Goal: Task Accomplishment & Management: Use online tool/utility

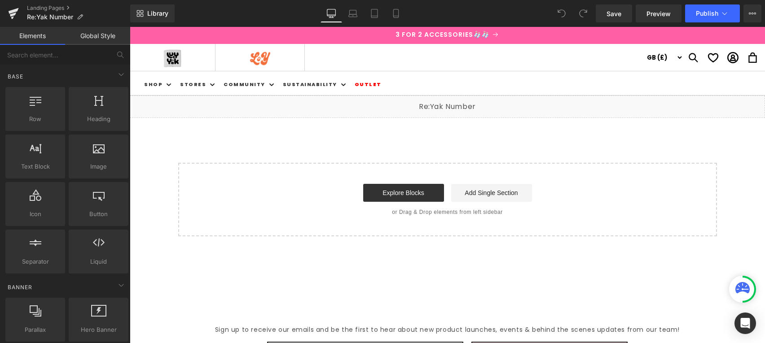
click at [458, 105] on div "Liquid" at bounding box center [447, 107] width 635 height 22
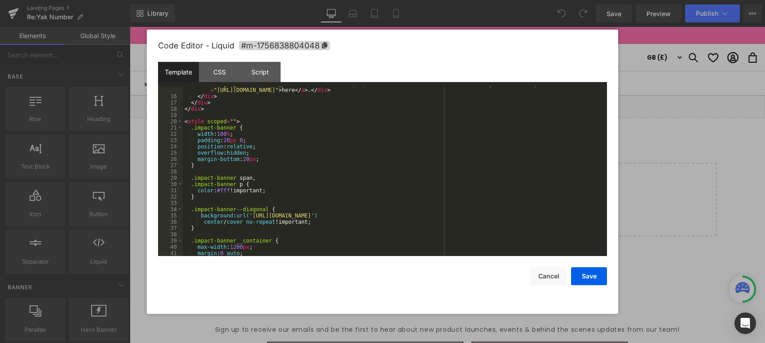
scroll to position [106, 0]
click at [205, 223] on div "< div class = "impact-banner__label blurb" style = "margin-top:10px;" > With yo…" at bounding box center [393, 172] width 421 height 195
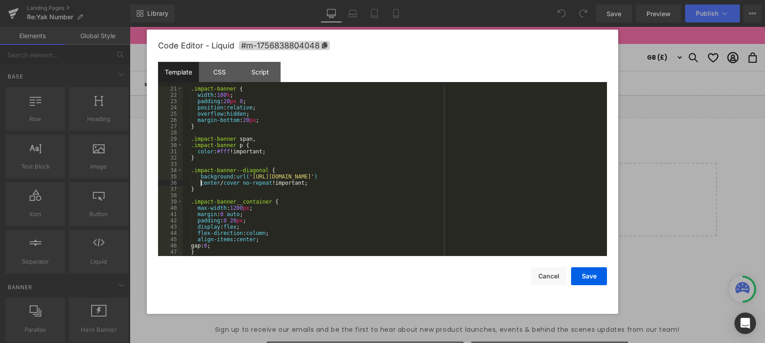
scroll to position [128, 0]
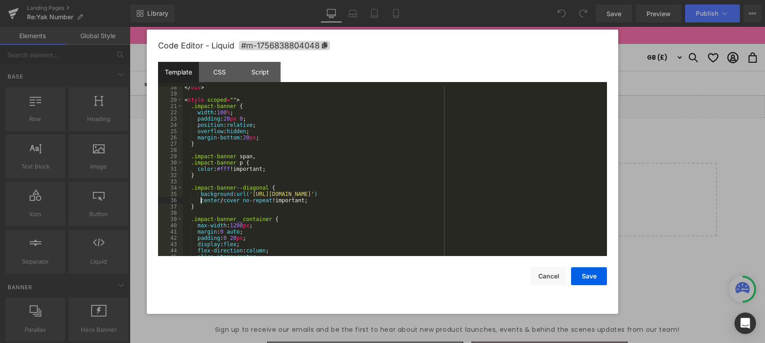
click at [299, 187] on div "</ div > < style scoped = "" > .impact-banner { width : 100 % ; padding : 20 px…" at bounding box center [393, 175] width 421 height 182
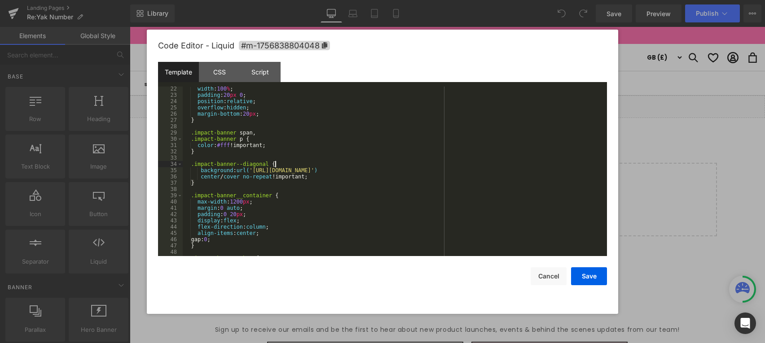
scroll to position [171, 0]
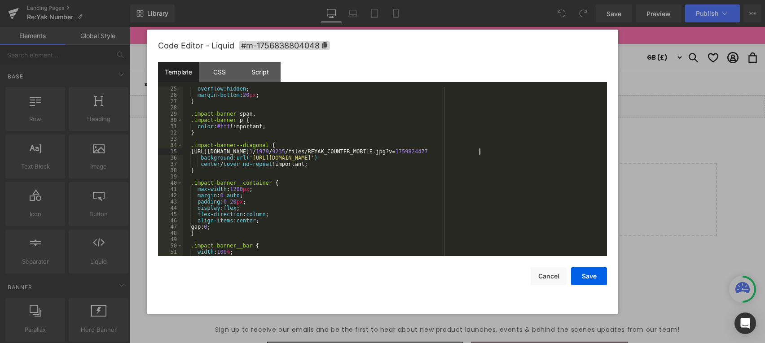
click at [197, 152] on div "overflow : hidden ; margin-bottom : 20 px ; } .impact-banner span , .impact-ban…" at bounding box center [393, 177] width 421 height 182
drag, startPoint x: 256, startPoint y: 157, endPoint x: 536, endPoint y: 157, distance: 280.1
click at [536, 157] on div "overflow : hidden ; margin-bottom : 20 px ; } .impact-banner span , .impact-ban…" at bounding box center [393, 177] width 421 height 182
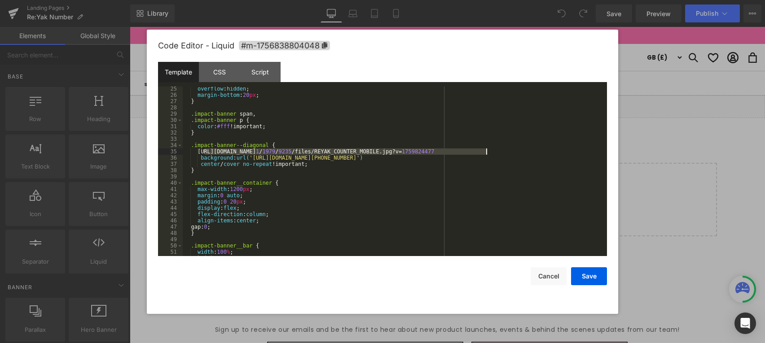
drag, startPoint x: 204, startPoint y: 151, endPoint x: 496, endPoint y: 149, distance: 291.8
click at [496, 149] on div "overflow : hidden ; margin-bottom : 20 px ; } .impact-banner span , .impact-ban…" at bounding box center [393, 177] width 421 height 182
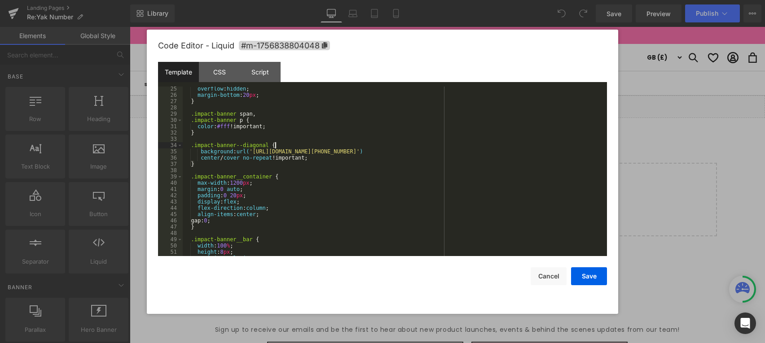
click at [226, 164] on div "overflow : hidden ; margin-bottom : 20 px ; } .impact-banner span , .impact-ban…" at bounding box center [393, 177] width 421 height 182
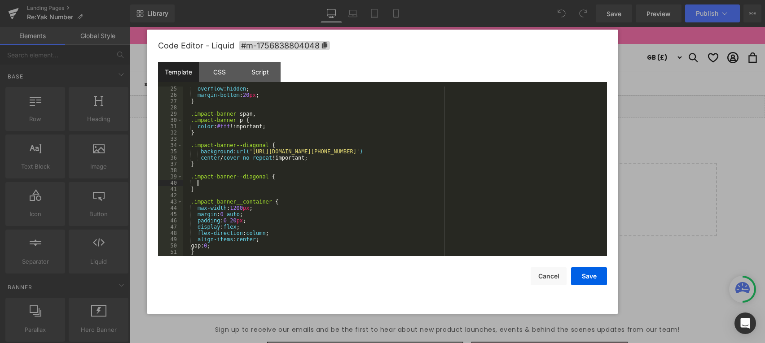
click at [206, 168] on div "overflow : hidden ; margin-bottom : 20 px ; } .impact-banner span , .impact-ban…" at bounding box center [393, 177] width 421 height 182
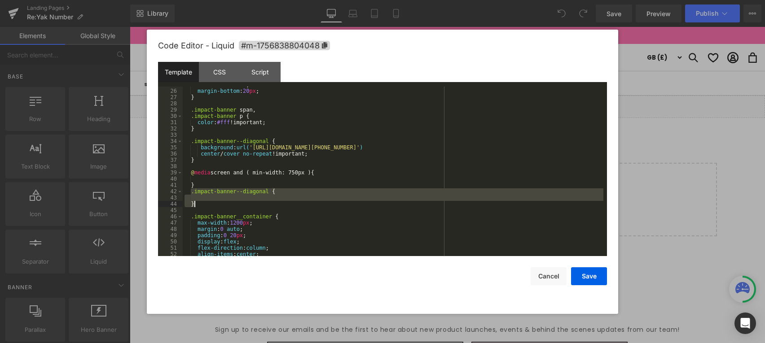
drag, startPoint x: 191, startPoint y: 196, endPoint x: 215, endPoint y: 206, distance: 26.8
click at [200, 206] on div "overflow : hidden ; margin-bottom : 20 px ; } .impact-banner span , .impact-ban…" at bounding box center [393, 173] width 421 height 182
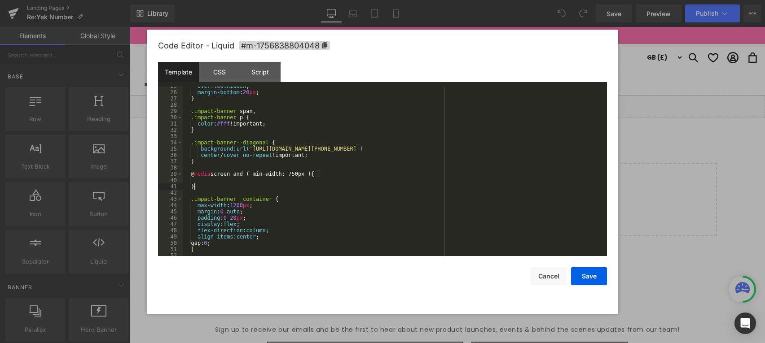
click at [211, 180] on div "overflow : hidden ; margin-bottom : 20 px ; } .impact-banner span , .impact-ban…" at bounding box center [393, 174] width 421 height 182
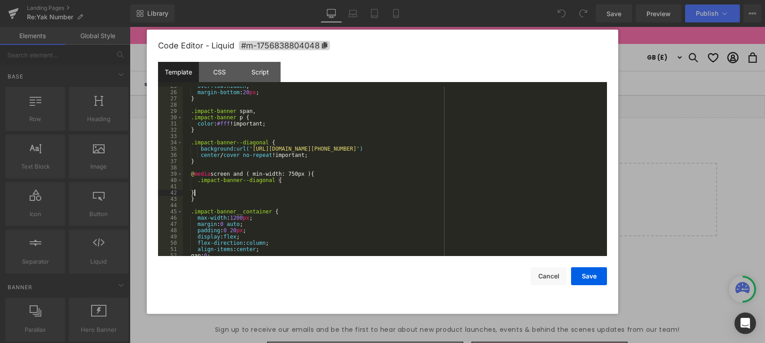
click at [192, 193] on div "overflow : hidden ; margin-bottom : 20 px ; } .impact-banner span , .impact-ban…" at bounding box center [393, 174] width 421 height 182
drag, startPoint x: 212, startPoint y: 186, endPoint x: 233, endPoint y: 189, distance: 20.8
click at [213, 186] on div "overflow : hidden ; margin-bottom : 20 px ; } .impact-banner span , .impact-ban…" at bounding box center [393, 174] width 421 height 182
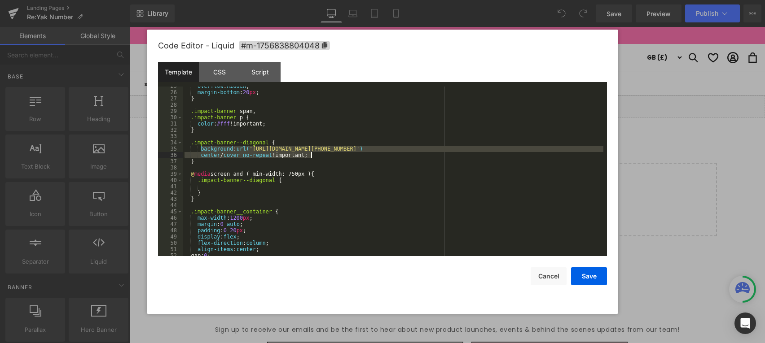
drag, startPoint x: 200, startPoint y: 149, endPoint x: 325, endPoint y: 154, distance: 125.3
click at [325, 154] on div "overflow : hidden ; margin-bottom : 20 px ; } .impact-banner span , .impact-ban…" at bounding box center [393, 174] width 421 height 182
click at [228, 190] on div "overflow : hidden ; margin-bottom : 20 px ; } .impact-banner span , .impact-ban…" at bounding box center [393, 174] width 421 height 182
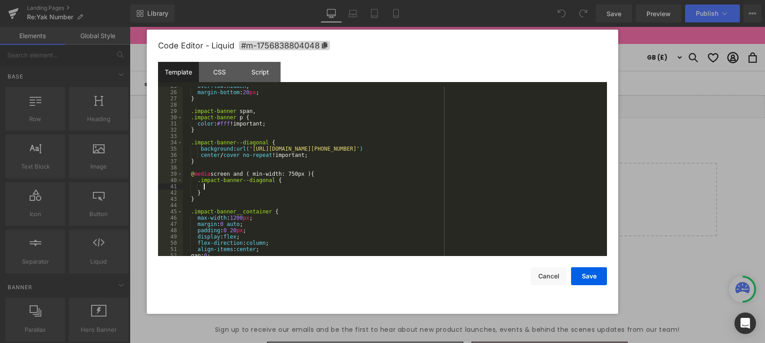
click at [235, 188] on div "overflow : hidden ; margin-bottom : 20 px ; } .impact-banner span , .impact-ban…" at bounding box center [393, 174] width 421 height 182
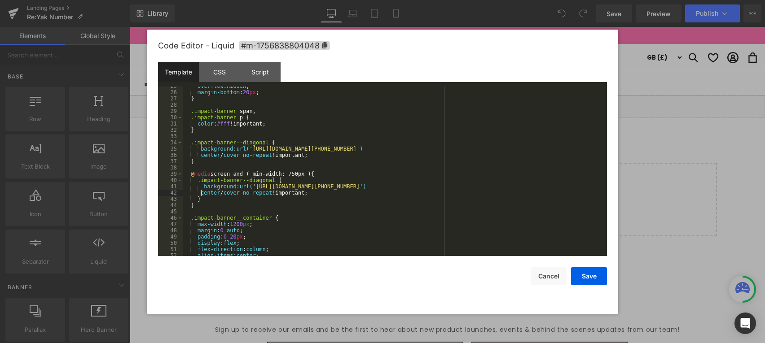
drag, startPoint x: 201, startPoint y: 193, endPoint x: 228, endPoint y: 213, distance: 33.0
click at [201, 193] on div "overflow : hidden ; margin-bottom : 20 px ; } .impact-banner span , .impact-ban…" at bounding box center [393, 174] width 421 height 182
drag, startPoint x: 260, startPoint y: 186, endPoint x: 547, endPoint y: 214, distance: 287.7
click at [540, 187] on div "overflow : hidden ; margin-bottom : 20 px ; } .impact-banner span , .impact-ban…" at bounding box center [393, 174] width 421 height 182
click at [595, 273] on button "Save" at bounding box center [589, 277] width 36 height 18
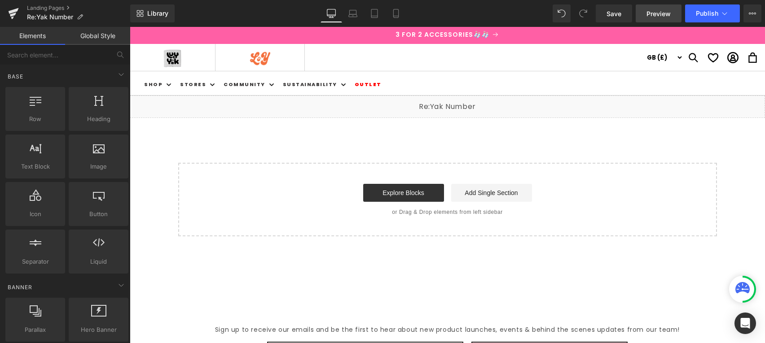
click at [660, 5] on link "Preview" at bounding box center [659, 13] width 46 height 18
click at [458, 104] on div "Liquid" at bounding box center [447, 107] width 635 height 22
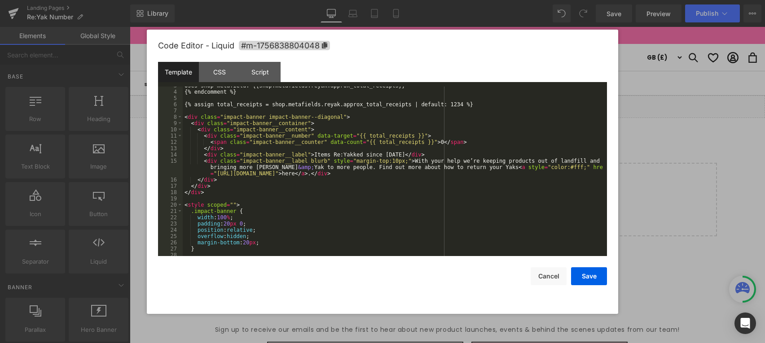
scroll to position [23, 0]
click at [222, 78] on div "CSS" at bounding box center [219, 72] width 41 height 20
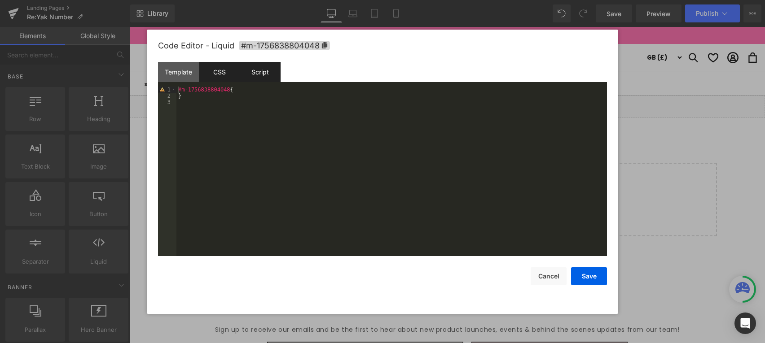
click at [258, 77] on div "Script" at bounding box center [260, 72] width 41 height 20
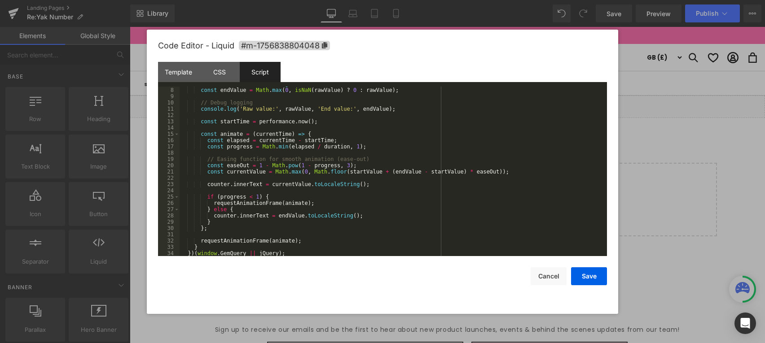
scroll to position [0, 0]
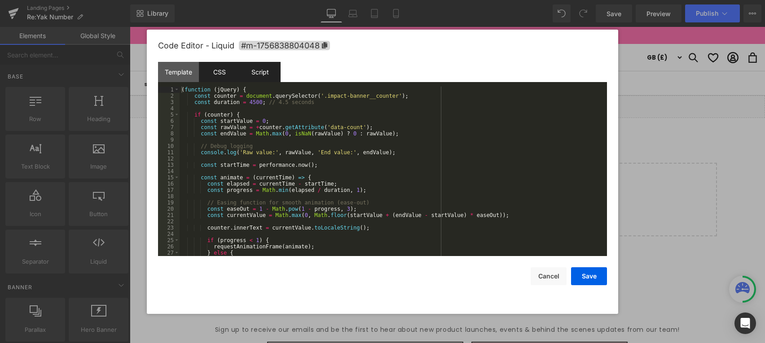
click at [221, 76] on div "CSS" at bounding box center [219, 72] width 41 height 20
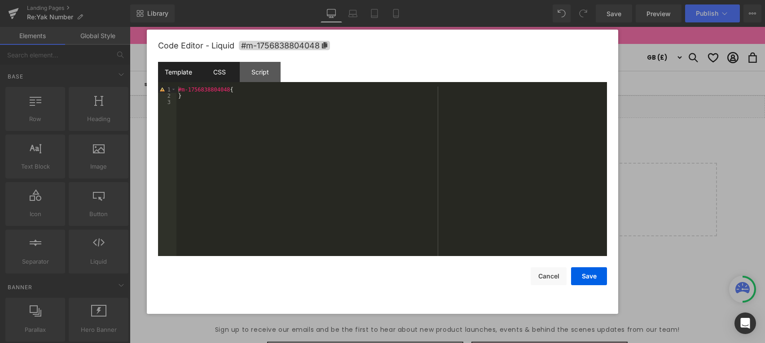
click at [182, 75] on div "Template" at bounding box center [178, 72] width 41 height 20
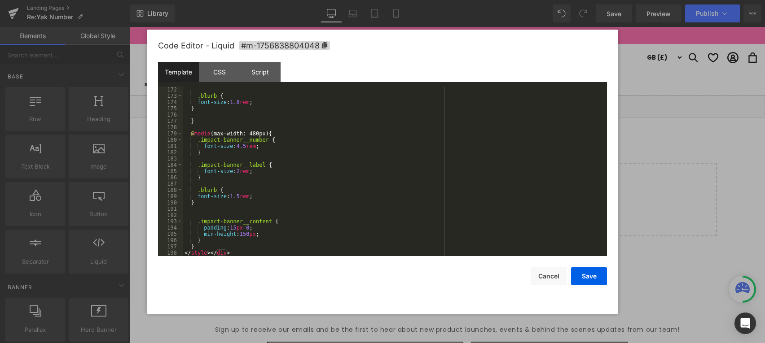
scroll to position [1094, 0]
click at [578, 274] on button "Save" at bounding box center [589, 277] width 36 height 18
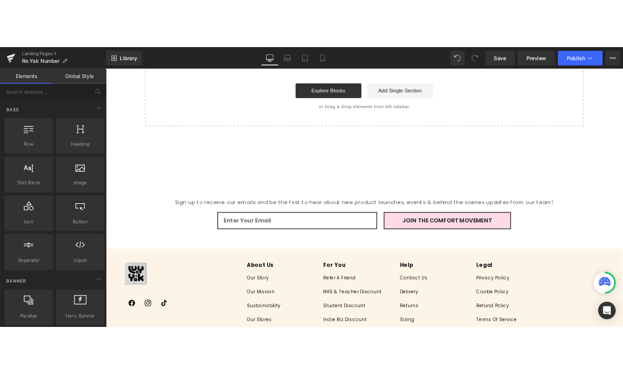
scroll to position [187, 0]
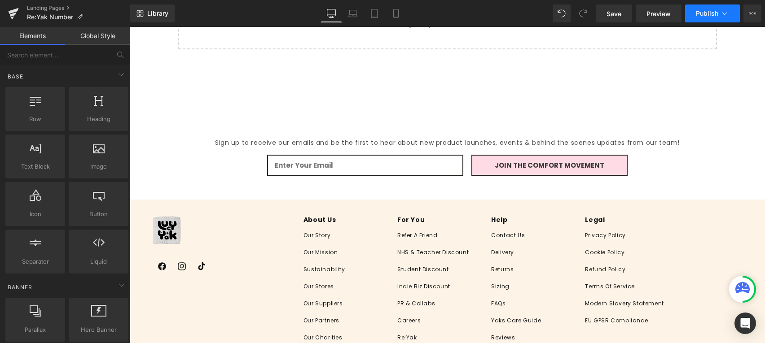
click at [723, 13] on icon at bounding box center [724, 13] width 9 height 9
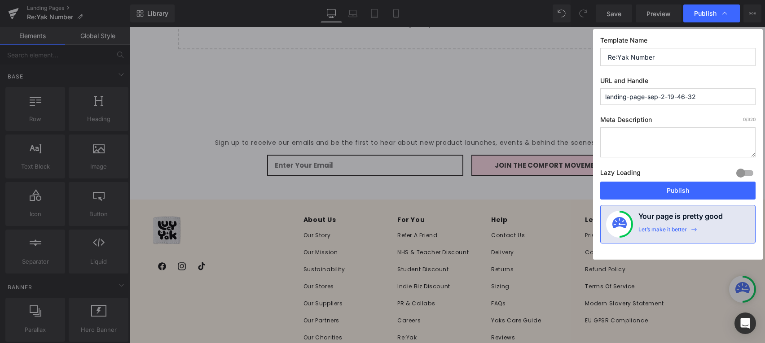
click at [723, 13] on icon at bounding box center [724, 13] width 5 height 3
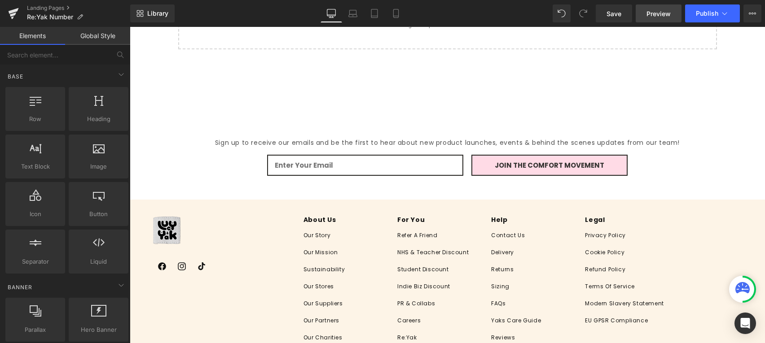
click at [654, 13] on span "Preview" at bounding box center [658, 13] width 24 height 9
click at [614, 18] on span "Save" at bounding box center [613, 13] width 15 height 9
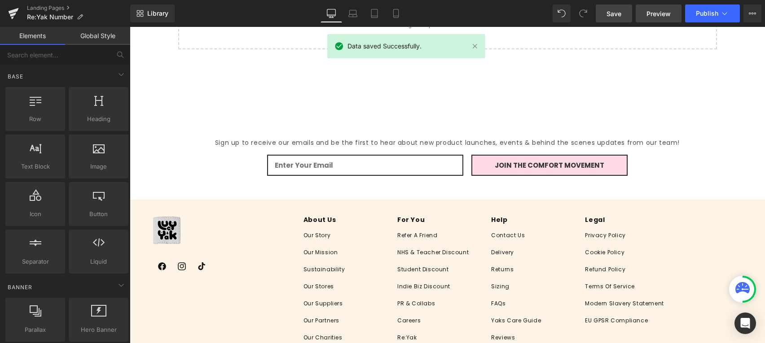
click at [657, 16] on span "Preview" at bounding box center [658, 13] width 24 height 9
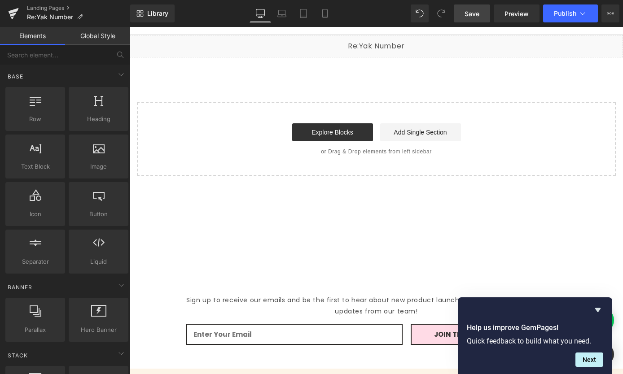
scroll to position [0, 0]
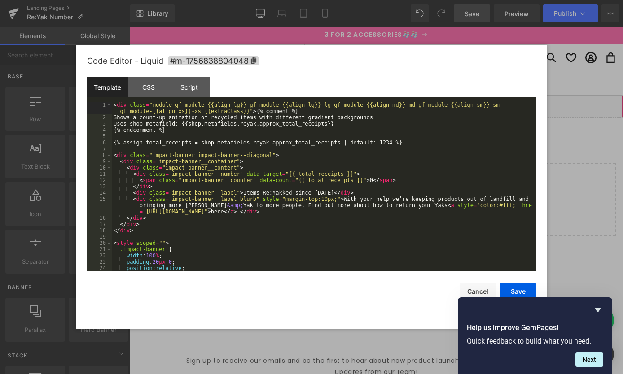
click at [387, 102] on div "Liquid" at bounding box center [376, 107] width 493 height 22
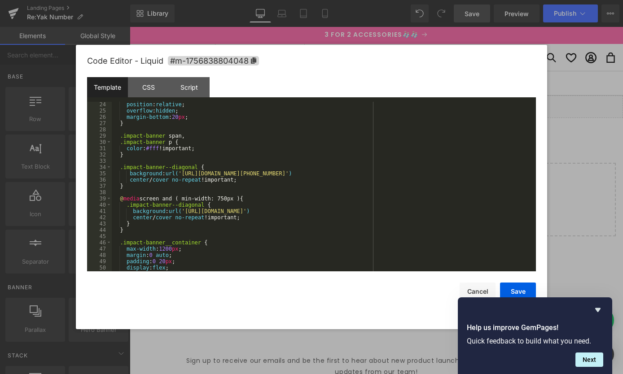
scroll to position [171, 0]
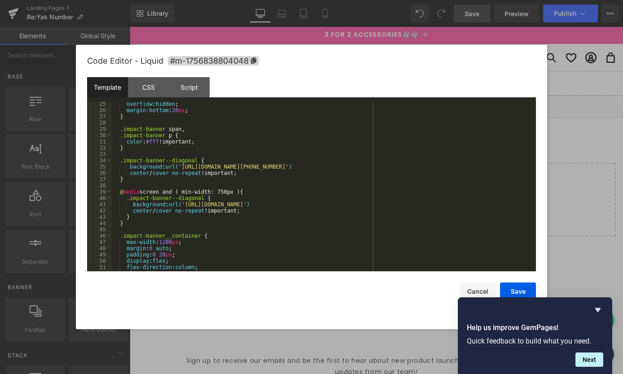
click at [148, 174] on div "overflow : hidden ; margin-bottom : 20 px ; } .impact-banner span , .impact-ban…" at bounding box center [322, 192] width 421 height 182
click at [152, 211] on div "overflow : hidden ; margin-bottom : 20 px ; } .impact-banner span , .impact-ban…" at bounding box center [322, 192] width 421 height 182
click at [245, 212] on div "overflow : hidden ; margin-bottom : 20 px ; } .impact-banner span , .impact-ban…" at bounding box center [322, 192] width 421 height 182
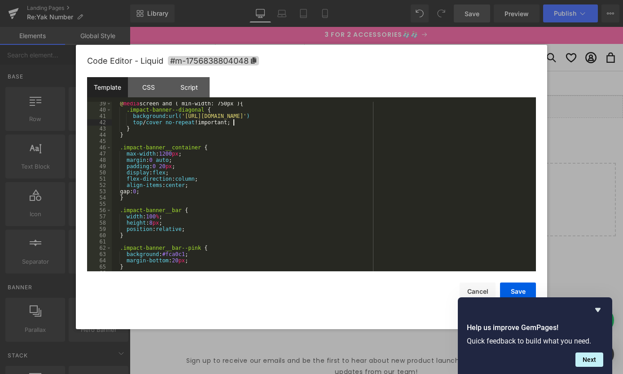
scroll to position [268, 0]
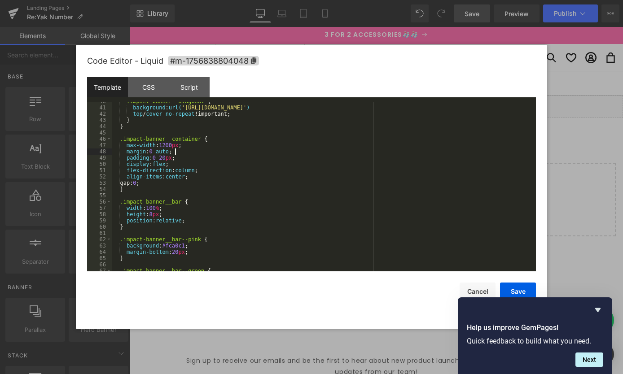
click at [184, 150] on div ".impact-banner--diagonal { background : url( '[URL][DOMAIN_NAME]' ) top / cover…" at bounding box center [322, 189] width 421 height 182
click at [212, 140] on div ".impact-banner--diagonal { background : url( '[URL][DOMAIN_NAME]' ) top / cover…" at bounding box center [322, 189] width 421 height 182
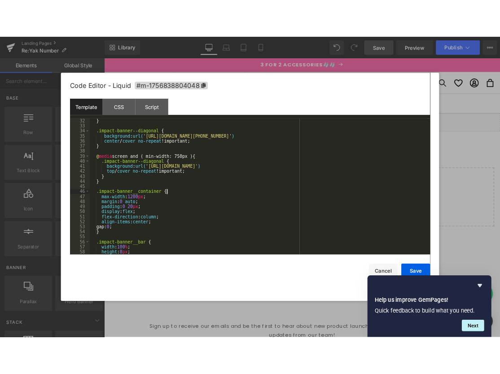
scroll to position [211, 0]
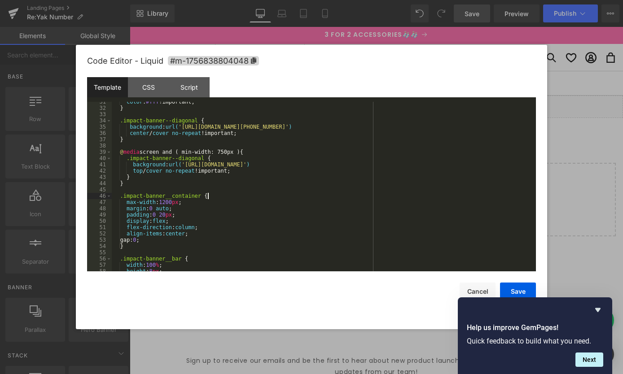
click at [243, 172] on div "color : #fff !important; } .impact-banner--diagonal { background : url( '[URL][…" at bounding box center [322, 190] width 421 height 182
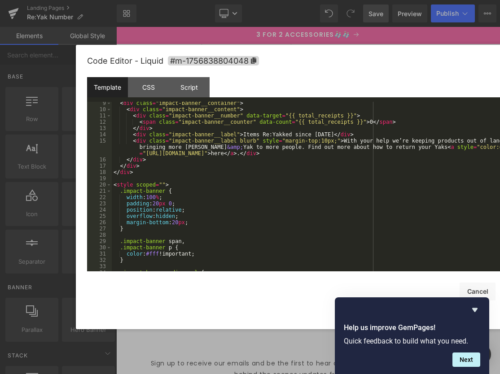
scroll to position [17, 0]
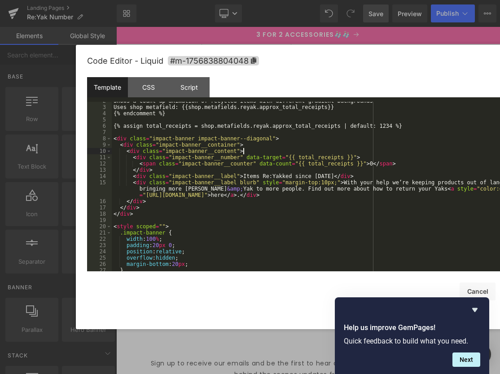
drag, startPoint x: 251, startPoint y: 151, endPoint x: 279, endPoint y: 145, distance: 29.0
click at [251, 151] on div "Shows a count-up animation of recycled items with different gradient background…" at bounding box center [322, 189] width 421 height 182
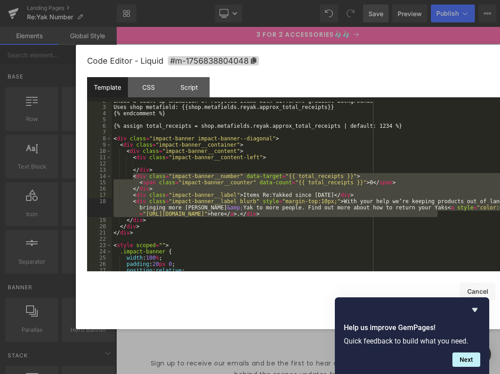
drag, startPoint x: 133, startPoint y: 176, endPoint x: 441, endPoint y: 216, distance: 310.5
click at [441, 216] on div "Shows a count-up animation of recycled items with different gradient background…" at bounding box center [322, 189] width 421 height 182
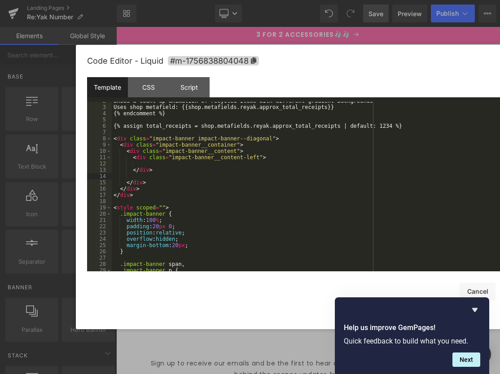
click at [163, 164] on div "Shows a count-up animation of recycled items with different gradient background…" at bounding box center [322, 189] width 421 height 182
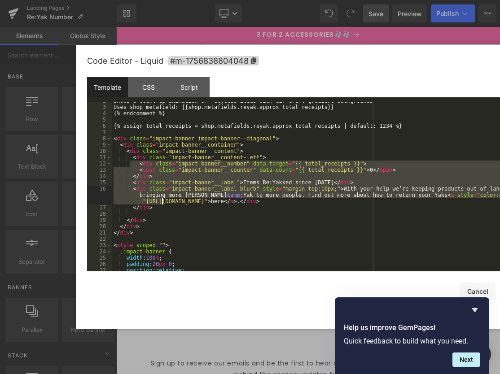
drag, startPoint x: 130, startPoint y: 164, endPoint x: 163, endPoint y: 204, distance: 52.6
click at [163, 204] on div "Shows a count-up animation of recycled items with different gradient background…" at bounding box center [322, 189] width 421 height 182
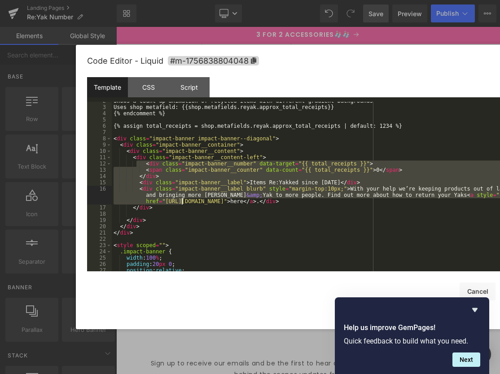
click at [168, 205] on div "Shows a count-up animation of recycled items with different gradient background…" at bounding box center [322, 189] width 421 height 182
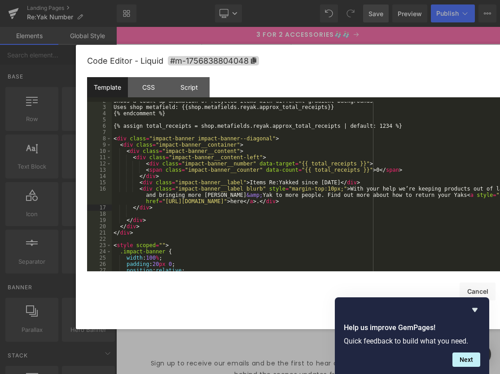
click at [146, 164] on div "Shows a count-up animation of recycled items with different gradient background…" at bounding box center [322, 189] width 421 height 182
click at [140, 177] on div "Shows a count-up animation of recycled items with different gradient background…" at bounding box center [322, 189] width 421 height 182
click at [145, 171] on div "Shows a count-up animation of recycled items with different gradient background…" at bounding box center [322, 189] width 421 height 182
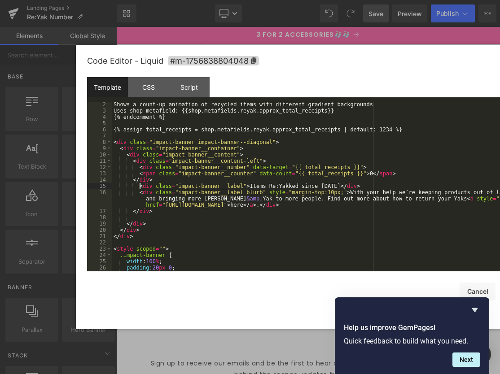
click at [139, 186] on div "Shows a count-up animation of recycled items with different gradient background…" at bounding box center [322, 192] width 421 height 182
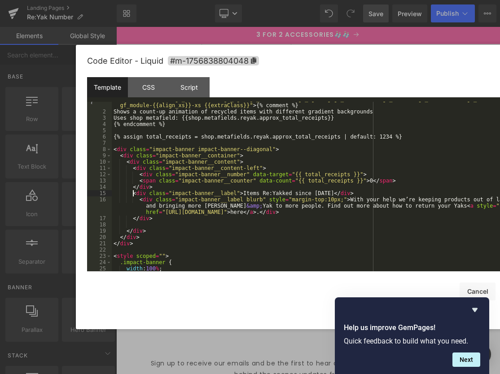
scroll to position [5, 0]
click at [141, 202] on div "< div class = "module gf_module-{{align_lg}} gf_module-{{align_lg}}-lg gf_modul…" at bounding box center [322, 191] width 421 height 189
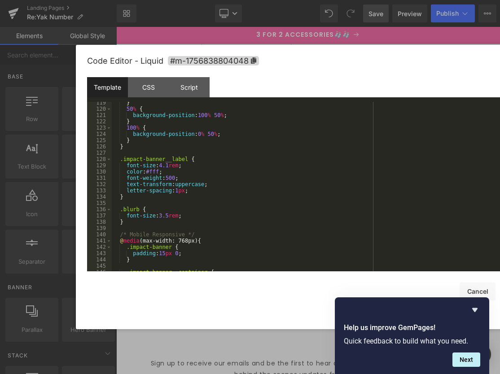
scroll to position [763, 0]
click at [167, 165] on div "} 50 % { background-position : 100 % 50 % ; } 100 % { background-position : 0 %…" at bounding box center [322, 191] width 421 height 182
drag, startPoint x: 167, startPoint y: 217, endPoint x: 176, endPoint y: 217, distance: 9.4
click at [167, 217] on div "} 50 % { background-position : 100 % 50 % ; } 100 % { background-position : 0 %…" at bounding box center [322, 191] width 421 height 182
click at [163, 172] on div "} 50 % { background-position : 100 % 50 % ; } 100 % { background-position : 0 %…" at bounding box center [322, 191] width 421 height 182
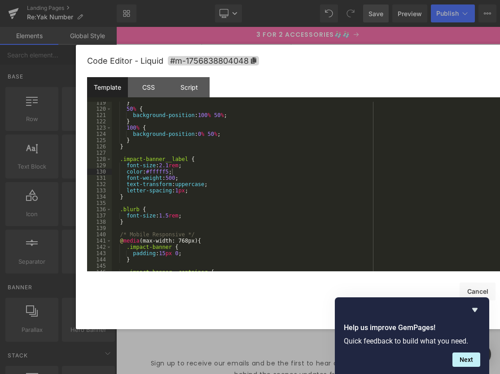
click at [477, 309] on icon "Hide survey" at bounding box center [474, 310] width 5 height 4
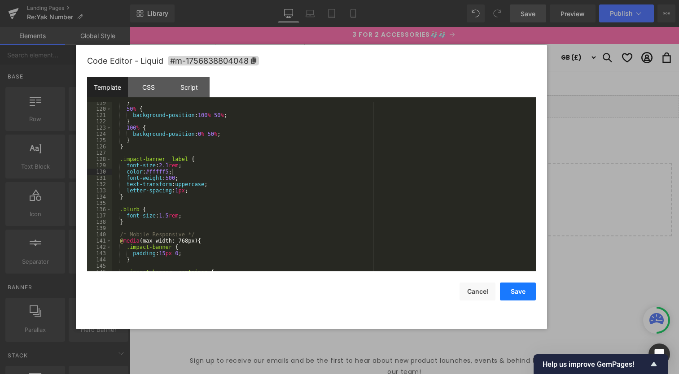
click at [521, 289] on button "Save" at bounding box center [518, 292] width 36 height 18
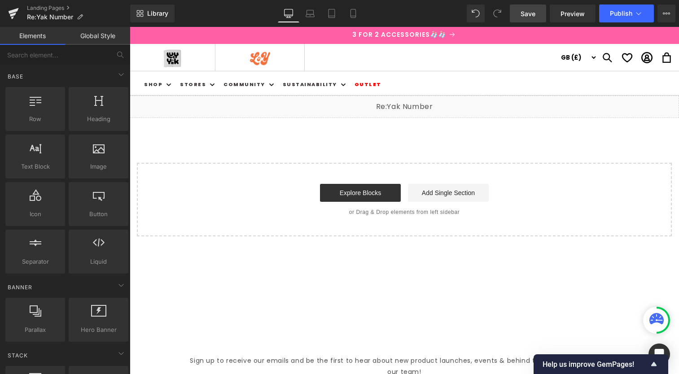
click at [523, 12] on span "Save" at bounding box center [528, 13] width 15 height 9
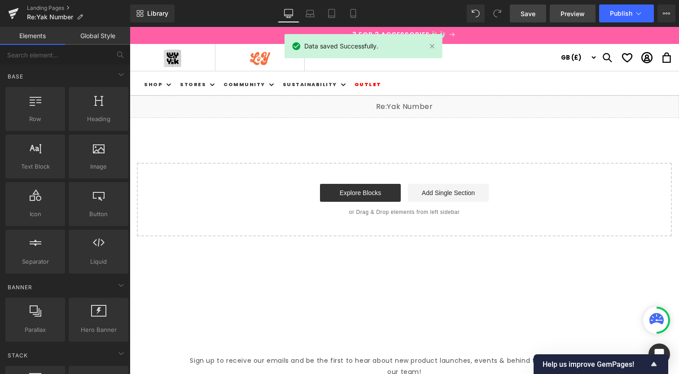
click at [570, 15] on span "Preview" at bounding box center [573, 13] width 24 height 9
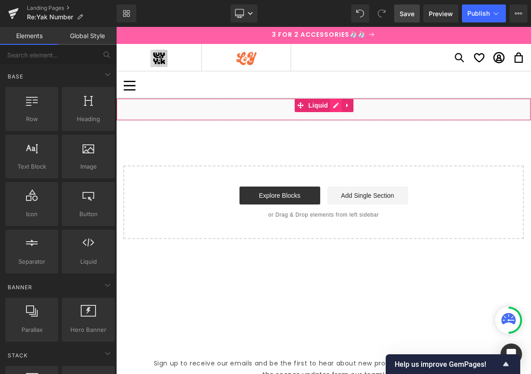
click at [334, 106] on div "Liquid" at bounding box center [323, 109] width 415 height 22
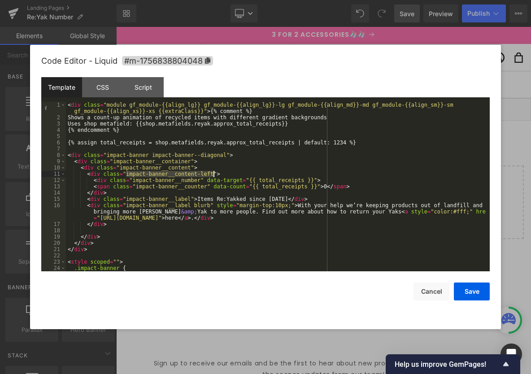
drag, startPoint x: 127, startPoint y: 174, endPoint x: 220, endPoint y: 184, distance: 93.4
click at [214, 174] on div "< div class = "module gf_module-{{align_lg}} gf_module-{{align_lg}}-lg gf_modul…" at bounding box center [276, 196] width 421 height 189
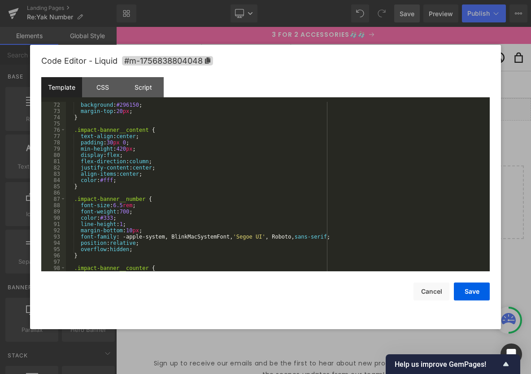
scroll to position [478, 0]
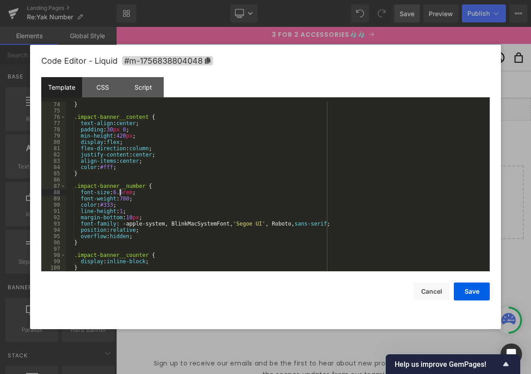
drag, startPoint x: 119, startPoint y: 194, endPoint x: 137, endPoint y: 190, distance: 18.4
click at [120, 193] on div "} .impact-banner__content { text-align : center ; padding : 30 px 0 ; min-heigh…" at bounding box center [276, 192] width 421 height 182
click at [97, 172] on div "} .impact-banner__content { text-align : center ; padding : 30 px 0 ; min-heigh…" at bounding box center [276, 192] width 421 height 182
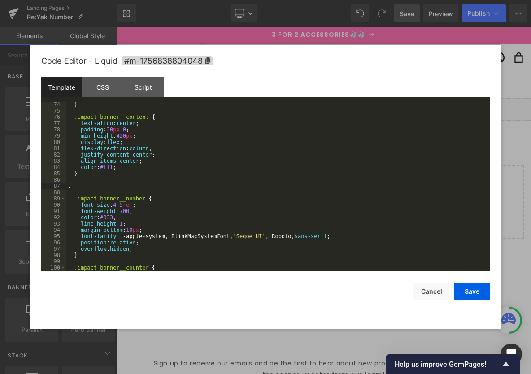
paste textarea
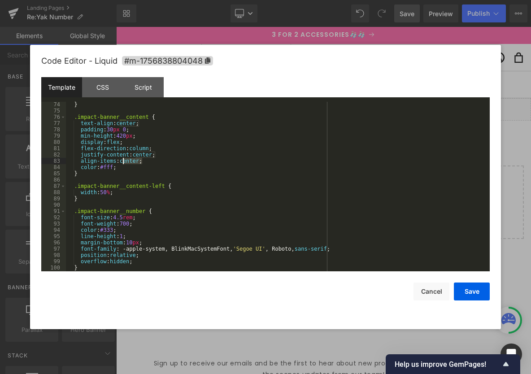
click at [125, 162] on div "} .impact-banner__content { text-align : center ; padding : 30 px 0 ; min-heigh…" at bounding box center [276, 192] width 421 height 182
click at [130, 169] on div "} .impact-banner__content { text-align : center ; padding : 30 px 0 ; min-heigh…" at bounding box center [276, 192] width 421 height 182
click at [128, 194] on div "} .impact-banner__content { text-align : center ; padding : 30 px 0 ; min-heigh…" at bounding box center [276, 192] width 421 height 182
click at [481, 291] on button "Save" at bounding box center [472, 292] width 36 height 18
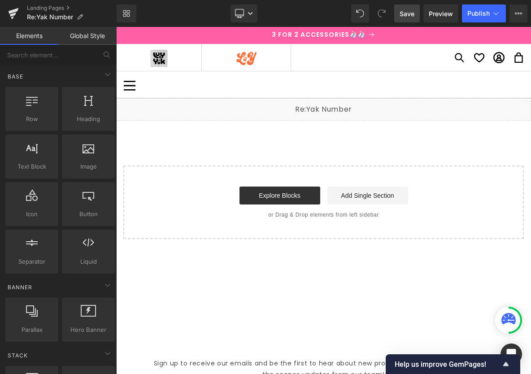
click at [409, 15] on span "Save" at bounding box center [407, 13] width 15 height 9
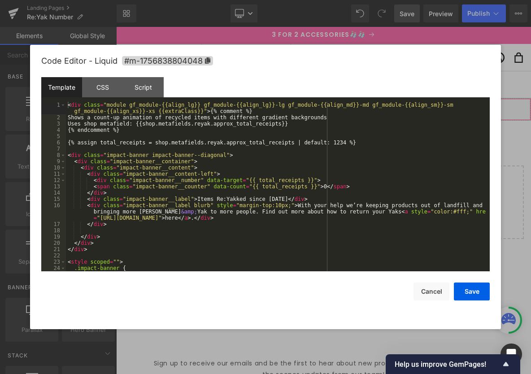
click at [334, 106] on div "Liquid" at bounding box center [323, 109] width 415 height 22
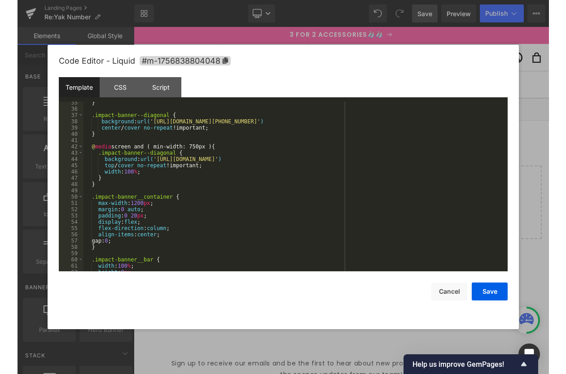
scroll to position [235, 0]
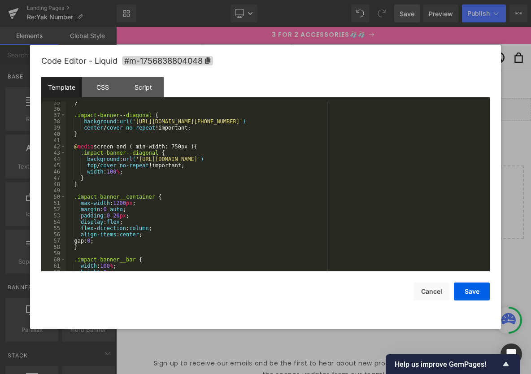
click at [172, 196] on div "} .impact-banner--diagonal { background : url( '[URL][DOMAIN_NAME][PHONE_NUMBER…" at bounding box center [276, 191] width 421 height 182
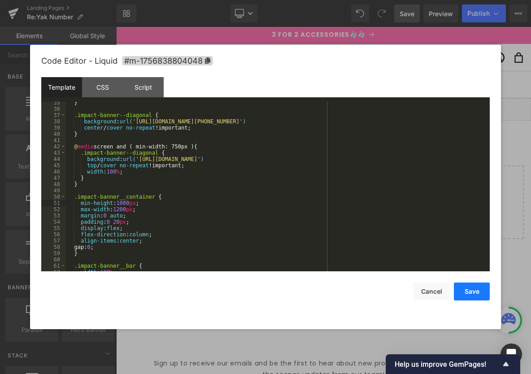
click at [470, 292] on button "Save" at bounding box center [472, 292] width 36 height 18
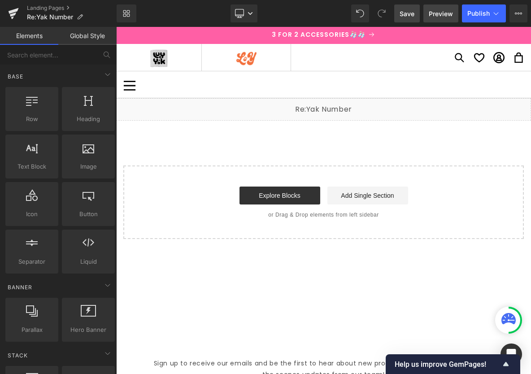
click at [439, 12] on span "Preview" at bounding box center [441, 13] width 24 height 9
drag, startPoint x: 406, startPoint y: 14, endPoint x: 416, endPoint y: 16, distance: 9.5
click at [406, 14] on span "Save" at bounding box center [407, 13] width 15 height 9
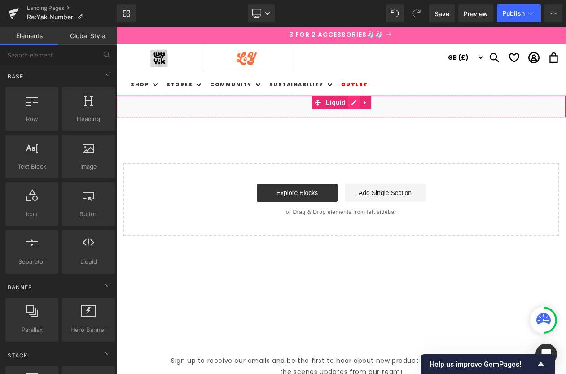
click at [353, 103] on div "Liquid" at bounding box center [341, 107] width 450 height 22
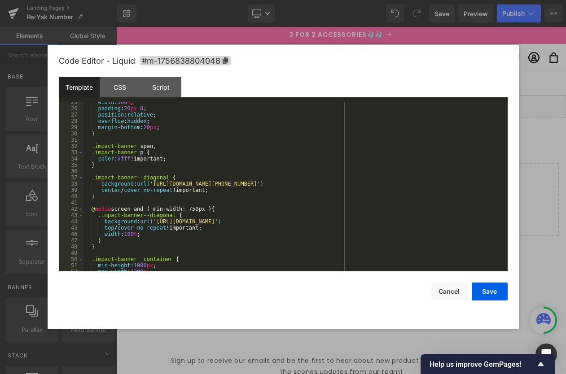
scroll to position [172, 0]
click at [139, 191] on div "width : 100 % ; padding : 20 px 0 ; position : relative ; overflow : hidden ; m…" at bounding box center [293, 190] width 421 height 182
click at [134, 227] on div "width : 100 % ; padding : 20 px 0 ; position : relative ; overflow : hidden ; m…" at bounding box center [293, 190] width 421 height 182
click at [141, 190] on div "width : 100 % ; padding : 20 px 0 ; position : relative ; overflow : hidden ; m…" at bounding box center [293, 190] width 421 height 182
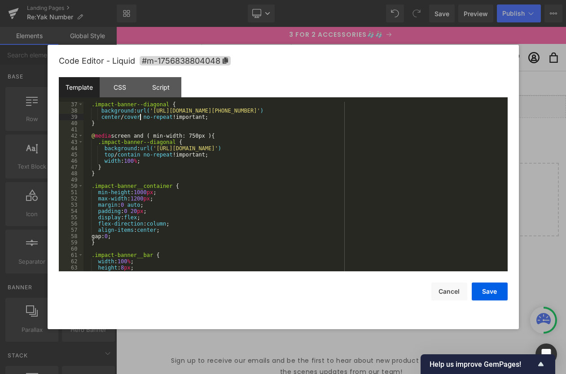
scroll to position [263, 0]
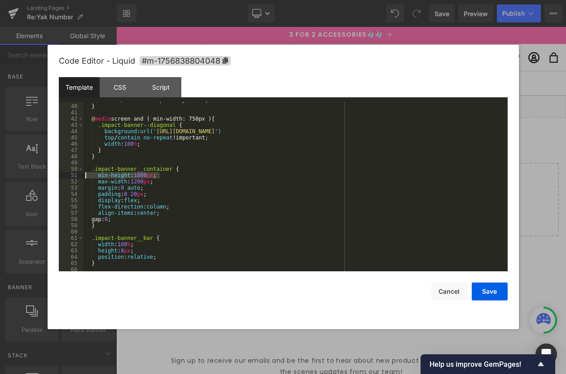
drag, startPoint x: 167, startPoint y: 177, endPoint x: 70, endPoint y: 176, distance: 97.4
click at [70, 176] on pre "39 40 41 42 43 44 45 46 47 48 49 50 51 52 53 54 55 56 57 58 59 60 61 62 63 64 6…" at bounding box center [283, 187] width 449 height 170
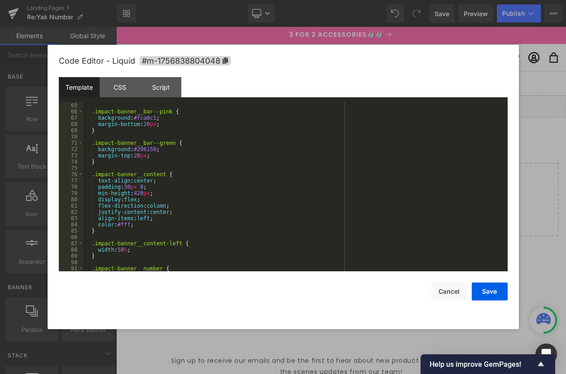
scroll to position [420, 0]
drag, startPoint x: 158, startPoint y: 193, endPoint x: 99, endPoint y: 197, distance: 59.8
click at [97, 195] on div "} .impact-banner__bar--pink { background : #fca0c1 ; margin-bottom : 20 px ; } …" at bounding box center [293, 188] width 421 height 182
click at [110, 195] on div "} .impact-banner__bar--pink { background : #fca0c1 ; margin-bottom : 20 px ; } …" at bounding box center [293, 188] width 421 height 182
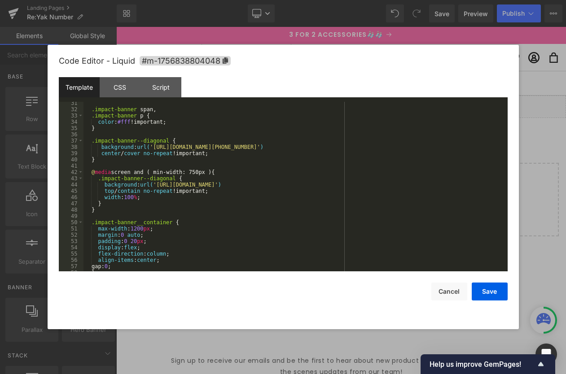
scroll to position [210, 0]
drag, startPoint x: 92, startPoint y: 174, endPoint x: 228, endPoint y: 173, distance: 135.1
click at [228, 173] on div ".impact-banner span , .impact-banner p { color : #fff !important; } .impact-ban…" at bounding box center [293, 191] width 421 height 182
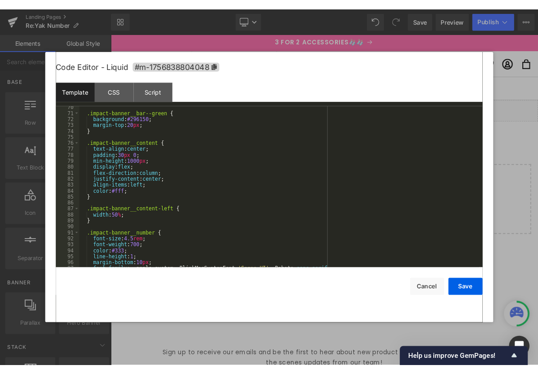
scroll to position [462, 0]
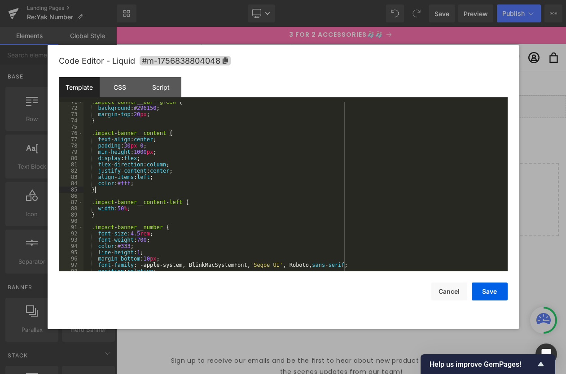
click at [132, 190] on div ".impact-banner__bar--green { background : #296150 ; margin-top : 20 px ; } .imp…" at bounding box center [293, 190] width 421 height 182
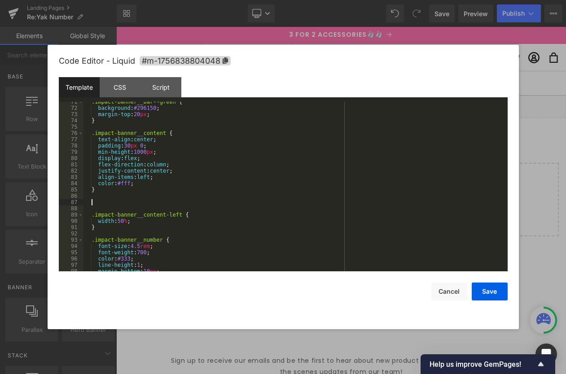
paste textarea
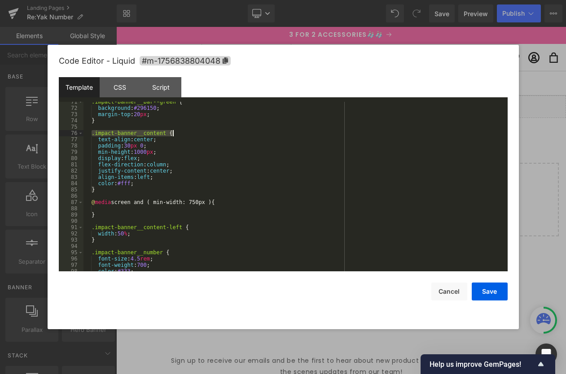
drag, startPoint x: 92, startPoint y: 133, endPoint x: 186, endPoint y: 134, distance: 94.7
click at [185, 134] on div ".impact-banner__bar--green { background : #296150 ; margin-top : 20 px ; } .imp…" at bounding box center [293, 190] width 421 height 182
click at [125, 208] on div ".impact-banner__bar--green { background : #296150 ; margin-top : 20 px ; } .imp…" at bounding box center [293, 190] width 421 height 182
paste textarea
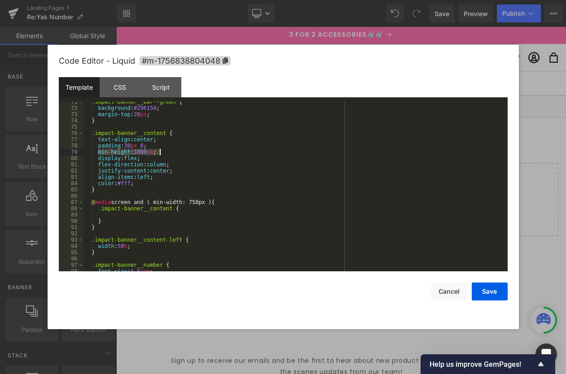
drag, startPoint x: 99, startPoint y: 152, endPoint x: 172, endPoint y: 160, distance: 73.7
click at [165, 151] on div ".impact-banner__bar--green { background : #296150 ; margin-top : 20 px ; } .imp…" at bounding box center [293, 190] width 421 height 182
click at [134, 216] on div ".impact-banner__bar--green { background : #296150 ; margin-top : 20 px ; } .imp…" at bounding box center [293, 190] width 421 height 182
drag, startPoint x: 145, startPoint y: 153, endPoint x: 172, endPoint y: 157, distance: 27.2
click at [146, 152] on div ".impact-banner__bar--green { background : #296150 ; margin-top : 20 px ; } .imp…" at bounding box center [293, 190] width 421 height 182
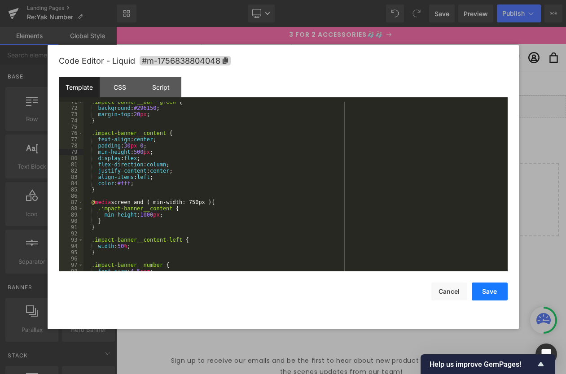
click at [483, 287] on button "Save" at bounding box center [490, 292] width 36 height 18
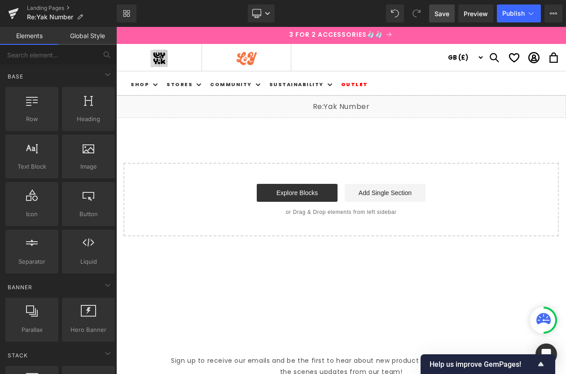
click at [447, 12] on span "Save" at bounding box center [442, 13] width 15 height 9
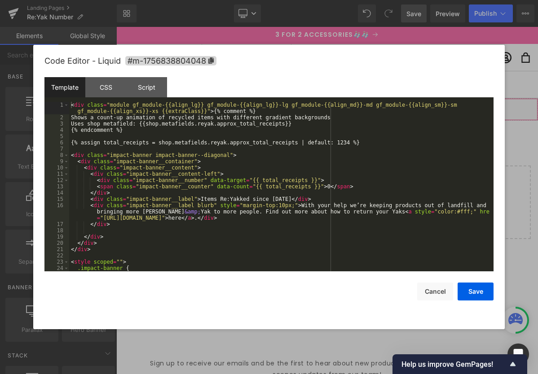
click at [342, 106] on div "Liquid" at bounding box center [327, 109] width 422 height 22
click at [227, 174] on div "< div class = "module gf_module-{{align_lg}} gf_module-{{align_lg}}-lg gf_modul…" at bounding box center [279, 196] width 421 height 189
click at [120, 193] on div "< div class = "module gf_module-{{align_lg}} gf_module-{{align_lg}}-lg gf_modul…" at bounding box center [279, 196] width 421 height 189
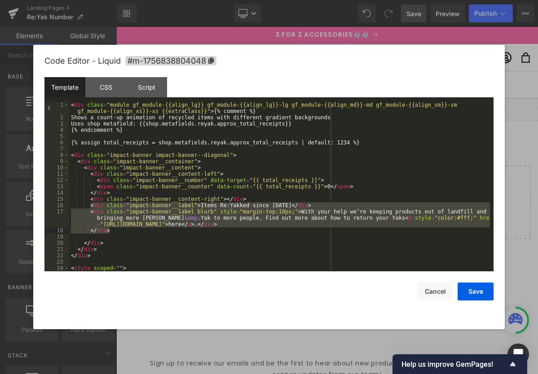
drag, startPoint x: 90, startPoint y: 206, endPoint x: 112, endPoint y: 232, distance: 33.5
click at [112, 232] on div "< div class = "module gf_module-{{align_lg}} gf_module-{{align_lg}}-lg gf_modul…" at bounding box center [279, 196] width 421 height 189
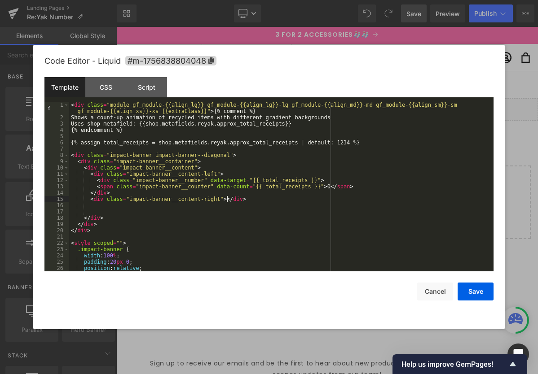
drag, startPoint x: 228, startPoint y: 200, endPoint x: 229, endPoint y: 206, distance: 6.9
click at [228, 200] on div "< div class = "module gf_module-{{align_lg}} gf_module-{{align_lg}}-lg gf_modul…" at bounding box center [279, 196] width 421 height 189
click at [109, 223] on div "< div class = "module gf_module-{{align_lg}} gf_module-{{align_lg}}-lg gf_modul…" at bounding box center [279, 196] width 421 height 189
drag, startPoint x: 90, startPoint y: 211, endPoint x: 121, endPoint y: 215, distance: 30.9
click at [90, 211] on div "< div class = "module gf_module-{{align_lg}} gf_module-{{align_lg}}-lg gf_modul…" at bounding box center [279, 196] width 421 height 189
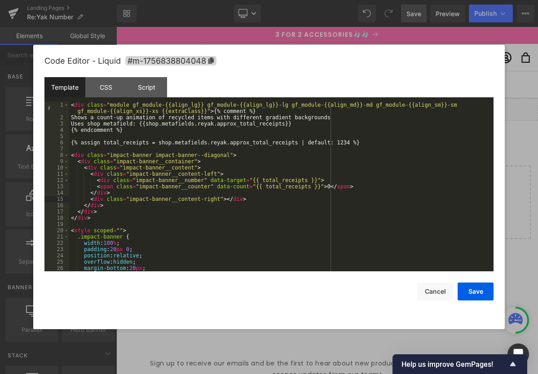
click at [363, 187] on div "< div class = "module gf_module-{{align_lg}} gf_module-{{align_lg}}-lg gf_modul…" at bounding box center [279, 196] width 421 height 189
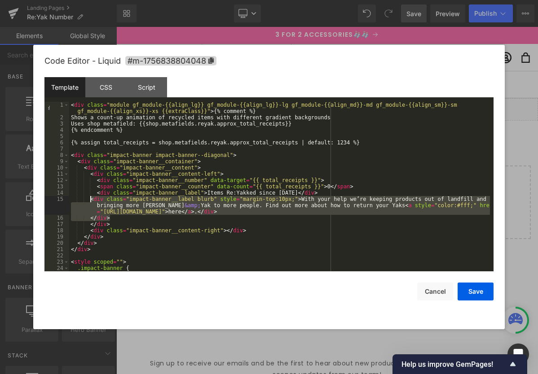
drag, startPoint x: 117, startPoint y: 218, endPoint x: 140, endPoint y: 212, distance: 23.7
click at [90, 201] on div "< div class = "module gf_module-{{align_lg}} gf_module-{{align_lg}}-lg gf_modul…" at bounding box center [279, 196] width 421 height 189
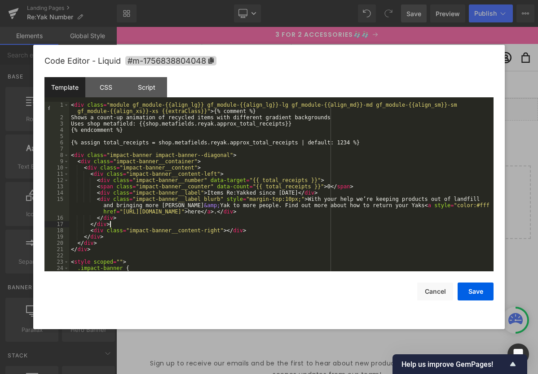
click at [131, 222] on div "< div class = "module gf_module-{{align_lg}} gf_module-{{align_lg}}-lg gf_modul…" at bounding box center [279, 196] width 421 height 189
click at [227, 174] on div "< div class = "module gf_module-{{align_lg}} gf_module-{{align_lg}}-lg gf_modul…" at bounding box center [279, 196] width 421 height 189
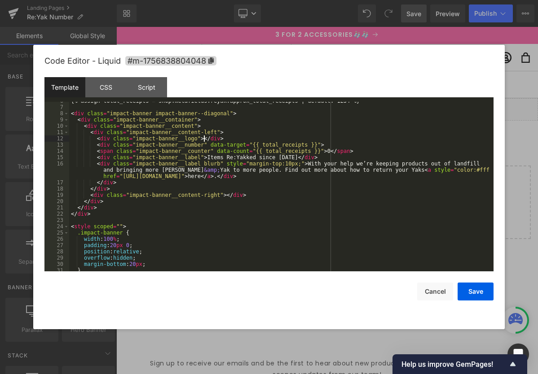
scroll to position [42, 0]
drag, startPoint x: 130, startPoint y: 133, endPoint x: 242, endPoint y: 164, distance: 116.4
click at [217, 132] on div "{% assign total_receipts = shop.metafields.reyak.approx_total_receipts | defaul…" at bounding box center [279, 189] width 421 height 182
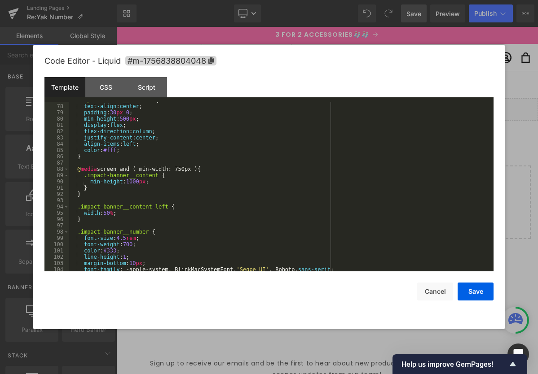
scroll to position [508, 0]
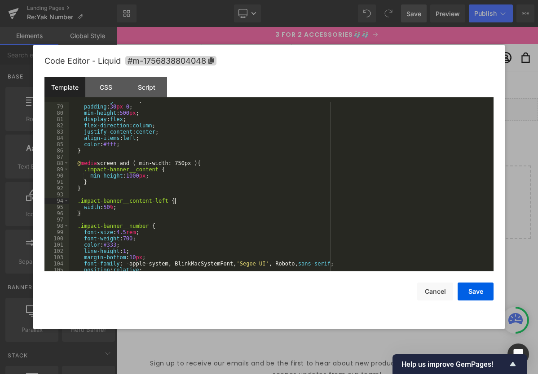
click at [187, 200] on div "text-align : center ; padding : 30 px 0 ; min-height : 500 px ; display : flex …" at bounding box center [279, 188] width 421 height 182
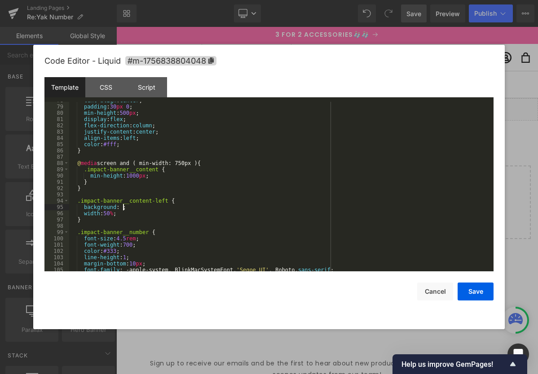
paste textarea
click at [122, 207] on div "text-align : center ; padding : 30 px 0 ; min-height : 500 px ; display : flex …" at bounding box center [279, 188] width 421 height 182
click at [153, 206] on div "text-align : center ; padding : 30 px 0 ; min-height : 500 px ; display : flex …" at bounding box center [279, 188] width 421 height 182
click at [138, 212] on div "text-align : center ; padding : 30 px 0 ; min-height : 500 px ; display : flex …" at bounding box center [279, 188] width 421 height 182
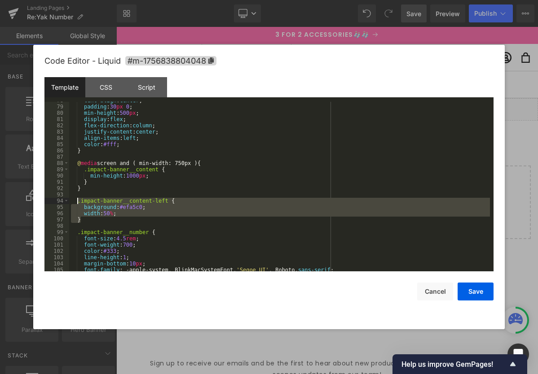
drag, startPoint x: 92, startPoint y: 220, endPoint x: 99, endPoint y: 234, distance: 15.1
click at [77, 204] on div "text-align : center ; padding : 30 px 0 ; min-height : 500 px ; display : flex …" at bounding box center [279, 188] width 421 height 182
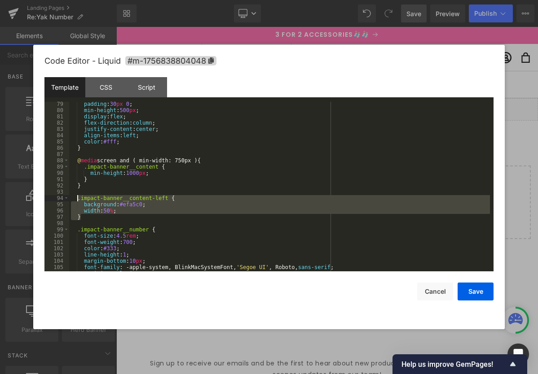
drag, startPoint x: 98, startPoint y: 217, endPoint x: 114, endPoint y: 216, distance: 16.7
click at [99, 217] on div "padding : 30 px 0 ; min-height : 500 px ; display : flex ; flex-direction : col…" at bounding box center [279, 192] width 421 height 182
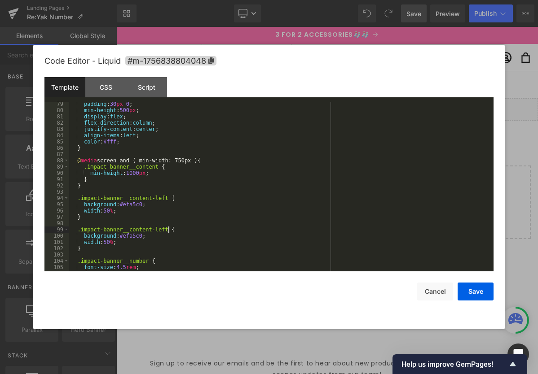
drag, startPoint x: 168, startPoint y: 229, endPoint x: 197, endPoint y: 243, distance: 31.9
click at [168, 229] on div "padding : 30 px 0 ; min-height : 500 px ; display : flex ; flex-direction : col…" at bounding box center [279, 192] width 421 height 182
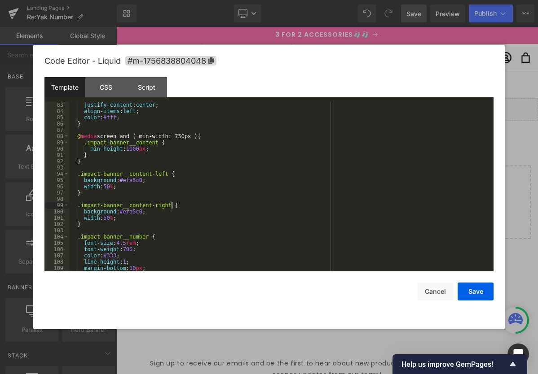
scroll to position [535, 0]
click at [125, 186] on div "justify-content : center ; align-items : left ; color : #fff ; } @ media screen…" at bounding box center [279, 193] width 421 height 182
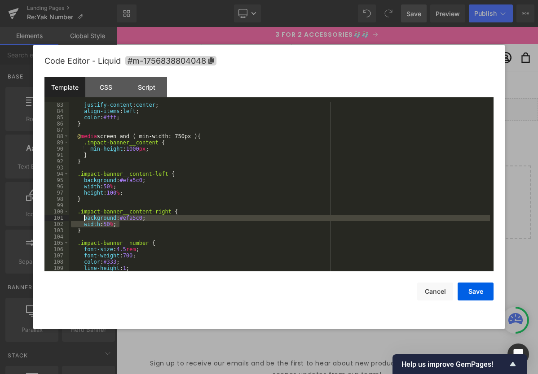
drag, startPoint x: 122, startPoint y: 224, endPoint x: 84, endPoint y: 221, distance: 38.3
click at [84, 221] on div "justify-content : center ; align-items : left ; color : #fff ; } @ media screen…" at bounding box center [279, 193] width 421 height 182
drag, startPoint x: 144, startPoint y: 223, endPoint x: 153, endPoint y: 219, distance: 10.3
click at [144, 223] on div "justify-content : center ; align-items : left ; color : #fff ; } @ media screen…" at bounding box center [279, 193] width 421 height 182
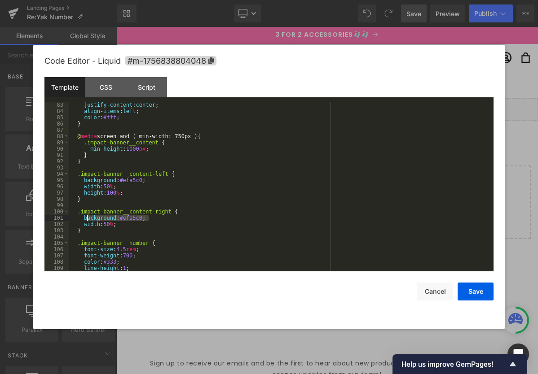
drag, startPoint x: 155, startPoint y: 218, endPoint x: 86, endPoint y: 220, distance: 69.1
click at [85, 219] on div "justify-content : center ; align-items : left ; color : #fff ; } @ media screen…" at bounding box center [279, 193] width 421 height 182
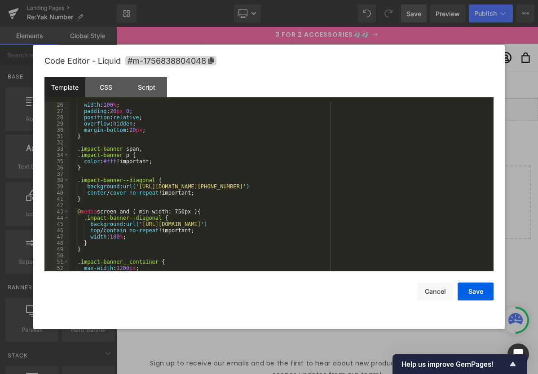
scroll to position [176, 0]
drag, startPoint x: 86, startPoint y: 187, endPoint x: 398, endPoint y: 187, distance: 312.4
click at [398, 187] on div "width : 100 % ; padding : 20 px 0 ; position : relative ; overflow : hidden ; m…" at bounding box center [279, 193] width 421 height 182
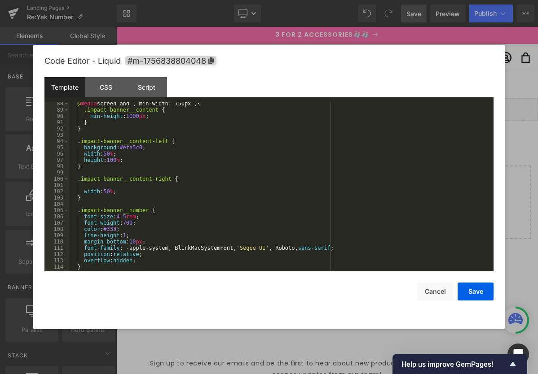
scroll to position [567, 0]
click at [94, 185] on div "@ media screen and ( min-width: 750px ) { .impact-banner__content { min-height …" at bounding box center [279, 192] width 421 height 182
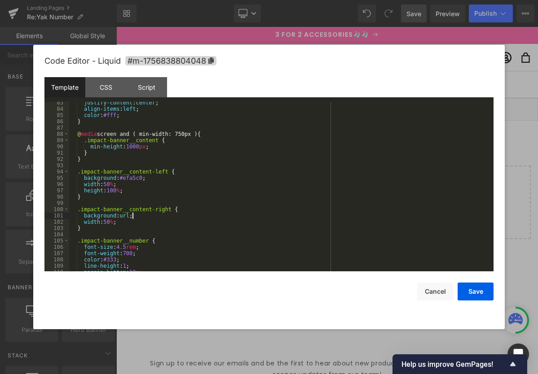
scroll to position [578, 0]
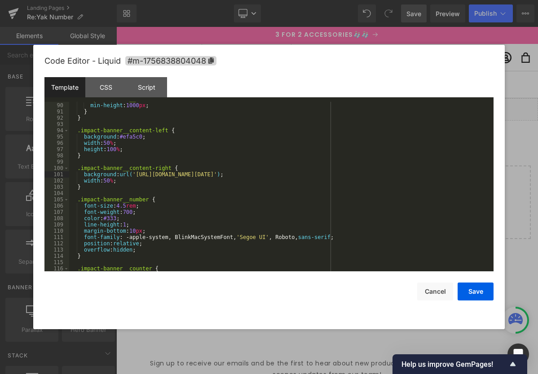
click at [141, 182] on div ".impact-banner__content { min-height : 1000 px ; } } .impact-banner__content-le…" at bounding box center [279, 187] width 421 height 182
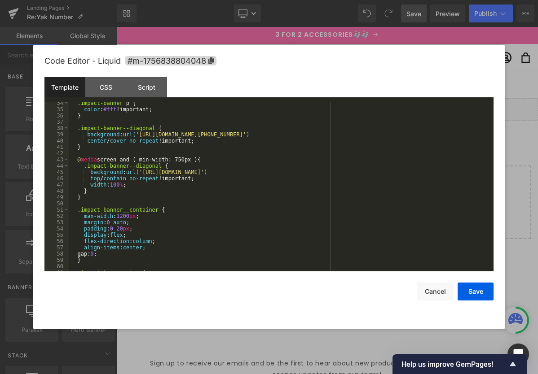
scroll to position [228, 0]
drag, startPoint x: 88, startPoint y: 143, endPoint x: 211, endPoint y: 152, distance: 123.8
click at [198, 140] on div ".impact-banner p { color : #fff !important; } .impact-banner--diagonal { backgr…" at bounding box center [279, 191] width 421 height 182
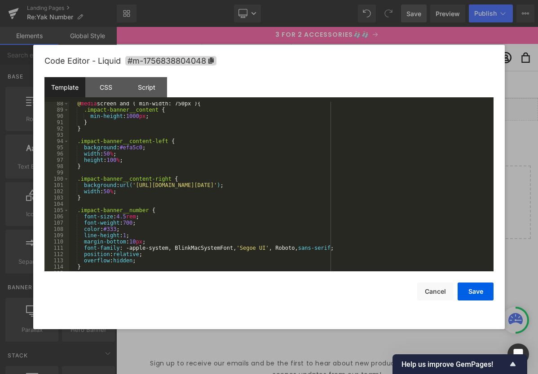
scroll to position [567, 0]
drag, startPoint x: 470, startPoint y: 185, endPoint x: 480, endPoint y: 197, distance: 15.0
click at [472, 185] on div "@ media screen and ( min-width: 750px ) { .impact-banner__content { min-height …" at bounding box center [279, 192] width 421 height 182
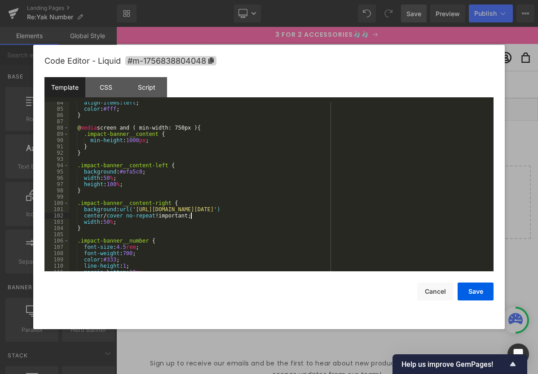
scroll to position [541, 0]
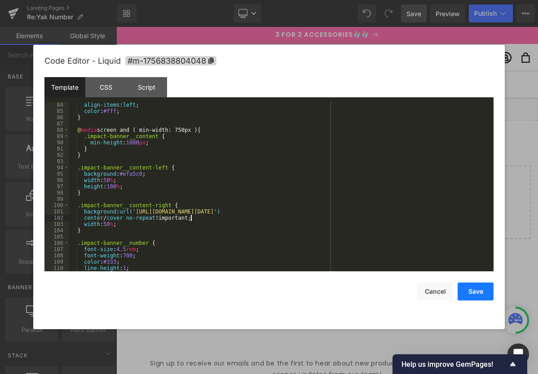
click at [482, 294] on button "Save" at bounding box center [475, 292] width 36 height 18
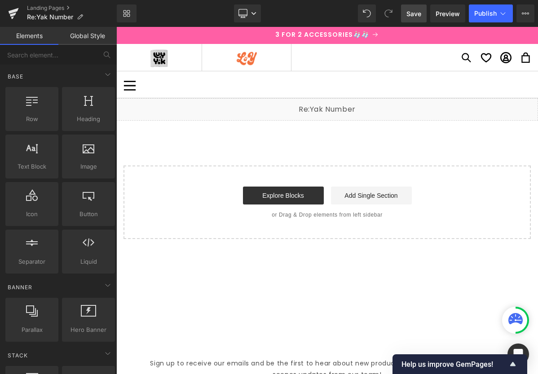
click at [413, 14] on span "Save" at bounding box center [413, 13] width 15 height 9
click at [335, 105] on div "Liquid" at bounding box center [327, 109] width 422 height 22
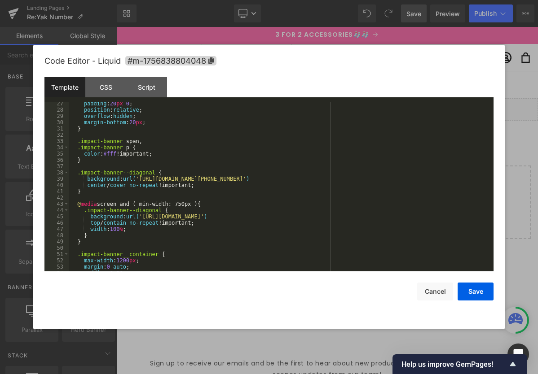
scroll to position [200, 0]
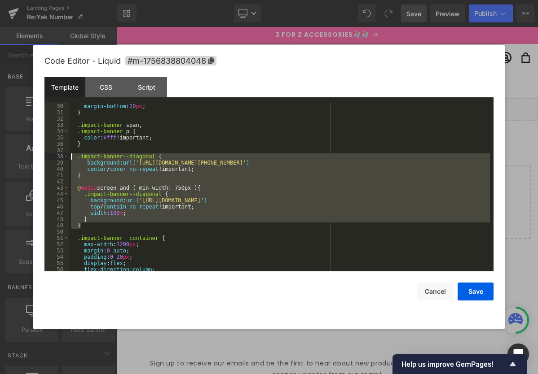
drag, startPoint x: 90, startPoint y: 226, endPoint x: 71, endPoint y: 154, distance: 74.8
click at [71, 154] on div "overflow : hidden ; margin-bottom : 20 px ; } .impact-banner span , .impact-ban…" at bounding box center [279, 188] width 421 height 182
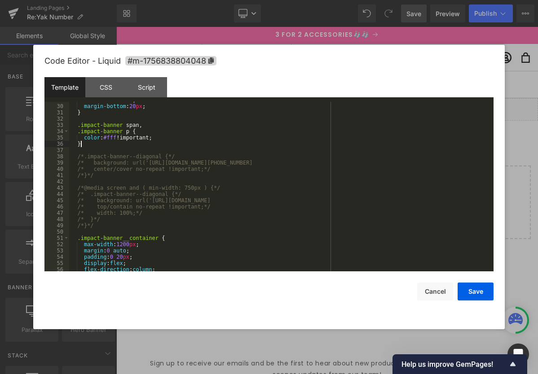
click at [186, 145] on div "overflow : hidden ; margin-bottom : 20 px ; } .impact-banner span , .impact-ban…" at bounding box center [279, 188] width 421 height 182
click at [472, 291] on button "Save" at bounding box center [475, 292] width 36 height 18
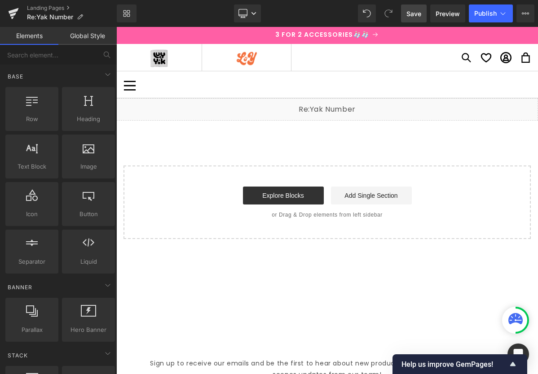
click at [415, 13] on span "Save" at bounding box center [413, 13] width 15 height 9
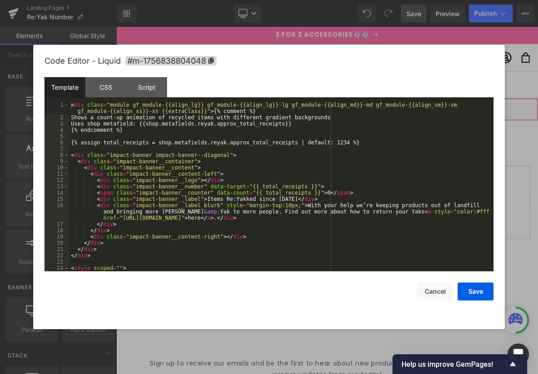
click at [343, 111] on div "Liquid" at bounding box center [327, 109] width 422 height 22
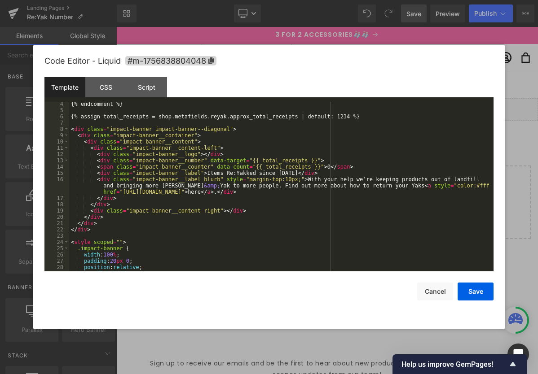
scroll to position [21, 0]
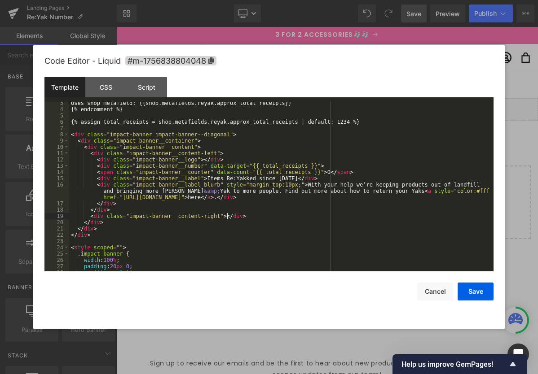
click at [228, 216] on div "Uses shop metafield: {{shop.metafields.reyak.approx_total_receipts}} {% endcomm…" at bounding box center [279, 191] width 421 height 182
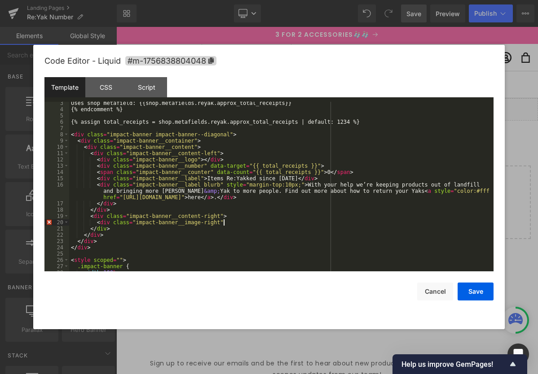
click at [229, 222] on div "Uses shop metafield: {{shop.metafields.reyak.approx_total_receipts}} {% endcomm…" at bounding box center [279, 191] width 421 height 182
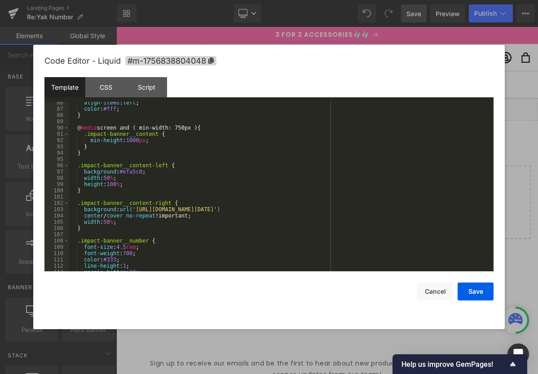
scroll to position [573, 0]
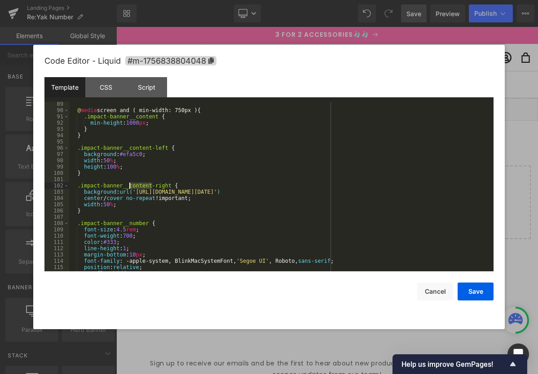
click at [130, 186] on div "@ media screen and ( min-width: 750px ) { .impact-banner__content { min-height …" at bounding box center [279, 192] width 421 height 182
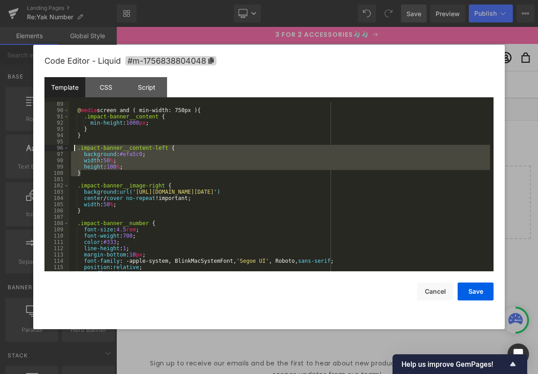
drag, startPoint x: 77, startPoint y: 175, endPoint x: 75, endPoint y: 150, distance: 25.2
click at [75, 150] on div "@ media screen and ( min-width: 750px ) { .impact-banner__content { min-height …" at bounding box center [279, 192] width 421 height 182
click at [114, 175] on div "@ media screen and ( min-width: 750px ) { .impact-banner__content { min-height …" at bounding box center [279, 192] width 421 height 182
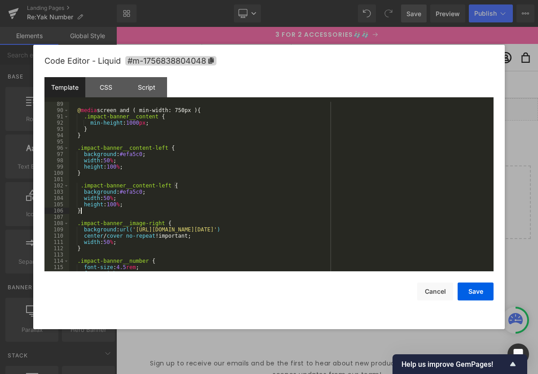
click at [83, 185] on div "@ media screen and ( min-width: 750px ) { .impact-banner__content { min-height …" at bounding box center [279, 192] width 421 height 182
click at [166, 186] on div "@ media screen and ( min-width: 750px ) { .impact-banner__content { min-height …" at bounding box center [279, 192] width 421 height 182
drag, startPoint x: 168, startPoint y: 185, endPoint x: 173, endPoint y: 187, distance: 4.8
click at [169, 185] on div "@ media screen and ( min-width: 750px ) { .impact-banner__content { min-height …" at bounding box center [279, 192] width 421 height 182
drag, startPoint x: 153, startPoint y: 193, endPoint x: 61, endPoint y: 195, distance: 91.6
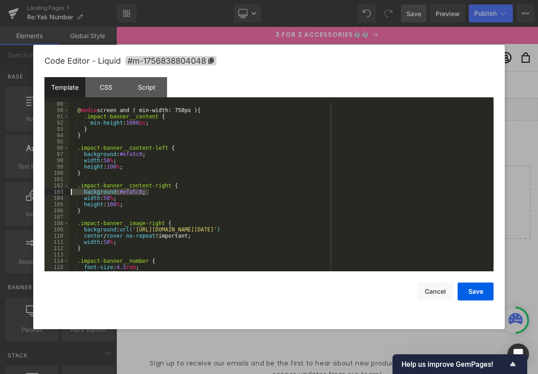
click at [61, 195] on pre "89 90 91 92 93 94 95 96 97 98 99 100 101 102 103 104 105 106 107 108 109 110 11…" at bounding box center [268, 187] width 449 height 170
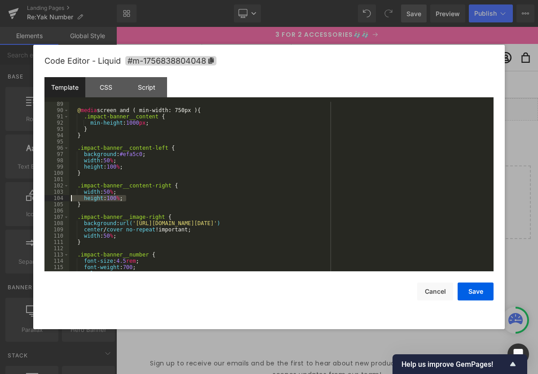
drag, startPoint x: 129, startPoint y: 199, endPoint x: 64, endPoint y: 199, distance: 64.6
click at [64, 199] on pre "89 90 91 92 93 94 95 96 97 98 99 100 101 102 103 104 105 106 107 108 109 110 11…" at bounding box center [268, 187] width 449 height 170
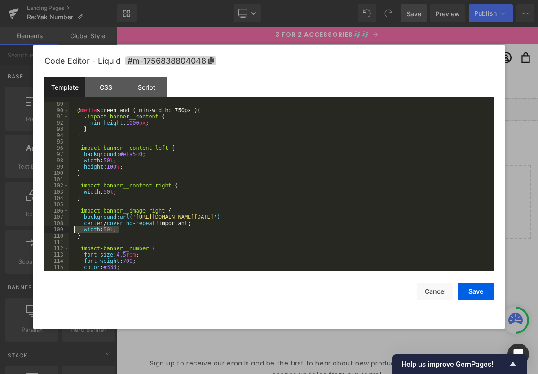
drag, startPoint x: 124, startPoint y: 230, endPoint x: 69, endPoint y: 231, distance: 54.8
click at [69, 231] on div "@ media screen and ( min-width: 750px ) { .impact-banner__content { min-height …" at bounding box center [279, 192] width 421 height 182
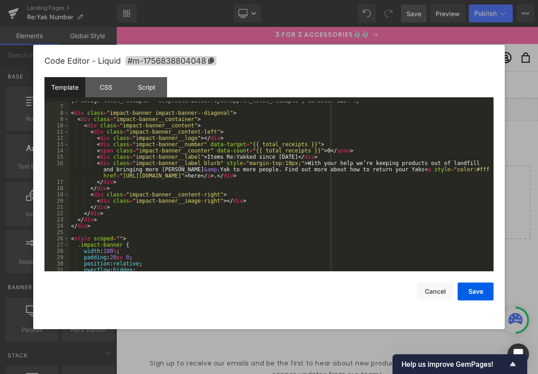
scroll to position [44, 0]
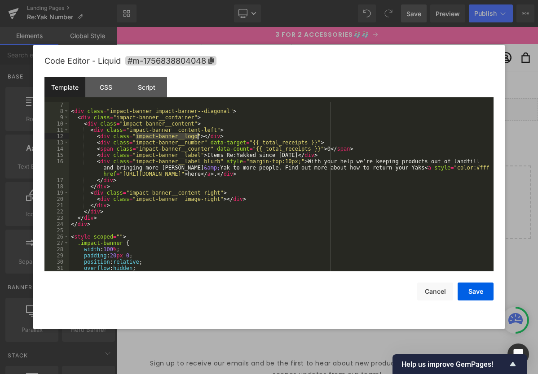
drag, startPoint x: 136, startPoint y: 136, endPoint x: 198, endPoint y: 136, distance: 61.1
click at [197, 136] on div "< div class = "impact-banner impact-banner--diagonal" > < div class = "impact-b…" at bounding box center [279, 193] width 421 height 182
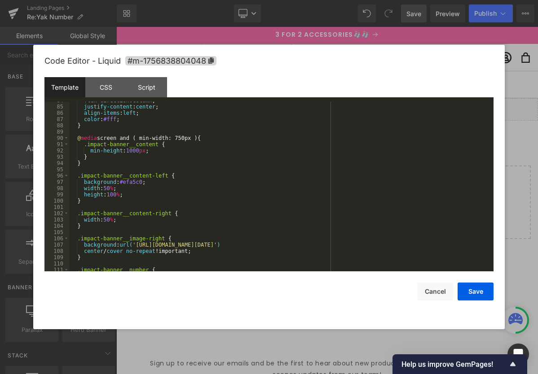
scroll to position [545, 0]
click at [125, 202] on div "flex-direction : column ; justify-content : center ; align-items : left ; color…" at bounding box center [279, 188] width 421 height 182
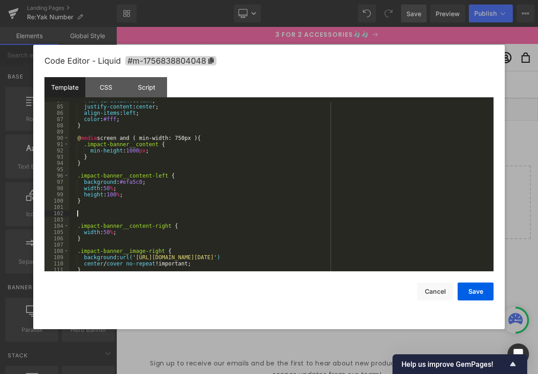
paste textarea
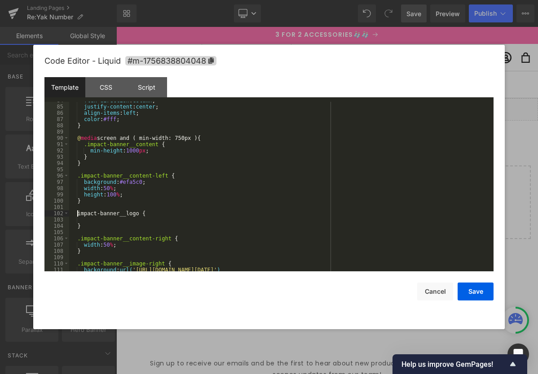
click at [78, 213] on div "flex-direction : column ; justify-content : center ; align-items : left ; color…" at bounding box center [279, 188] width 421 height 182
click at [109, 222] on div "flex-direction : column ; justify-content : center ; align-items : left ; color…" at bounding box center [279, 188] width 421 height 182
drag, startPoint x: 475, startPoint y: 220, endPoint x: 495, endPoint y: 222, distance: 19.4
click at [475, 220] on div "flex-direction : column ; justify-content : center ; align-items : left ; color…" at bounding box center [279, 188] width 421 height 182
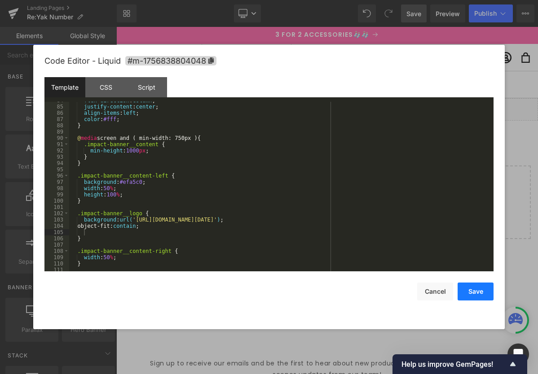
click at [478, 296] on button "Save" at bounding box center [475, 292] width 36 height 18
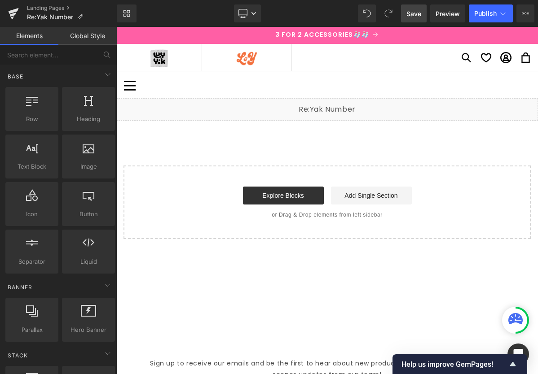
click at [413, 13] on span "Save" at bounding box center [413, 13] width 15 height 9
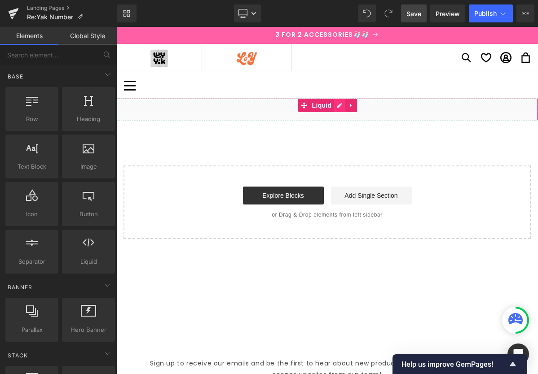
click at [340, 105] on div "Liquid" at bounding box center [327, 109] width 422 height 22
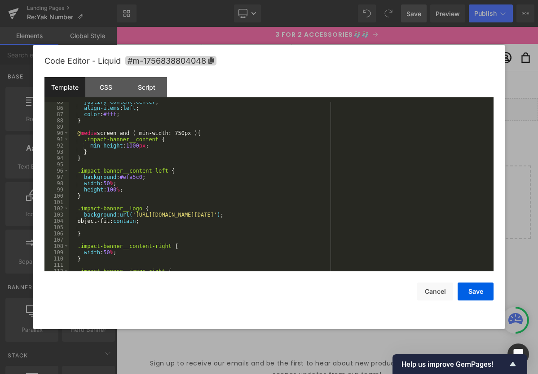
scroll to position [550, 0]
drag, startPoint x: 84, startPoint y: 178, endPoint x: 151, endPoint y: 177, distance: 66.4
click at [150, 177] on div "justify-content : center ; align-items : left ; color : #fff ; } @ media screen…" at bounding box center [279, 190] width 421 height 182
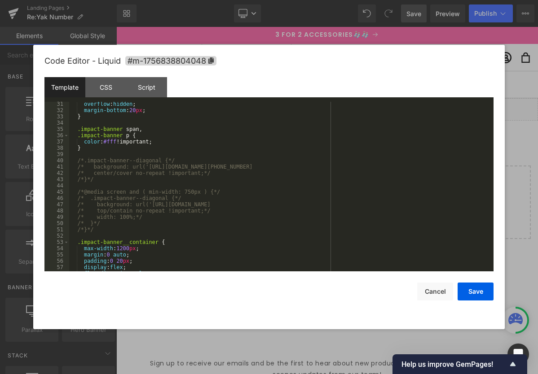
scroll to position [184, 0]
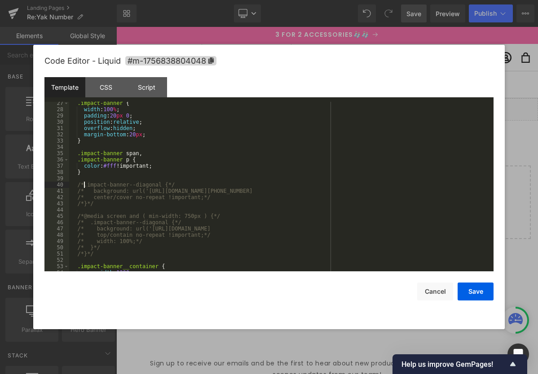
click at [85, 184] on div ".impact-banner { width : 100 % ; padding : 20 px 0 ; position : relative ; over…" at bounding box center [279, 191] width 421 height 182
click at [181, 185] on div ".impact-banner { width : 100 % ; padding : 20 px 0 ; position : relative ; over…" at bounding box center [279, 191] width 421 height 182
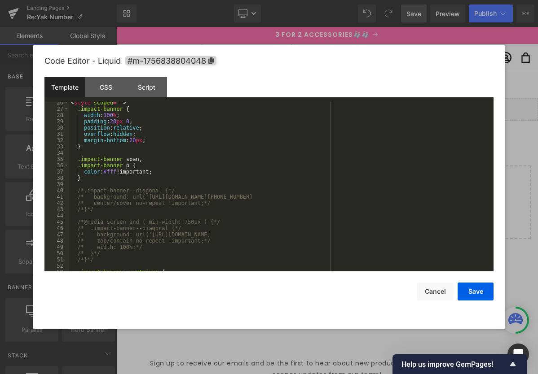
scroll to position [179, 0]
click at [158, 182] on div "< style scoped = "" > .impact-banner { width : 100 % ; padding : 20 px 0 ; posi…" at bounding box center [279, 191] width 421 height 182
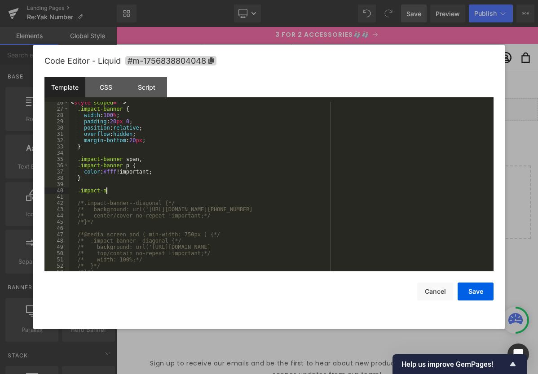
click at [130, 193] on div "< style scoped = "" > .impact-banner { width : 100 % ; padding : 20 px 0 ; posi…" at bounding box center [279, 191] width 421 height 182
click at [115, 189] on div "< style scoped = "" > .impact-banner { width : 100 % ; padding : 20 px 0 ; posi…" at bounding box center [279, 191] width 421 height 182
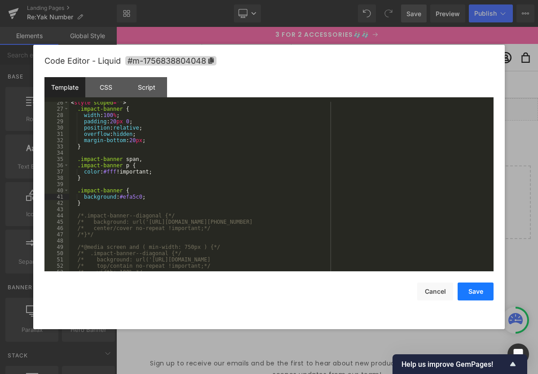
click at [465, 289] on button "Save" at bounding box center [475, 292] width 36 height 18
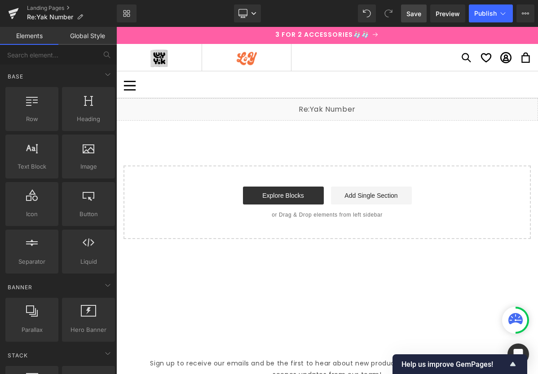
click at [416, 16] on span "Save" at bounding box center [413, 13] width 15 height 9
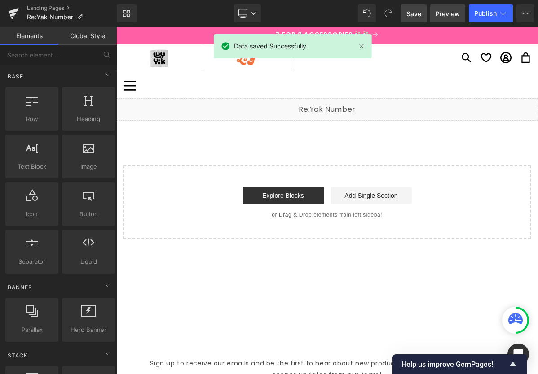
click at [444, 13] on span "Preview" at bounding box center [447, 13] width 24 height 9
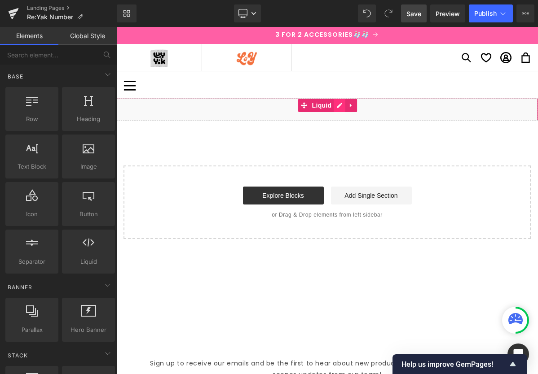
click at [341, 104] on div "Liquid" at bounding box center [327, 109] width 422 height 22
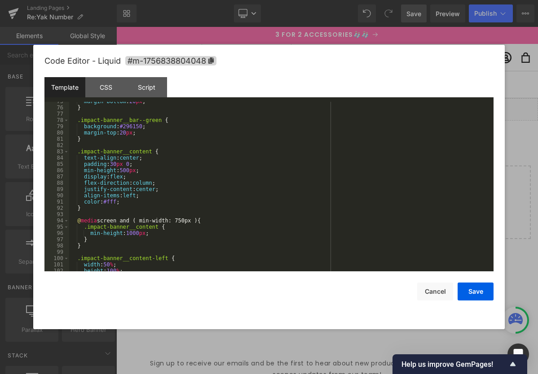
scroll to position [523, 0]
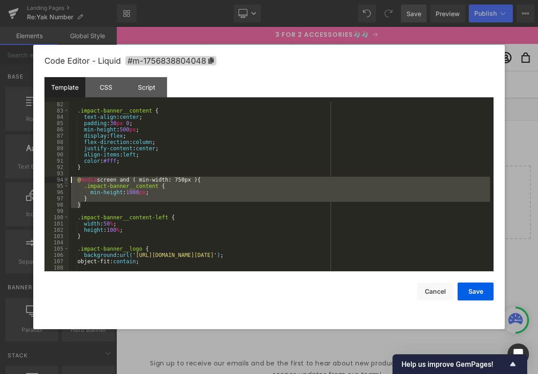
drag, startPoint x: 89, startPoint y: 210, endPoint x: 66, endPoint y: 180, distance: 37.4
click at [66, 180] on pre "82 83 84 85 86 87 88 89 90 91 92 93 94 95 96 97 98 99 100 101 102 103 104 105 1…" at bounding box center [268, 187] width 449 height 170
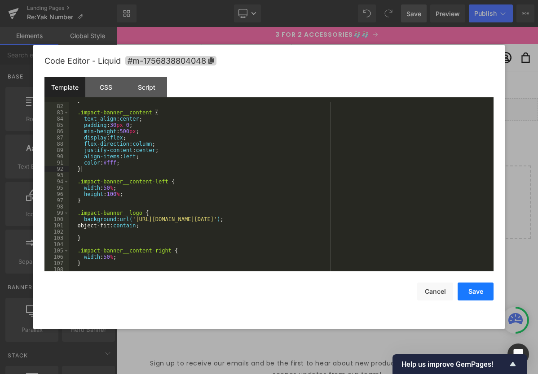
click at [480, 291] on button "Save" at bounding box center [475, 292] width 36 height 18
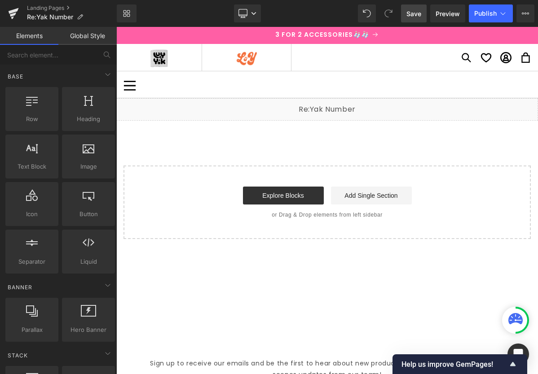
click at [413, 15] on span "Save" at bounding box center [413, 13] width 15 height 9
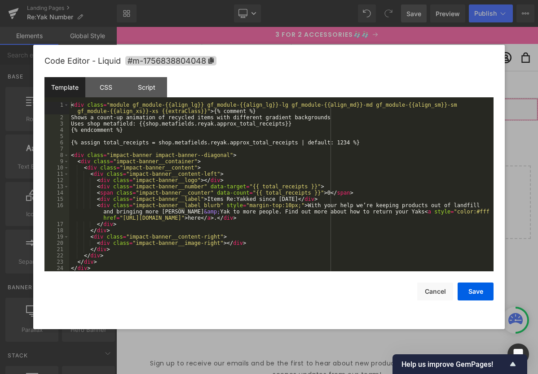
click at [341, 108] on div "Liquid" at bounding box center [327, 109] width 422 height 22
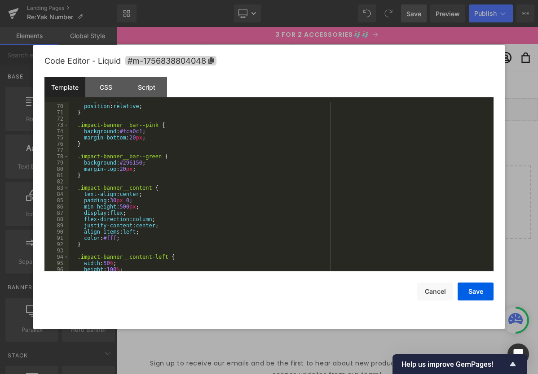
scroll to position [475, 0]
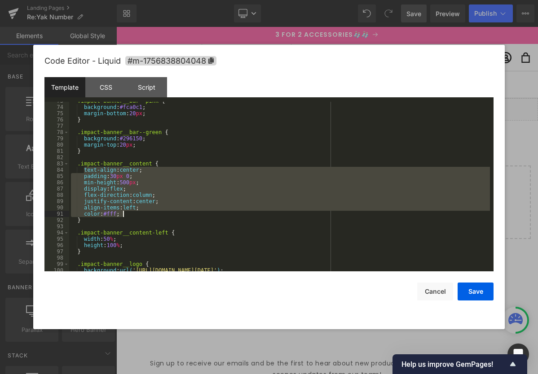
drag, startPoint x: 83, startPoint y: 170, endPoint x: 126, endPoint y: 211, distance: 59.4
click at [126, 211] on div ".impact-banner__bar--pink { background : #fca0c1 ; margin-bottom : 20 px ; } .i…" at bounding box center [279, 189] width 421 height 182
drag, startPoint x: 154, startPoint y: 195, endPoint x: 168, endPoint y: 197, distance: 14.0
click at [154, 195] on div ".impact-banner__bar--pink { background : #fca0c1 ; margin-bottom : 20 px ; } .i…" at bounding box center [279, 189] width 421 height 182
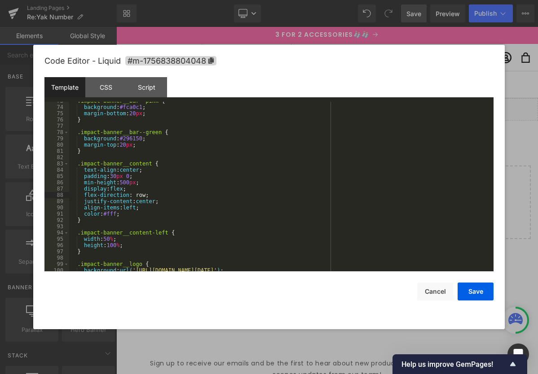
click at [138, 208] on div ".impact-banner__bar--pink { background : #fca0c1 ; margin-bottom : 20 px ; } .i…" at bounding box center [279, 189] width 421 height 182
click at [147, 215] on div ".impact-banner__bar--pink { background : #fca0c1 ; margin-bottom : 20 px ; } .i…" at bounding box center [279, 189] width 421 height 182
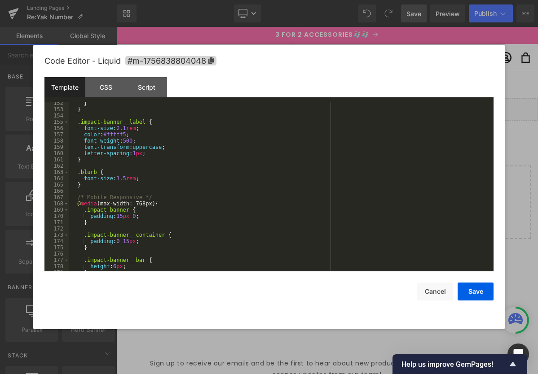
scroll to position [972, 0]
drag, startPoint x: 107, startPoint y: 134, endPoint x: 139, endPoint y: 135, distance: 31.4
click at [137, 132] on div "} } .impact-banner__label { font-size : 2.1 rem ; color : #fffff5 ; font-weight…" at bounding box center [279, 189] width 421 height 182
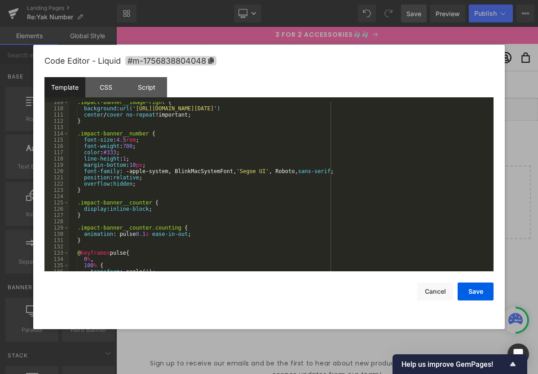
scroll to position [690, 0]
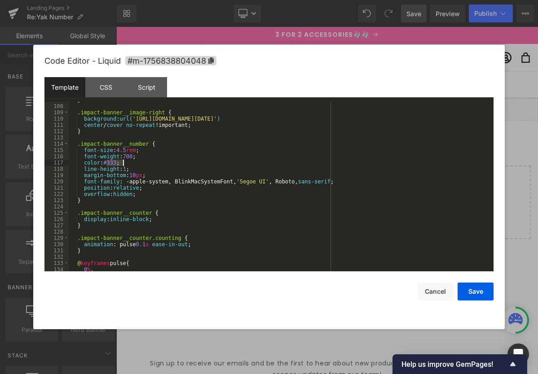
drag, startPoint x: 107, startPoint y: 163, endPoint x: 127, endPoint y: 163, distance: 19.8
click at [126, 163] on div "} .impact-banner__image-right { background : url( '[URL][DOMAIN_NAME][DATE]' ) …" at bounding box center [279, 188] width 421 height 182
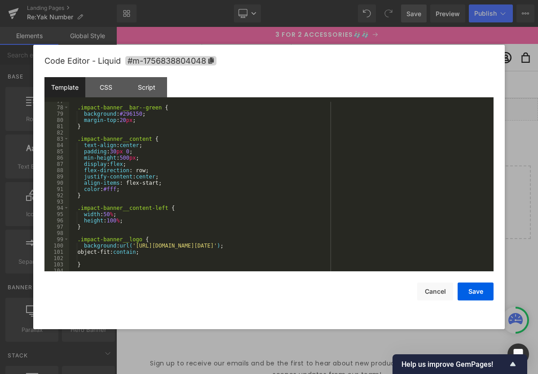
scroll to position [501, 0]
drag, startPoint x: 107, startPoint y: 190, endPoint x: 132, endPoint y: 189, distance: 24.7
click at [132, 189] on div ".impact-banner__bar--green { background : #296150 ; margin-top : 20 px ; } .imp…" at bounding box center [279, 189] width 421 height 182
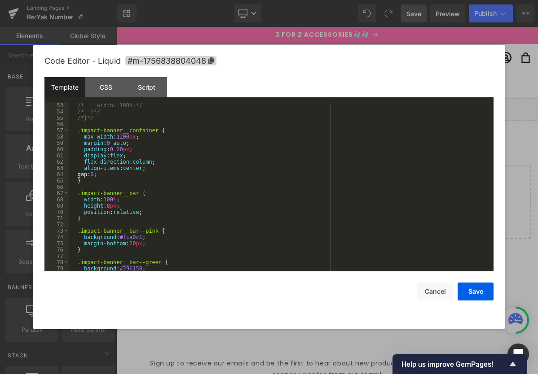
scroll to position [346, 0]
drag, startPoint x: 137, startPoint y: 149, endPoint x: 121, endPoint y: 151, distance: 16.8
click at [72, 149] on div "/* width: 100%;*/ /* }*/ /*}*/ .impact-banner__container { max-width : 1200 px …" at bounding box center [279, 192] width 421 height 182
click at [128, 148] on div "/* width: 100%;*/ /* }*/ /*}*/ .impact-banner__container { max-width : 1200 px …" at bounding box center [279, 192] width 421 height 182
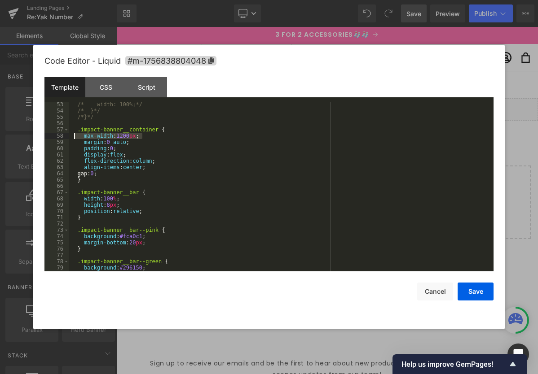
drag, startPoint x: 145, startPoint y: 136, endPoint x: 75, endPoint y: 137, distance: 69.1
click at [75, 137] on div "/* width: 100%;*/ /* }*/ /*}*/ .impact-banner__container { max-width : 1200 px …" at bounding box center [279, 192] width 421 height 182
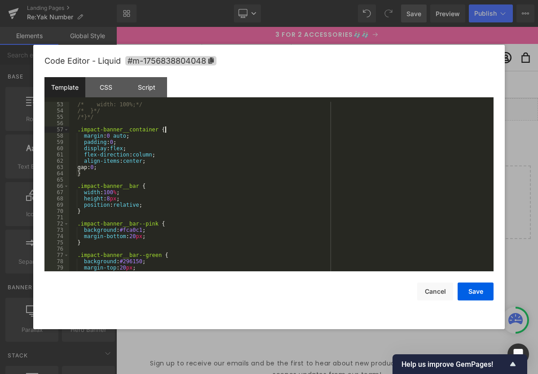
click at [136, 149] on div "/* width: 100%;*/ /* }*/ /*}*/ .impact-banner__container { margin : 0 auto ; pa…" at bounding box center [279, 192] width 421 height 182
click at [167, 153] on div "/* width: 100%;*/ /* }*/ /*}*/ .impact-banner__container { margin : 0 auto ; pa…" at bounding box center [279, 192] width 421 height 182
click at [158, 162] on div "/* width: 100%;*/ /* }*/ /*}*/ .impact-banner__container { margin : 0 auto ; pa…" at bounding box center [279, 192] width 421 height 182
click at [473, 295] on button "Save" at bounding box center [475, 292] width 36 height 18
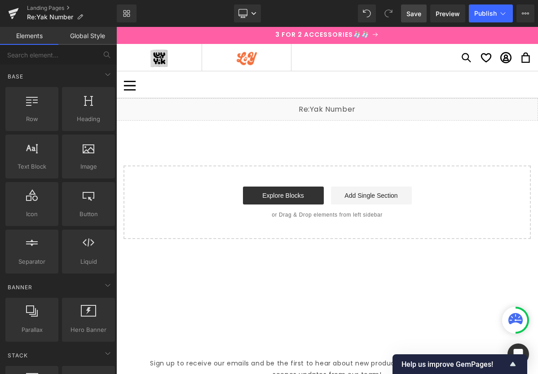
click at [408, 17] on span "Save" at bounding box center [413, 13] width 15 height 9
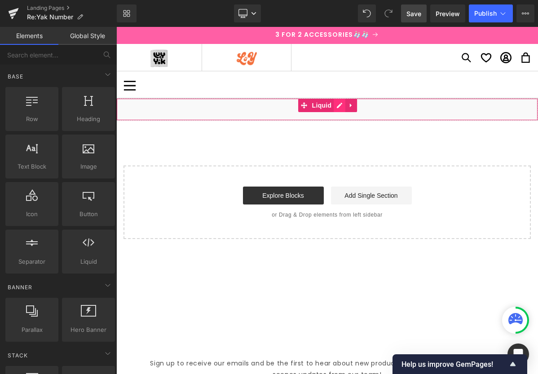
click at [339, 108] on div "Liquid" at bounding box center [327, 109] width 422 height 22
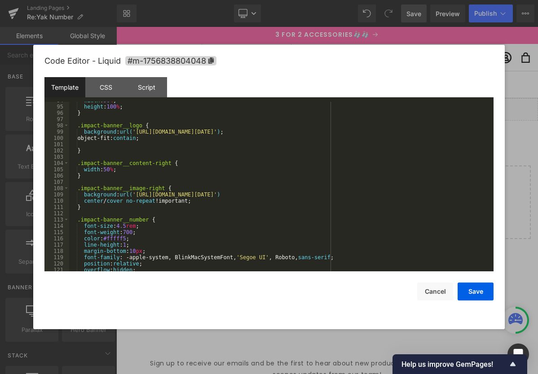
scroll to position [624, 0]
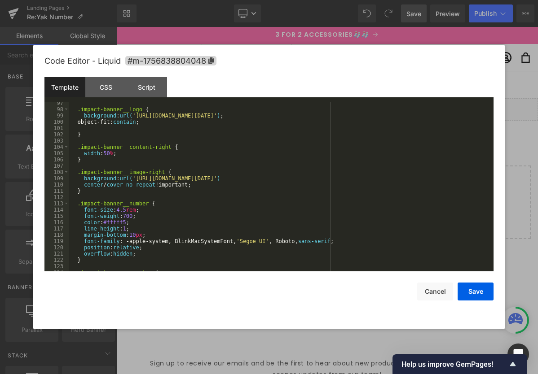
click at [207, 185] on div ".impact-banner__logo { background : url( '[URL][DOMAIN_NAME][DATE]' ) ; object-…" at bounding box center [279, 191] width 421 height 182
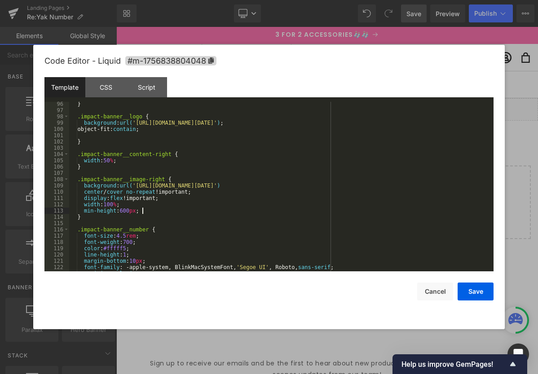
scroll to position [616, 0]
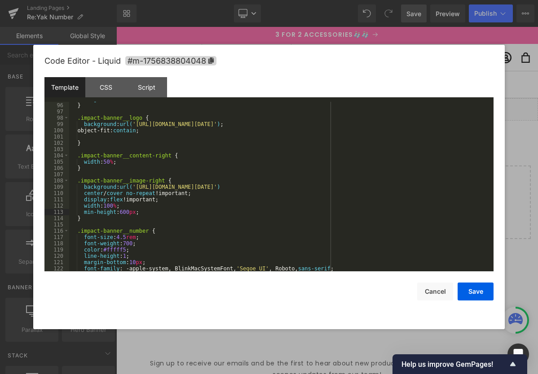
click at [131, 174] on div "height : 100 % ; } .impact-banner__logo { background : url( '[URL][DOMAIN_NAME]…" at bounding box center [279, 187] width 421 height 182
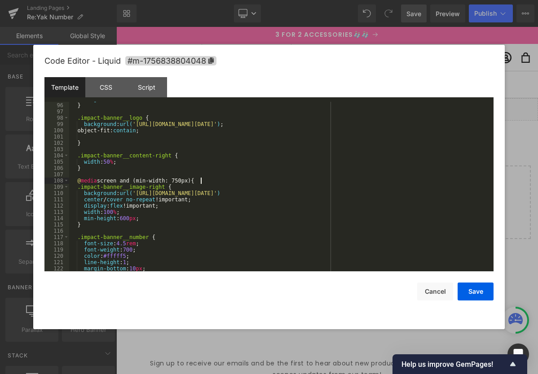
click at [101, 223] on div "height : 100 % ; } .impact-banner__logo { background : url( '[URL][DOMAIN_NAME]…" at bounding box center [279, 187] width 421 height 182
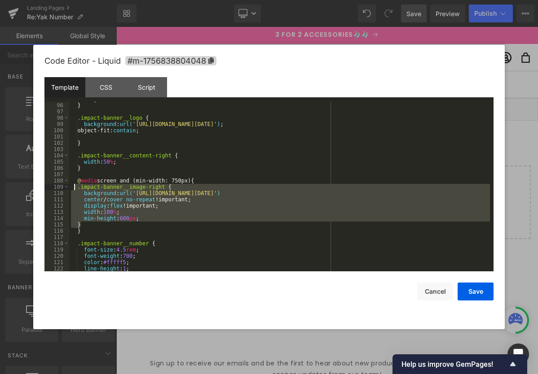
drag, startPoint x: 88, startPoint y: 224, endPoint x: 74, endPoint y: 189, distance: 37.7
click at [74, 189] on div "height : 100 % ; } .impact-banner__logo { background : url( '[URL][DOMAIN_NAME]…" at bounding box center [279, 187] width 421 height 182
click at [201, 224] on div "height : 100 % ; } .impact-banner__logo { background : url( '[URL][DOMAIN_NAME]…" at bounding box center [279, 187] width 421 height 182
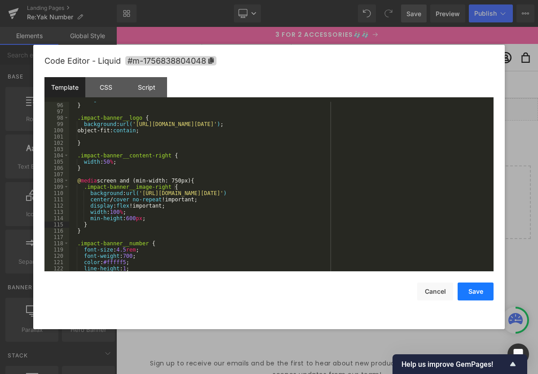
click at [479, 300] on button "Save" at bounding box center [475, 292] width 36 height 18
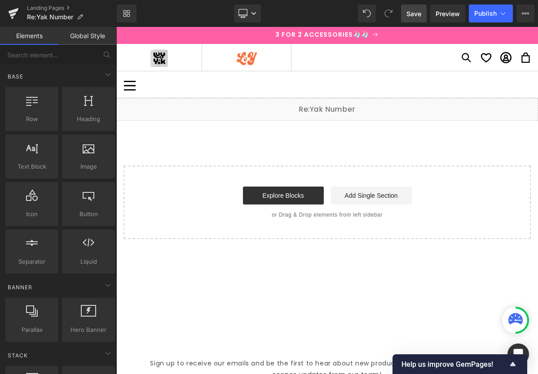
click at [412, 13] on span "Save" at bounding box center [413, 13] width 15 height 9
click at [338, 107] on div "Liquid" at bounding box center [327, 109] width 422 height 22
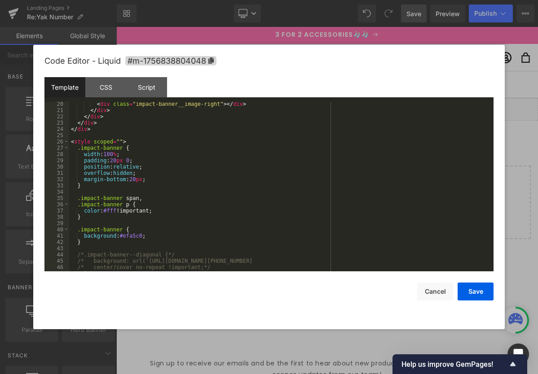
scroll to position [141, 0]
click at [126, 160] on div "< div class = "impact-banner__image-right" > </ div > </ div > </ div > </ div …" at bounding box center [279, 191] width 421 height 182
click at [129, 158] on div "< div class = "impact-banner__image-right" > </ div > </ div > </ div > </ div …" at bounding box center [279, 191] width 421 height 182
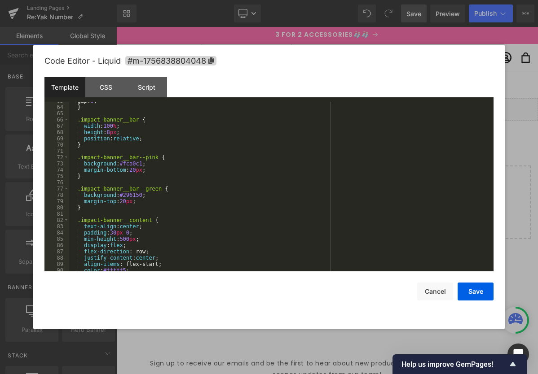
scroll to position [456, 0]
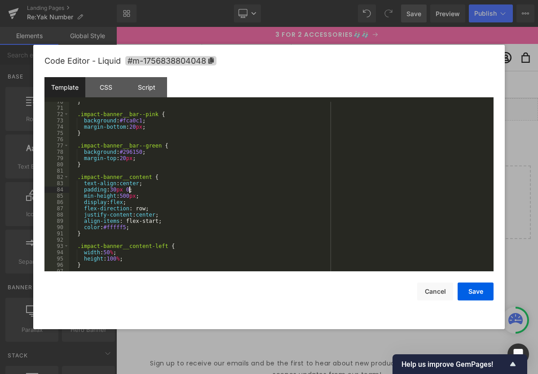
click at [130, 190] on div "} .impact-banner__bar--pink { background : #fca0c1 ; margin-bottom : 20 px ; } …" at bounding box center [279, 190] width 421 height 182
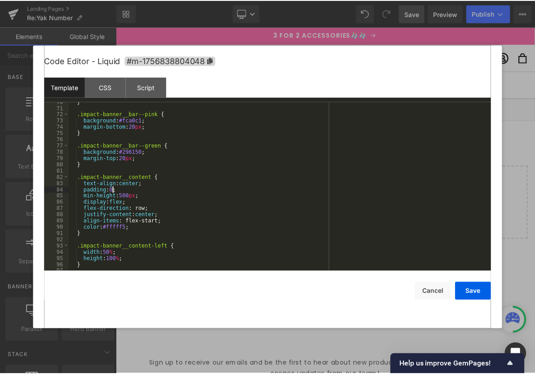
scroll to position [455, 0]
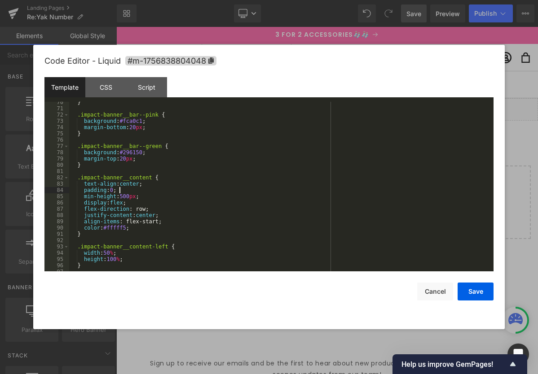
drag, startPoint x: 139, startPoint y: 190, endPoint x: 160, endPoint y: 189, distance: 21.1
click at [139, 190] on div "} .impact-banner__bar--pink { background : #fca0c1 ; margin-bottom : 20 px ; } …" at bounding box center [279, 190] width 421 height 182
click at [476, 296] on button "Save" at bounding box center [475, 292] width 36 height 18
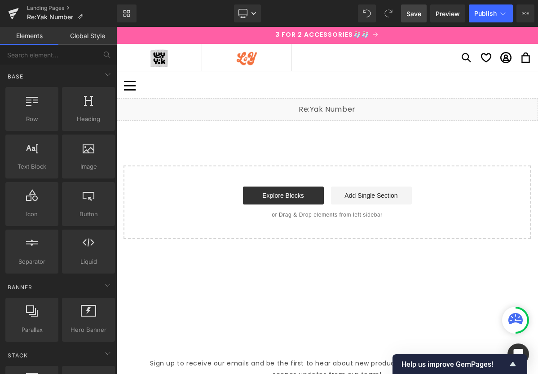
click at [413, 17] on span "Save" at bounding box center [413, 13] width 15 height 9
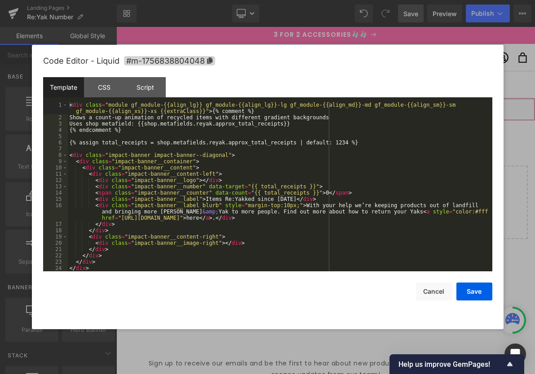
click at [343, 105] on div "Liquid" at bounding box center [325, 109] width 418 height 22
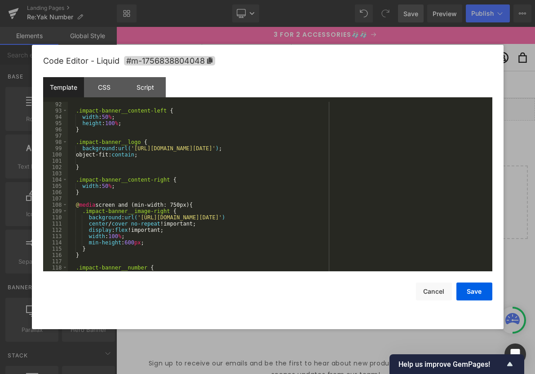
scroll to position [555, 0]
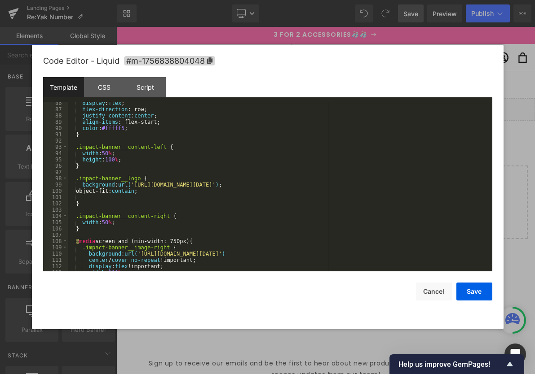
click at [161, 193] on div "display : flex ; flex-direction : row; justify-content : center ; align-items :…" at bounding box center [278, 191] width 421 height 182
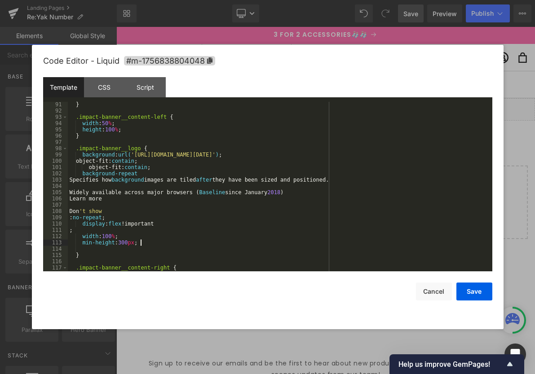
scroll to position [589, 0]
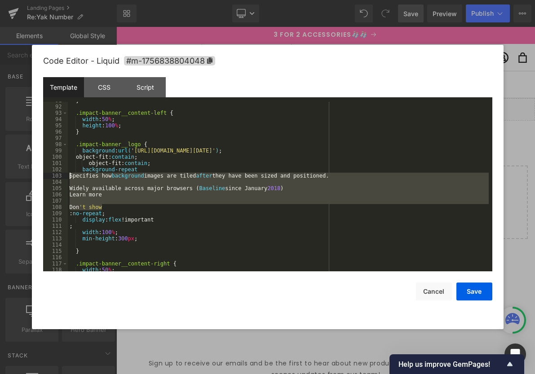
drag, startPoint x: 106, startPoint y: 208, endPoint x: 62, endPoint y: 178, distance: 53.5
click at [62, 178] on pre "91 92 93 94 95 96 97 98 99 100 101 102 103 104 105 106 107 108 109 110 111 112 …" at bounding box center [267, 187] width 449 height 170
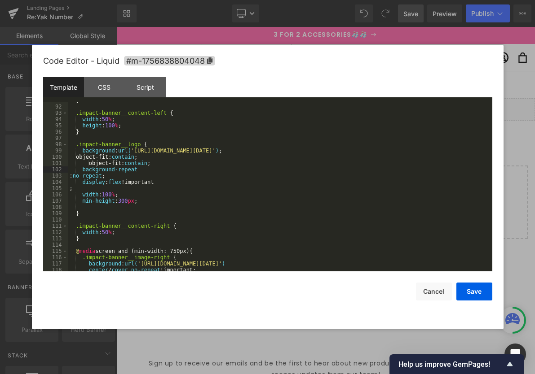
drag, startPoint x: 70, startPoint y: 176, endPoint x: 87, endPoint y: 191, distance: 23.2
click at [71, 177] on div "} .impact-banner__content-left { width : 50 % ; height : 100 % ; } .impact-bann…" at bounding box center [278, 188] width 421 height 182
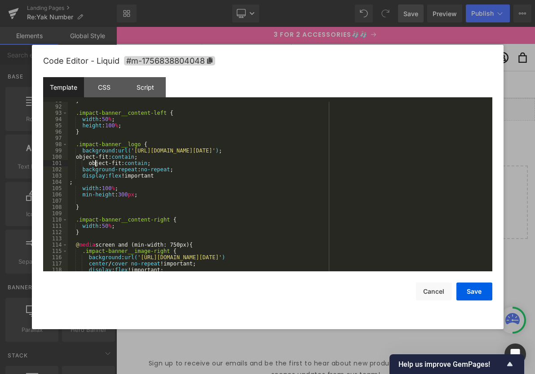
drag, startPoint x: 94, startPoint y: 164, endPoint x: 107, endPoint y: 178, distance: 19.1
click at [95, 164] on div "} .impact-banner__content-left { width : 50 % ; height : 100 % ; } .impact-bann…" at bounding box center [278, 188] width 421 height 182
drag, startPoint x: 147, startPoint y: 163, endPoint x: 59, endPoint y: 163, distance: 88.4
click at [58, 162] on pre "91 92 93 94 95 96 97 98 99 100 101 102 103 104 105 106 107 108 109 110 111 112 …" at bounding box center [267, 187] width 449 height 170
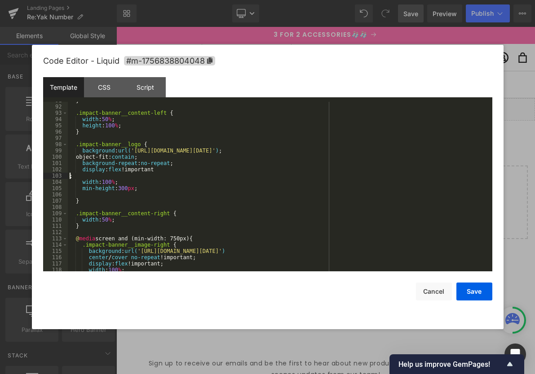
drag, startPoint x: 70, startPoint y: 177, endPoint x: 97, endPoint y: 189, distance: 29.5
click at [71, 177] on div "} .impact-banner__content-left { width : 50 % ; height : 100 % ; } .impact-bann…" at bounding box center [278, 188] width 421 height 182
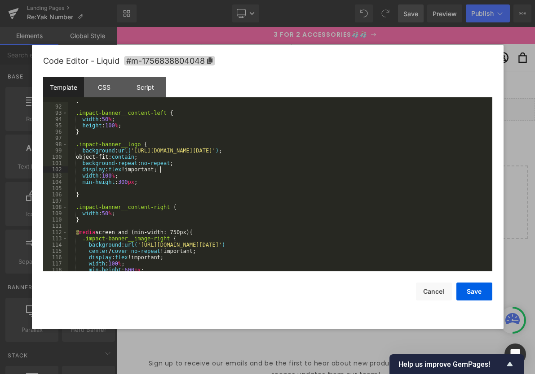
click at [108, 189] on div "} .impact-banner__content-left { width : 50 % ; height : 100 % ; } .impact-bann…" at bounding box center [278, 188] width 421 height 182
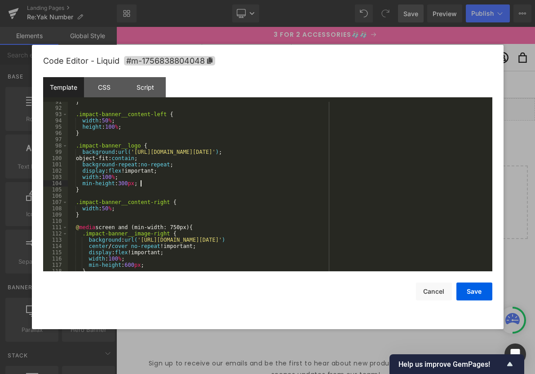
scroll to position [575, 0]
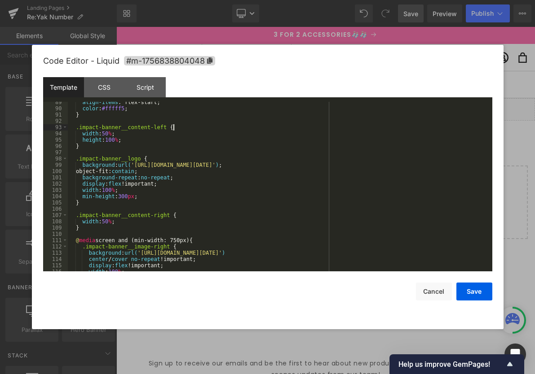
click at [188, 127] on div "align-items : flex-start; color : #fffff5 ; } .impact-banner__content-left { wi…" at bounding box center [278, 190] width 421 height 182
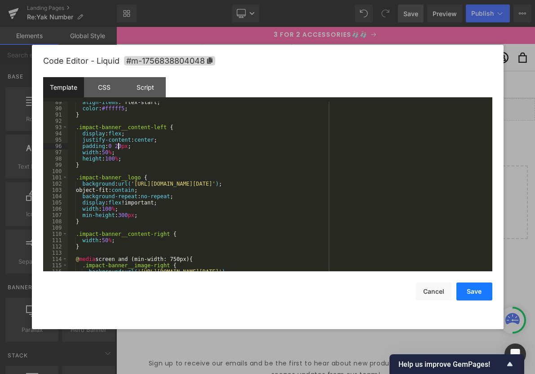
click at [470, 293] on button "Save" at bounding box center [474, 292] width 36 height 18
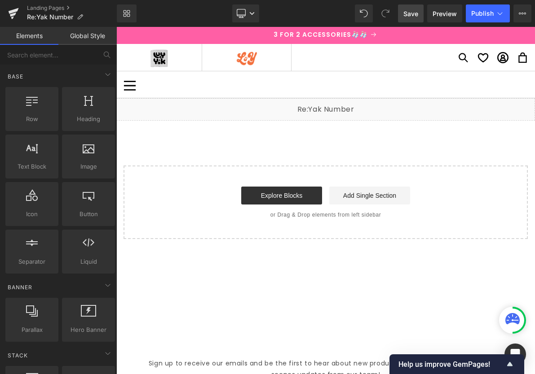
click at [405, 11] on span "Save" at bounding box center [410, 13] width 15 height 9
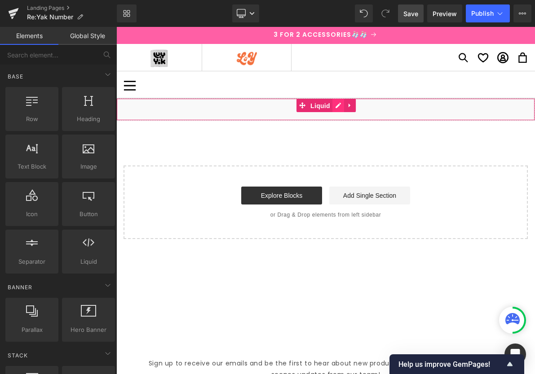
drag, startPoint x: 329, startPoint y: 111, endPoint x: 335, endPoint y: 111, distance: 5.4
click at [329, 111] on span "Liquid" at bounding box center [320, 105] width 24 height 13
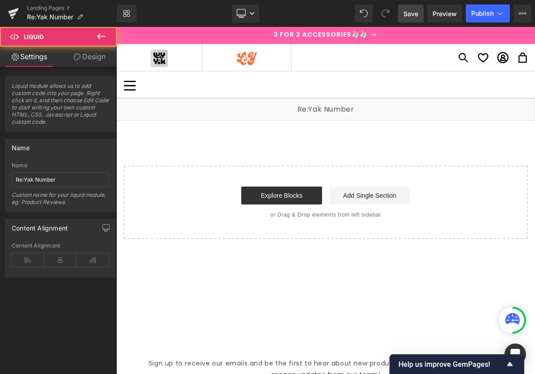
click at [338, 105] on div "Liquid" at bounding box center [325, 109] width 418 height 22
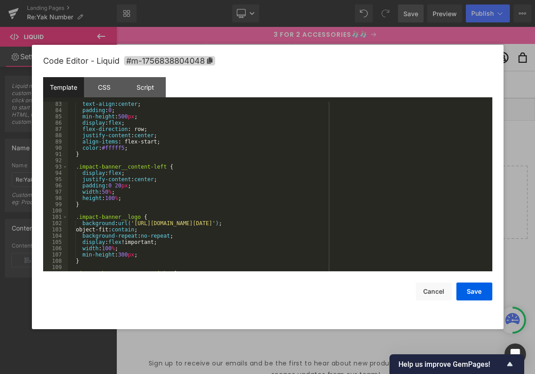
scroll to position [536, 0]
click at [175, 179] on div "text-align : center ; padding : 0 ; min-height : 500 px ; display : flex ; flex…" at bounding box center [278, 192] width 421 height 182
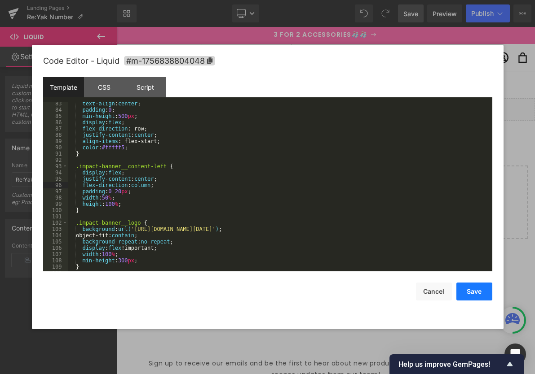
click at [479, 290] on button "Save" at bounding box center [474, 292] width 36 height 18
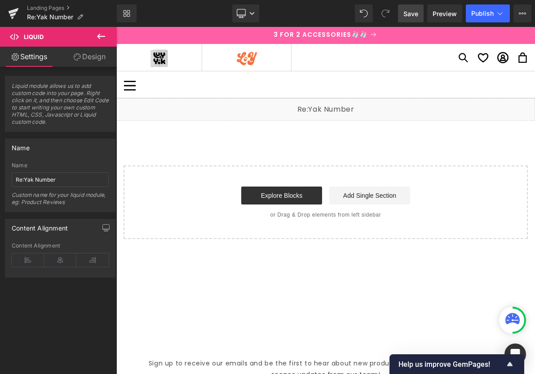
click at [414, 16] on span "Save" at bounding box center [410, 13] width 15 height 9
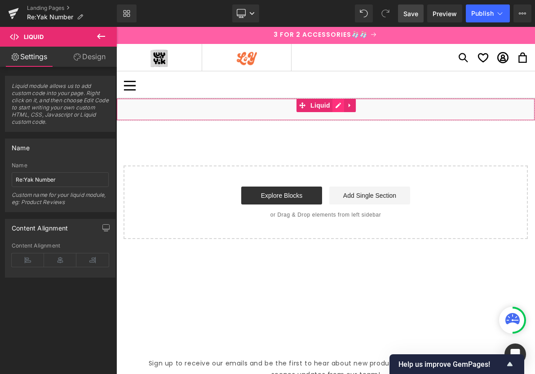
click at [338, 106] on div "Liquid" at bounding box center [325, 109] width 418 height 22
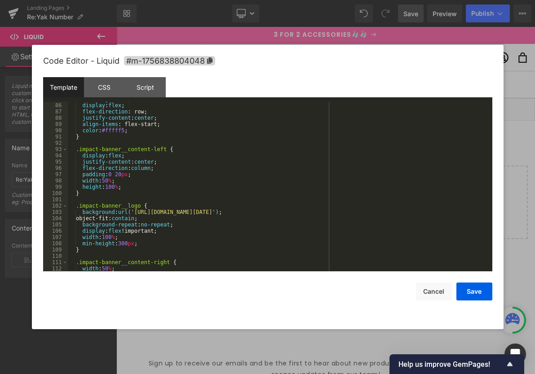
scroll to position [551, 0]
click at [170, 164] on div "min-height : 500 px ; display : flex ; flex-direction : row; justify-content : …" at bounding box center [278, 188] width 421 height 182
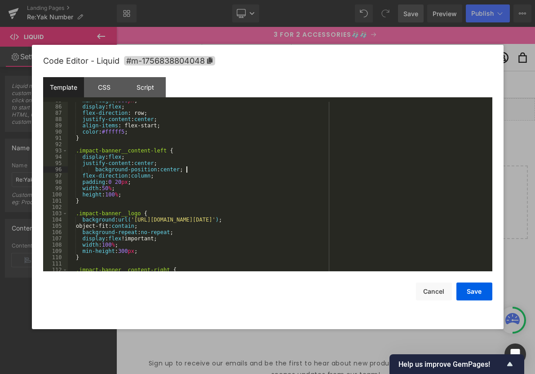
click at [97, 169] on div "min-height : 500 px ; display : flex ; flex-direction : row; justify-content : …" at bounding box center [278, 188] width 421 height 182
click at [96, 170] on div "min-height : 500 px ; display : flex ; flex-direction : row; justify-content : …" at bounding box center [278, 188] width 421 height 182
click at [136, 194] on div "min-height : 500 px ; display : flex ; flex-direction : row; justify-content : …" at bounding box center [278, 188] width 421 height 182
click at [474, 293] on button "Save" at bounding box center [474, 292] width 36 height 18
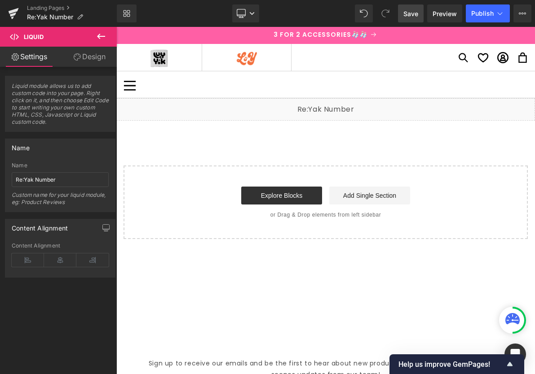
click at [411, 16] on span "Save" at bounding box center [410, 13] width 15 height 9
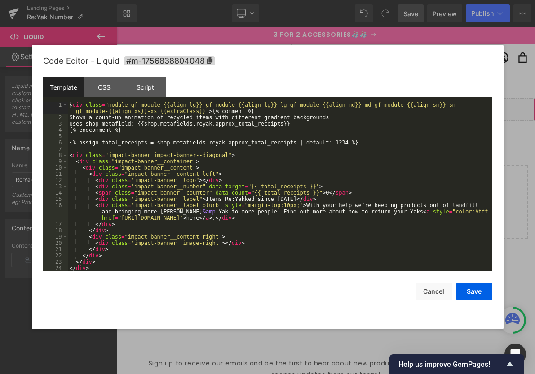
click at [336, 104] on div "Liquid" at bounding box center [325, 109] width 418 height 22
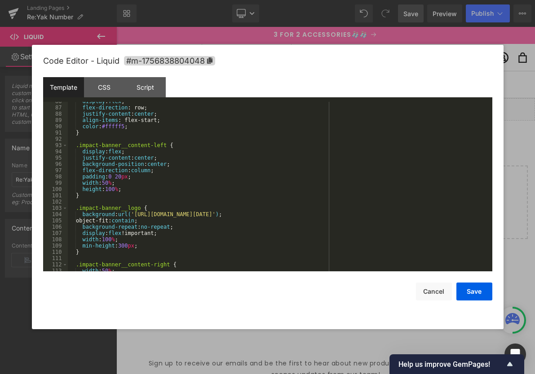
scroll to position [586, 0]
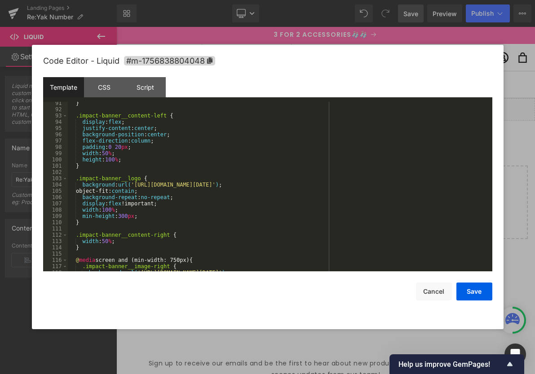
click at [184, 198] on div "} .impact-banner__content-left { display : flex ; justify-content : center ; ba…" at bounding box center [278, 191] width 421 height 182
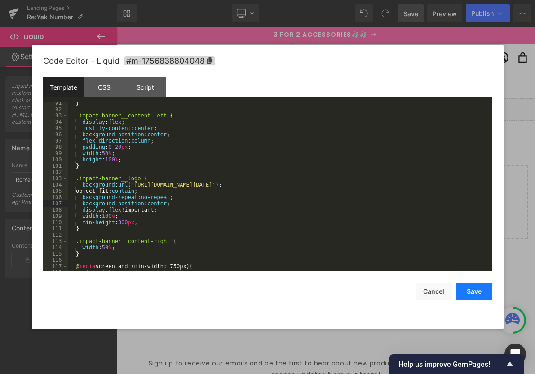
click at [479, 293] on button "Save" at bounding box center [474, 292] width 36 height 18
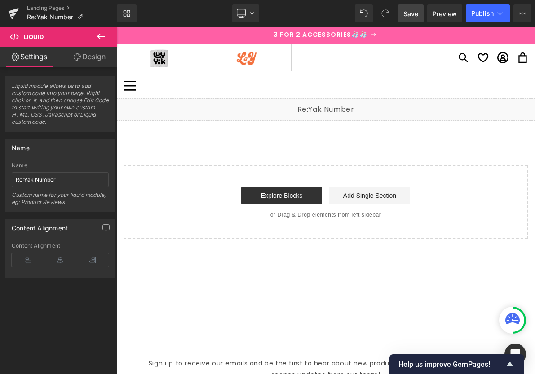
click at [414, 15] on span "Save" at bounding box center [410, 13] width 15 height 9
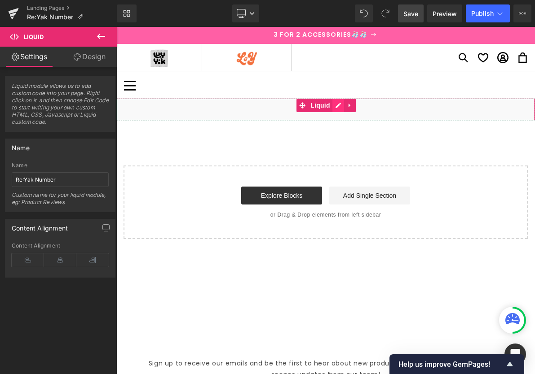
click at [339, 105] on div "Liquid" at bounding box center [325, 109] width 418 height 22
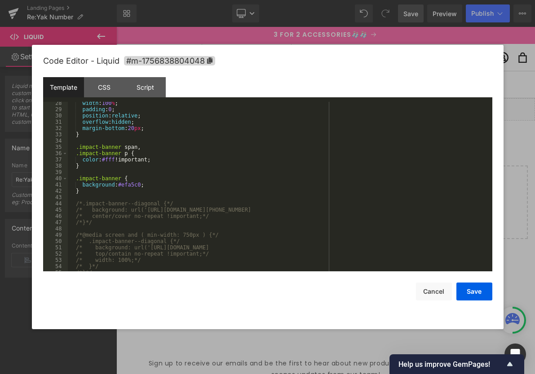
scroll to position [170, 0]
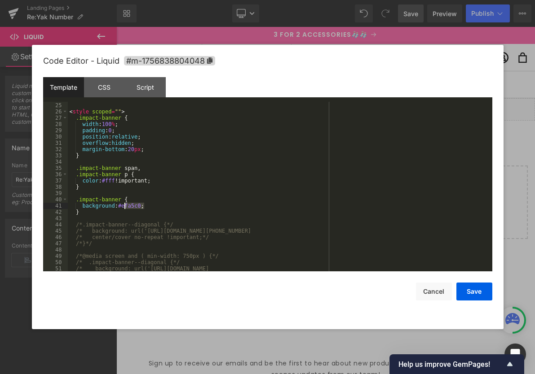
drag, startPoint x: 144, startPoint y: 205, endPoint x: 169, endPoint y: 237, distance: 40.3
click at [127, 208] on div "</ div > < style scoped = "" > .impact-banner { width : 100 % ; padding : 0 ; p…" at bounding box center [278, 187] width 421 height 182
click at [471, 290] on button "Save" at bounding box center [474, 292] width 36 height 18
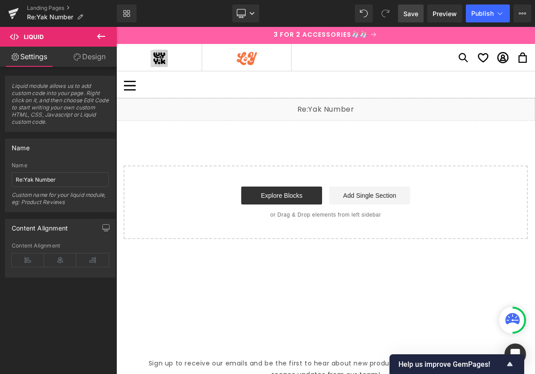
click at [404, 13] on span "Save" at bounding box center [410, 13] width 15 height 9
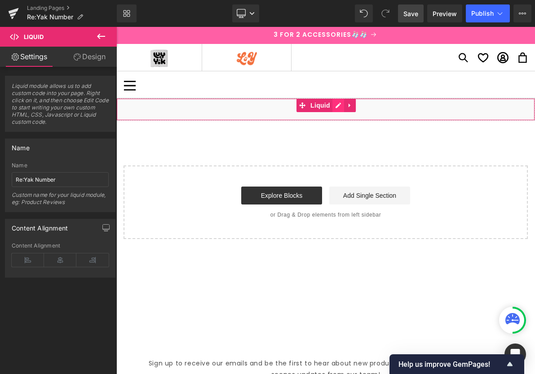
click at [340, 105] on div "Liquid" at bounding box center [325, 109] width 418 height 22
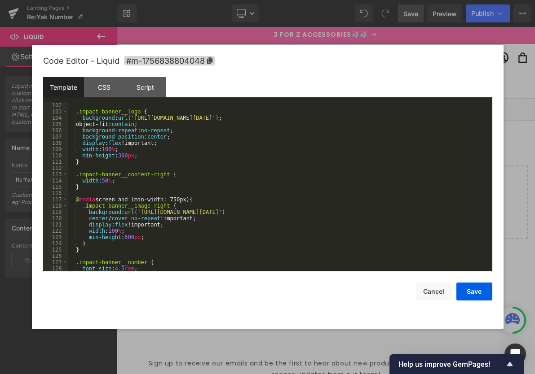
scroll to position [654, 0]
drag, startPoint x: 139, startPoint y: 118, endPoint x: 159, endPoint y: 118, distance: 19.8
click at [162, 117] on div "} .impact-banner__logo { background : url( '[URL][DOMAIN_NAME][DATE]' ) ; objec…" at bounding box center [278, 187] width 421 height 182
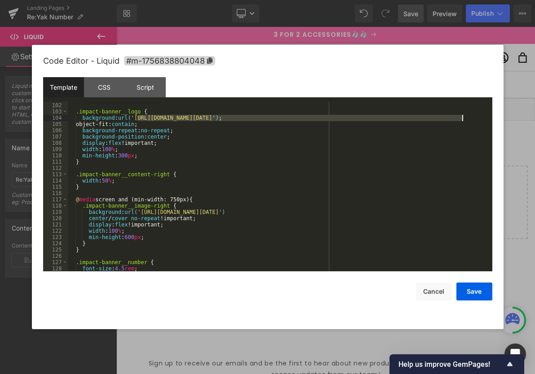
drag, startPoint x: 137, startPoint y: 118, endPoint x: 475, endPoint y: 157, distance: 340.7
click at [461, 118] on div "} .impact-banner__logo { background : url( '[URL][DOMAIN_NAME][DATE]' ) ; objec…" at bounding box center [278, 187] width 421 height 182
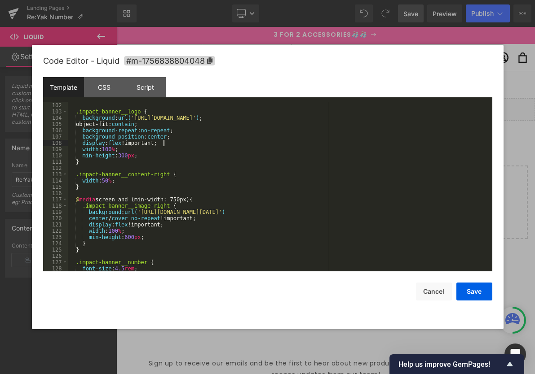
click at [192, 141] on div "} .impact-banner__logo { background : url( '[URL][DOMAIN_NAME]' ) ; object-fit:…" at bounding box center [278, 187] width 421 height 182
click at [473, 297] on button "Save" at bounding box center [474, 292] width 36 height 18
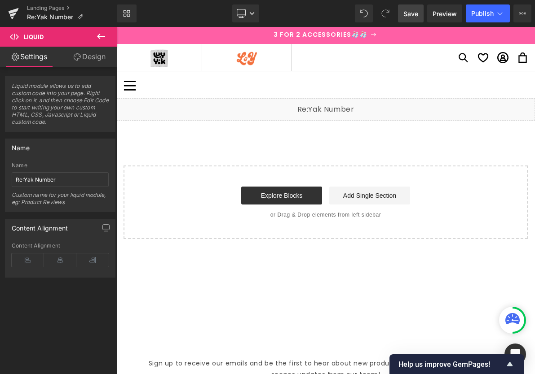
click at [406, 13] on span "Save" at bounding box center [410, 13] width 15 height 9
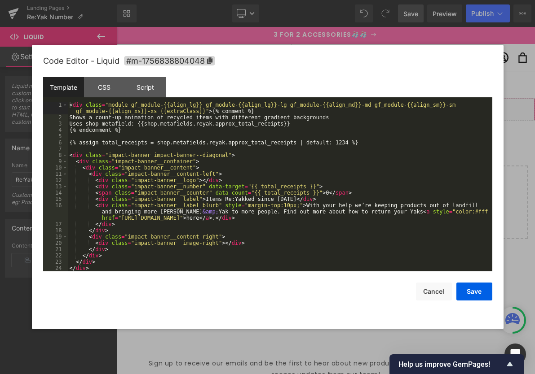
click at [341, 105] on div "Liquid" at bounding box center [325, 109] width 418 height 22
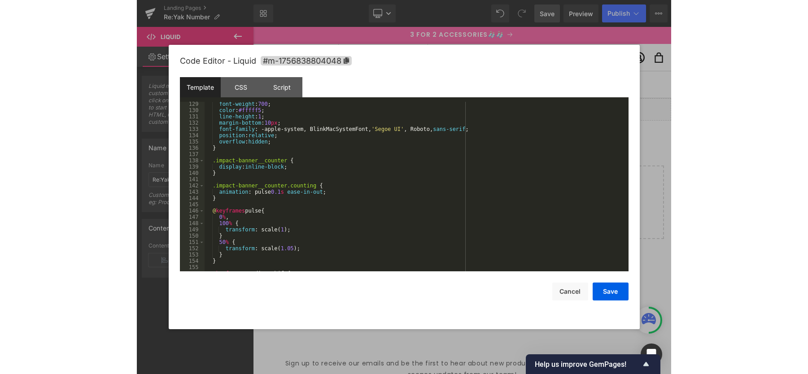
scroll to position [824, 0]
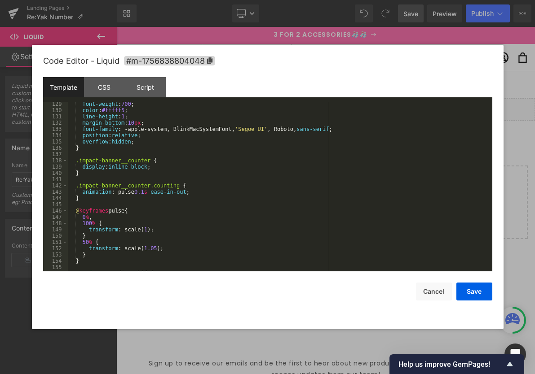
click at [174, 167] on div "font-weight : 700 ; color : #fffff5 ; line-height : 1 ; margin-bottom : 10 px ;…" at bounding box center [278, 192] width 421 height 182
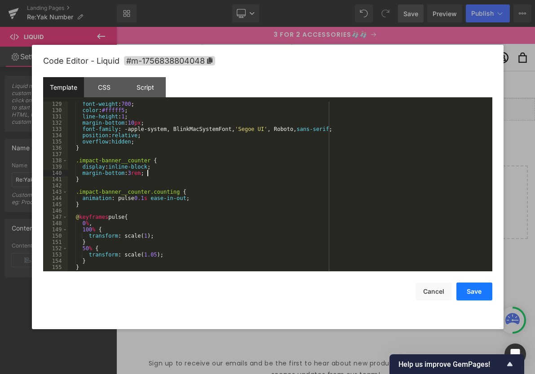
click at [464, 289] on button "Save" at bounding box center [474, 292] width 36 height 18
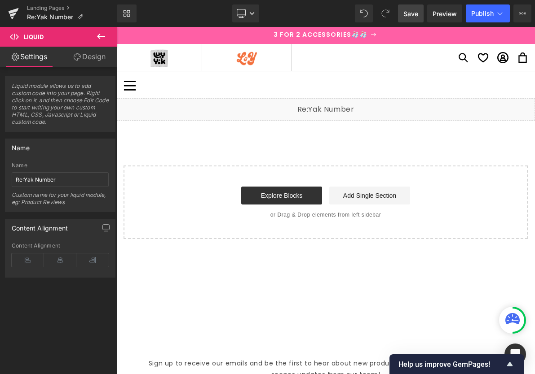
click at [411, 14] on span "Save" at bounding box center [410, 13] width 15 height 9
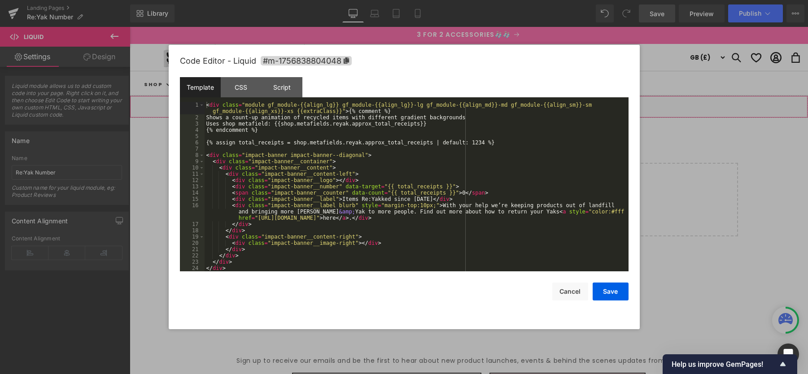
click at [481, 104] on div "Liquid" at bounding box center [469, 107] width 679 height 22
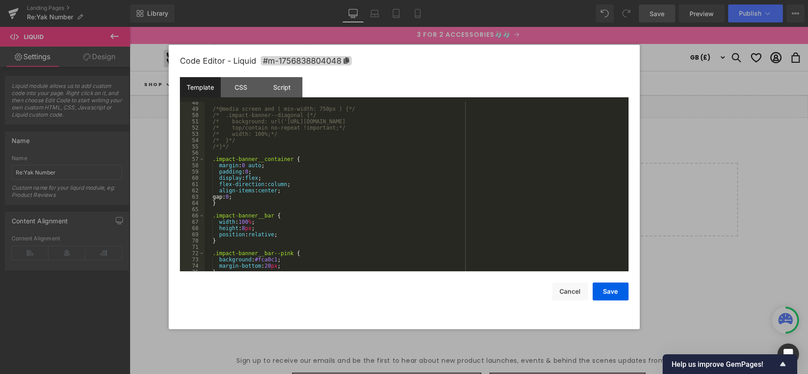
scroll to position [312, 0]
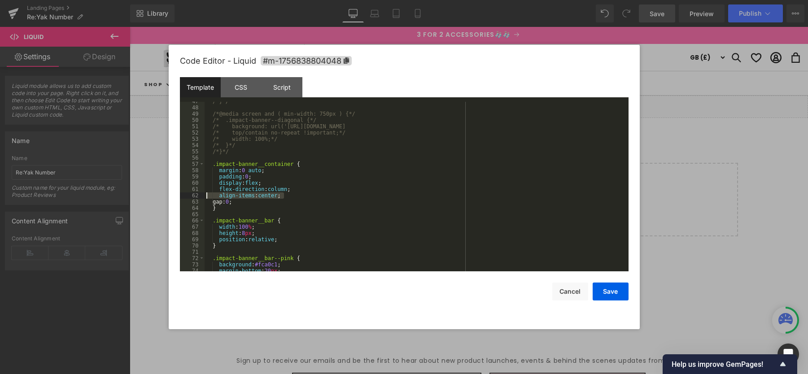
drag, startPoint x: 286, startPoint y: 197, endPoint x: 193, endPoint y: 197, distance: 93.4
click at [193, 197] on pre "47 48 49 50 51 52 53 54 55 56 57 58 59 60 61 62 63 64 65 66 67 68 69 70 71 72 7…" at bounding box center [404, 187] width 449 height 170
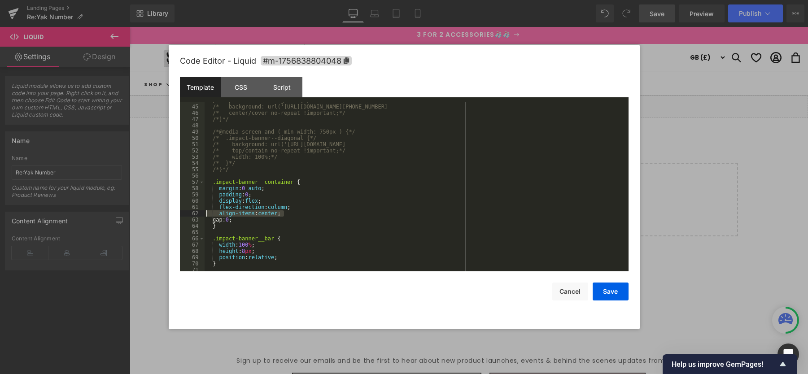
scroll to position [295, 0]
click at [604, 291] on button "Save" at bounding box center [611, 292] width 36 height 18
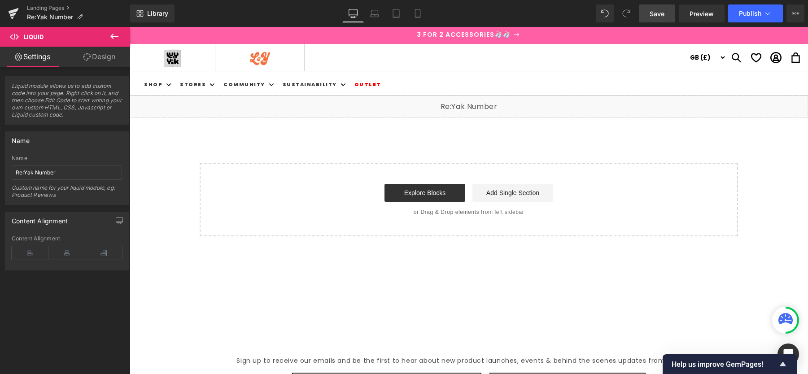
click at [650, 15] on span "Save" at bounding box center [657, 13] width 15 height 9
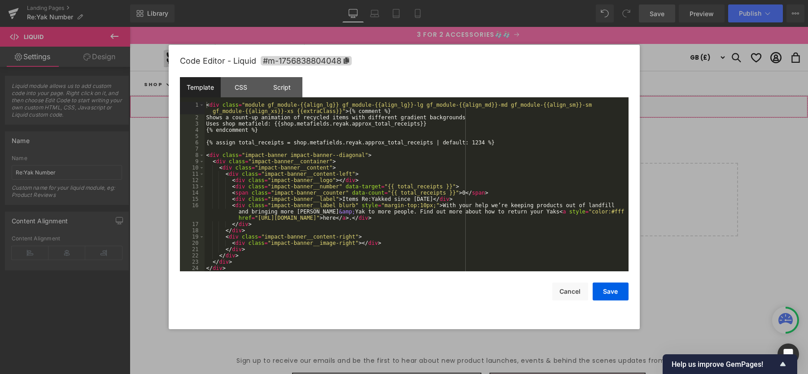
click at [479, 103] on div "Liquid" at bounding box center [469, 107] width 679 height 22
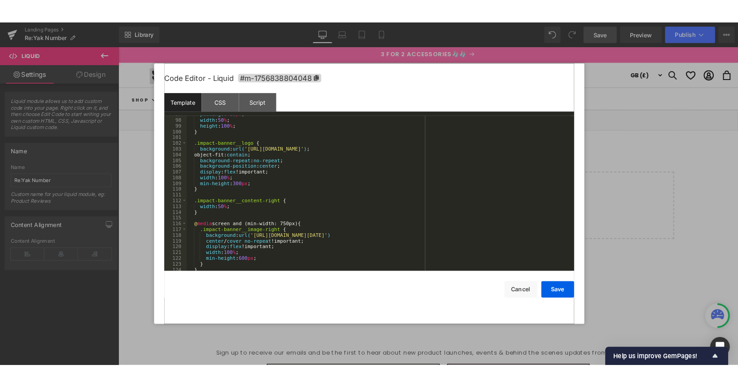
scroll to position [626, 0]
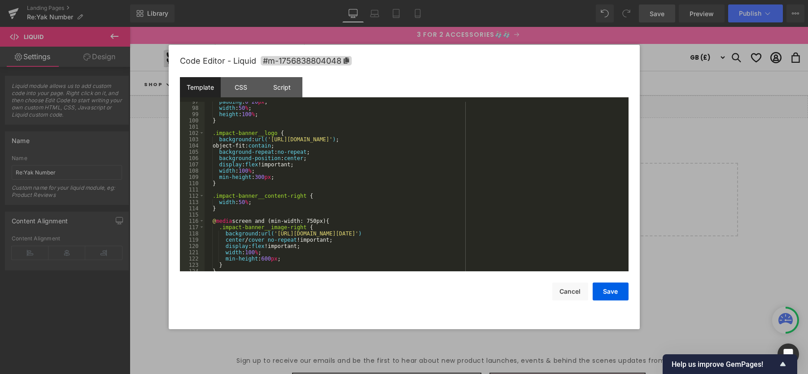
click at [285, 170] on div "padding : 0 20 px ; width : 50 % ; height : 100 % ; } .impact-banner__logo { ba…" at bounding box center [415, 190] width 421 height 182
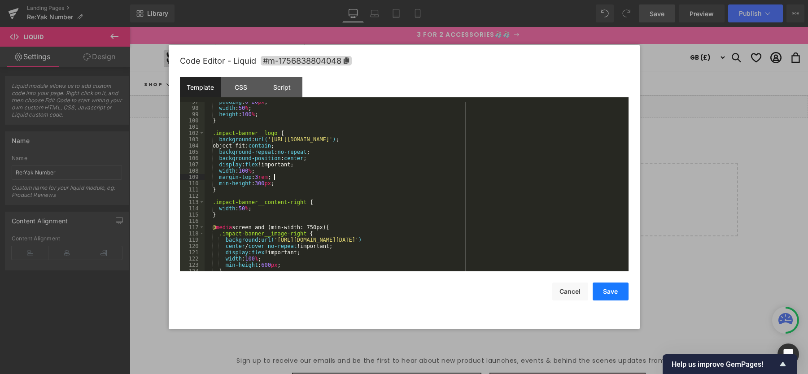
click at [618, 292] on button "Save" at bounding box center [611, 292] width 36 height 18
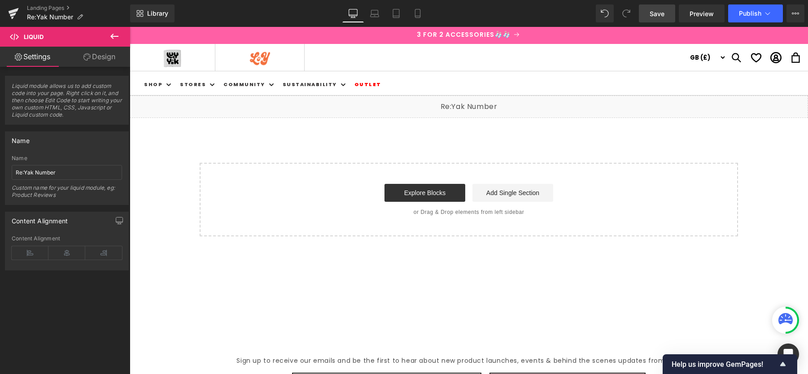
click at [662, 13] on span "Save" at bounding box center [657, 13] width 15 height 9
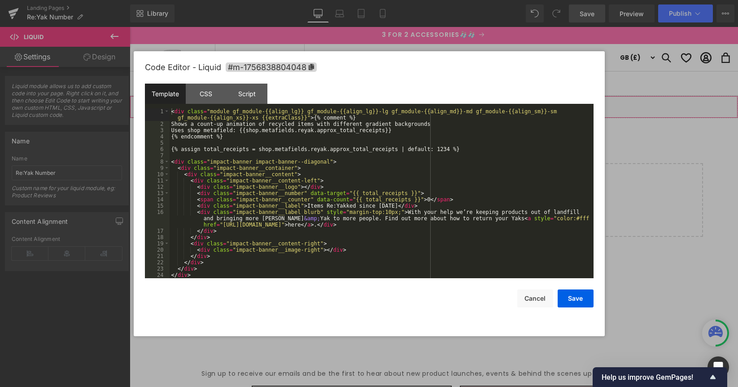
click at [446, 106] on link at bounding box center [447, 102] width 12 height 13
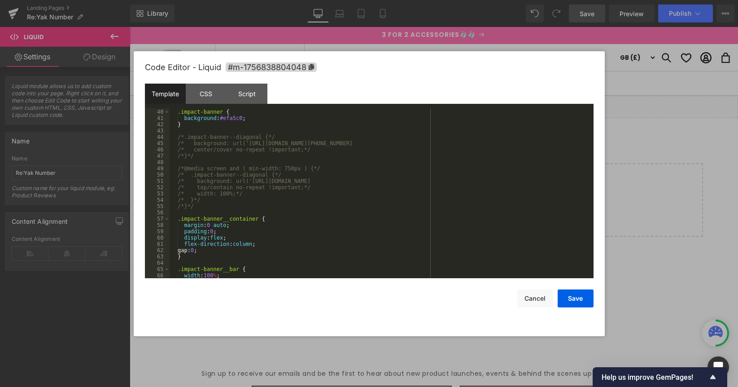
scroll to position [264, 0]
click at [184, 169] on div ".impact-banner { background : #efa5c0 ; } /*.impact-banner--diagonal {*/ /* bac…" at bounding box center [380, 193] width 421 height 182
click at [318, 168] on div ".impact-banner { background : #efa5c0 ; } /*.impact-banner--diagonal {*/ /* bac…" at bounding box center [380, 193] width 421 height 182
click at [316, 188] on div ".impact-banner { background : #efa5c0 ; } /*.impact-banner--diagonal {*/ /* bac…" at bounding box center [380, 193] width 421 height 182
click at [247, 195] on div ".impact-banner { background : #efa5c0 ; } /*.impact-banner--diagonal {*/ /* bac…" at bounding box center [380, 193] width 421 height 182
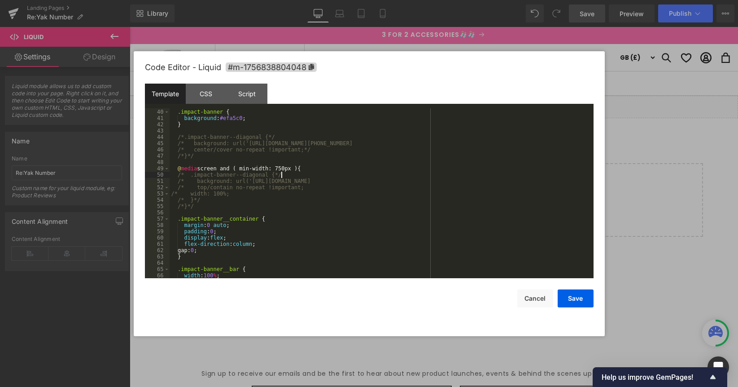
click at [292, 175] on div ".impact-banner { background : #efa5c0 ; } /*.impact-banner--diagonal {*/ /* bac…" at bounding box center [380, 193] width 421 height 182
click at [558, 180] on div ".impact-banner { background : #efa5c0 ; } /*.impact-banner--diagonal {*/ /* bac…" at bounding box center [380, 193] width 421 height 182
drag, startPoint x: 184, startPoint y: 176, endPoint x: 196, endPoint y: 179, distance: 13.0
click at [184, 176] on div ".impact-banner { background : #efa5c0 ; } /*.impact-banner--diagonal {*/ /* bac…" at bounding box center [380, 193] width 421 height 182
drag, startPoint x: 186, startPoint y: 180, endPoint x: 190, endPoint y: 187, distance: 7.9
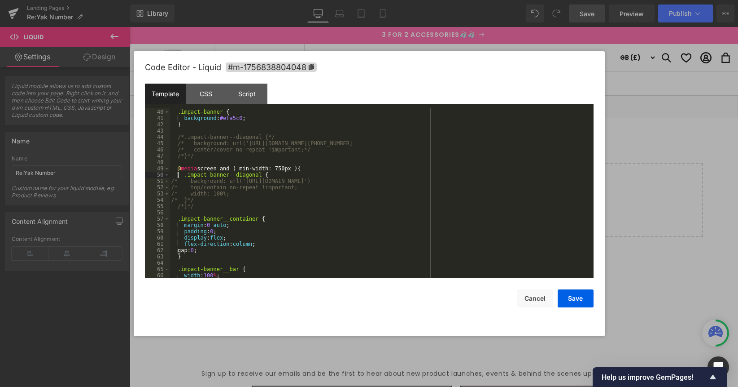
click at [187, 181] on div ".impact-banner { background : #efa5c0 ; } /*.impact-banner--diagonal {*/ /* bac…" at bounding box center [380, 193] width 421 height 182
click at [187, 187] on div ".impact-banner { background : #efa5c0 ; } /*.impact-banner--diagonal {*/ /* bac…" at bounding box center [380, 193] width 421 height 182
click at [182, 180] on div ".impact-banner { background : #efa5c0 ; } /*.impact-banner--diagonal {*/ /* bac…" at bounding box center [380, 193] width 421 height 182
drag, startPoint x: 185, startPoint y: 193, endPoint x: 192, endPoint y: 198, distance: 9.3
click at [185, 193] on div ".impact-banner { background : #efa5c0 ; } /*.impact-banner--diagonal {*/ /* bac…" at bounding box center [380, 193] width 421 height 182
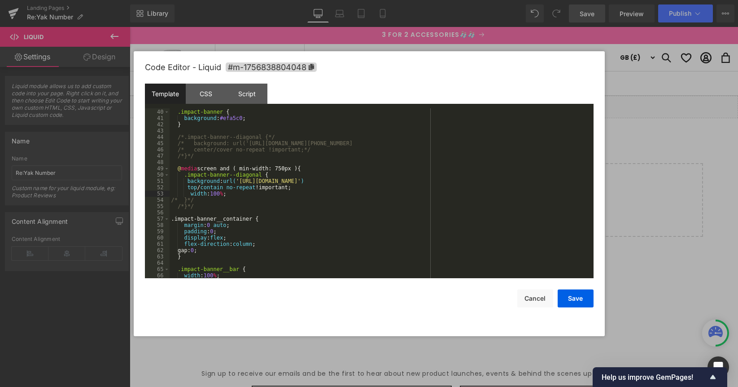
drag, startPoint x: 186, startPoint y: 201, endPoint x: 206, endPoint y: 205, distance: 20.2
click at [186, 201] on div ".impact-banner { background : #efa5c0 ; } /*.impact-banner--diagonal {*/ /* bac…" at bounding box center [380, 193] width 421 height 182
drag, startPoint x: 184, startPoint y: 206, endPoint x: 215, endPoint y: 214, distance: 32.2
click at [184, 206] on div ".impact-banner { background : #efa5c0 ; } /*.impact-banner--diagonal {*/ /* bac…" at bounding box center [380, 193] width 421 height 182
drag, startPoint x: 190, startPoint y: 206, endPoint x: 203, endPoint y: 205, distance: 13.1
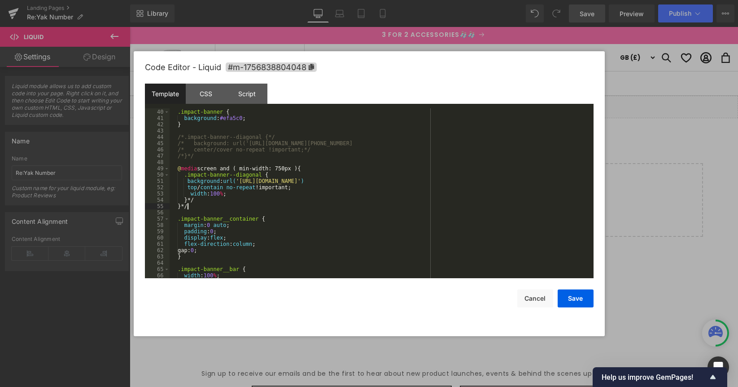
click at [191, 206] on div ".impact-banner { background : #efa5c0 ; } /*.impact-banner--diagonal {*/ /* bac…" at bounding box center [380, 193] width 421 height 182
click at [200, 202] on div ".impact-banner { background : #efa5c0 ; } /*.impact-banner--diagonal {*/ /* bac…" at bounding box center [380, 193] width 421 height 182
click at [280, 137] on div ".impact-banner { background : #efa5c0 ; } /*.impact-banner--diagonal {*/ /* bac…" at bounding box center [380, 193] width 421 height 182
drag, startPoint x: 196, startPoint y: 156, endPoint x: 201, endPoint y: 158, distance: 5.1
click at [196, 156] on div ".impact-banner { background : #efa5c0 ; } /*.impact-banner--diagonal { /* backg…" at bounding box center [380, 193] width 421 height 182
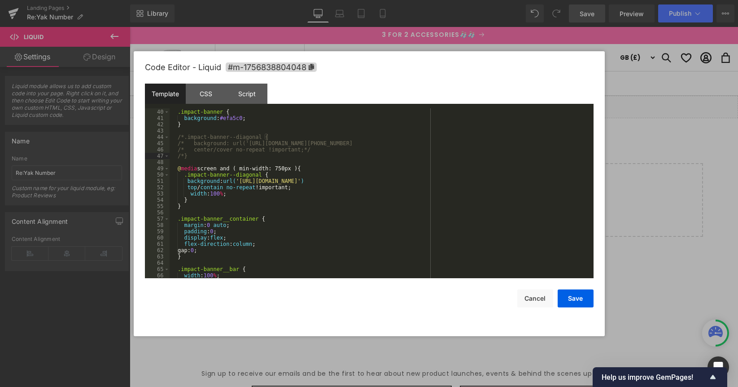
click at [186, 157] on div ".impact-banner { background : #efa5c0 ; } /*.impact-banner--diagonal { /* backg…" at bounding box center [380, 193] width 421 height 182
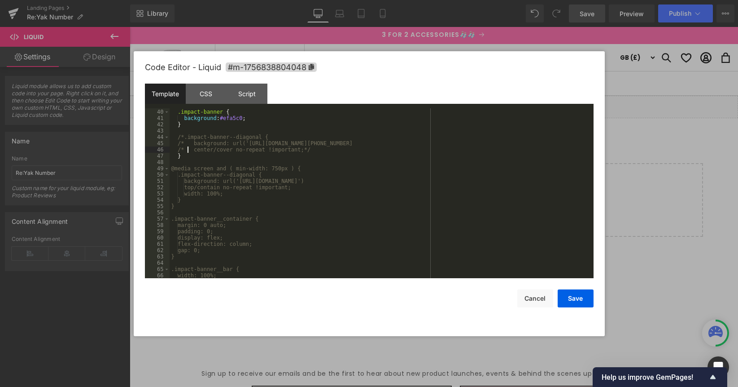
click at [186, 150] on div ".impact-banner { background : #efa5c0 ; } /*.impact-banner--diagonal { /* backg…" at bounding box center [380, 193] width 421 height 182
drag, startPoint x: 188, startPoint y: 146, endPoint x: 202, endPoint y: 146, distance: 14.4
click at [188, 146] on div ".impact-banner { background : #efa5c0 ; } /*.impact-banner--diagonal { /* backg…" at bounding box center [380, 193] width 421 height 182
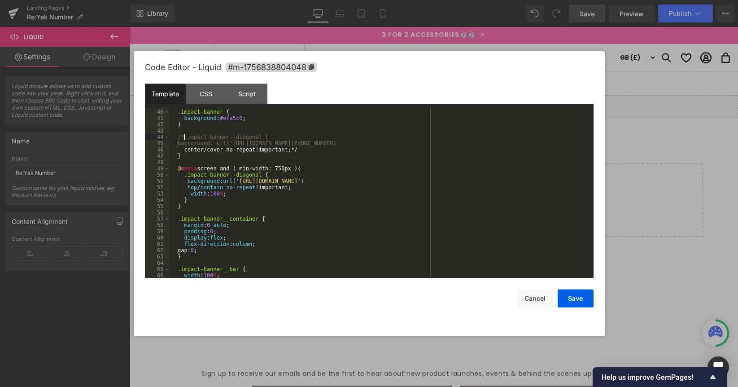
click at [186, 137] on div ".impact-banner { background : #efa5c0 ; } /*.impact-banner--diagonal { backgrou…" at bounding box center [380, 193] width 421 height 182
click at [310, 151] on div ".impact-banner { background : #efa5c0 ; } .impact-banner--diagonal { background…" at bounding box center [380, 193] width 421 height 182
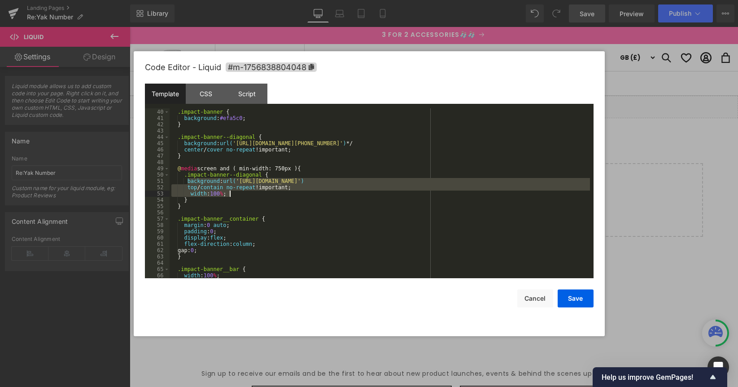
drag, startPoint x: 187, startPoint y: 182, endPoint x: 239, endPoint y: 193, distance: 52.8
click at [239, 193] on div ".impact-banner { background : #efa5c0 ; } .impact-banner--diagonal { background…" at bounding box center [380, 193] width 421 height 182
drag, startPoint x: 237, startPoint y: 194, endPoint x: 249, endPoint y: 195, distance: 12.2
click at [227, 182] on div ".impact-banner { background : #efa5c0 ; } .impact-banner--diagonal { background…" at bounding box center [380, 193] width 421 height 182
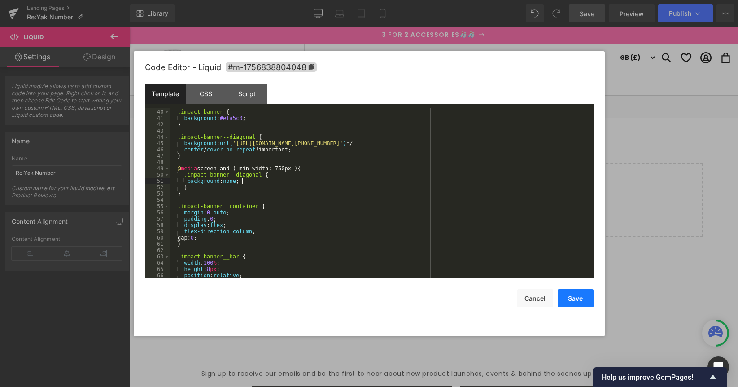
click at [576, 299] on button "Save" at bounding box center [576, 298] width 36 height 18
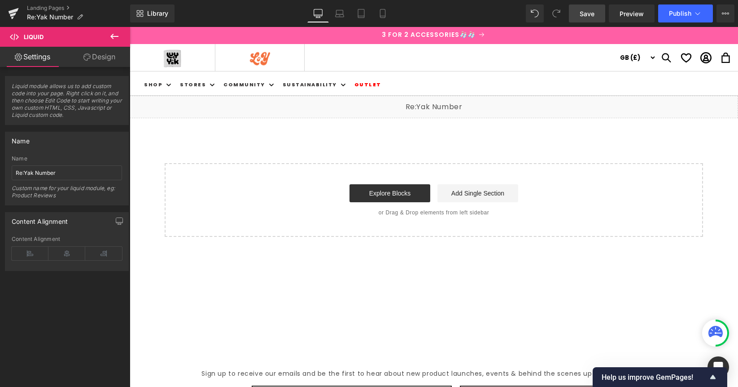
click at [575, 9] on link "Save" at bounding box center [587, 13] width 36 height 18
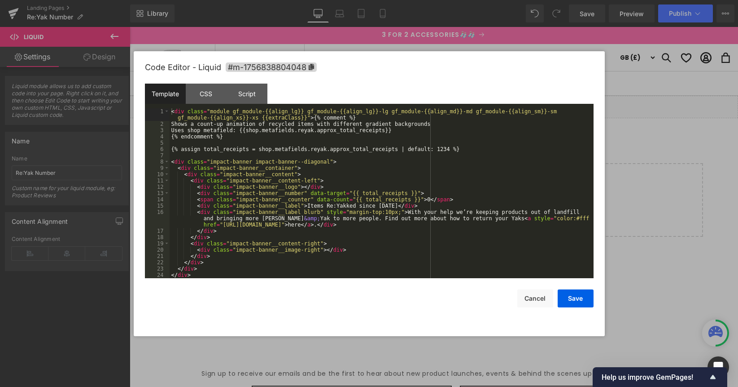
click at [445, 103] on div "Liquid" at bounding box center [434, 107] width 609 height 22
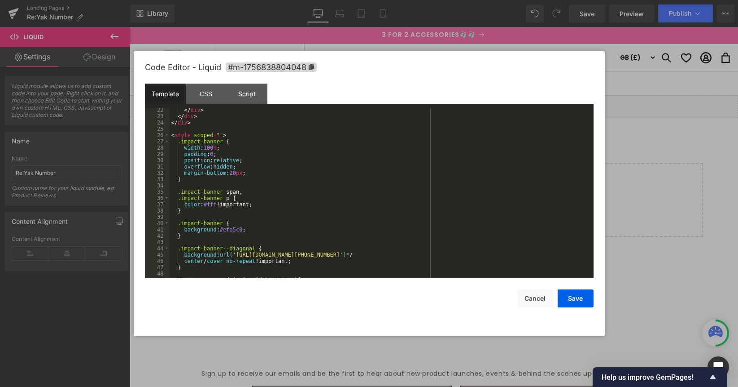
scroll to position [172, 0]
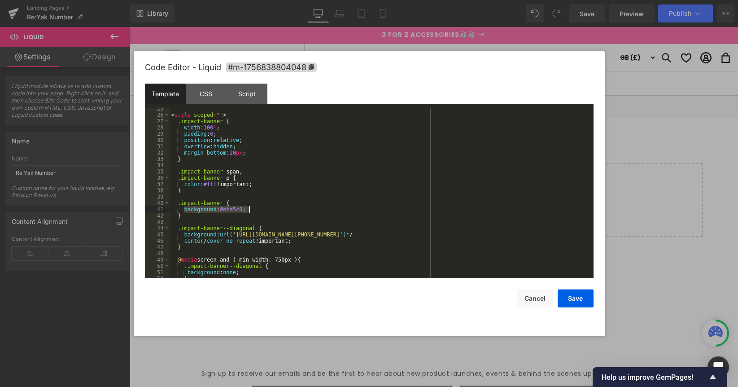
drag, startPoint x: 184, startPoint y: 211, endPoint x: 253, endPoint y: 209, distance: 68.7
click at [253, 209] on div "< style scoped = "" > .impact-banner { width : 100 % ; padding : 0 ; position :…" at bounding box center [380, 196] width 421 height 182
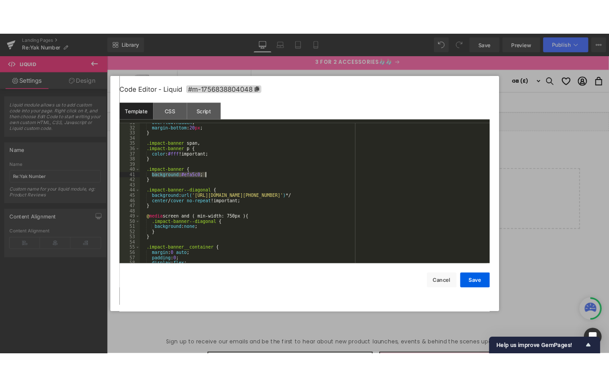
scroll to position [211, 0]
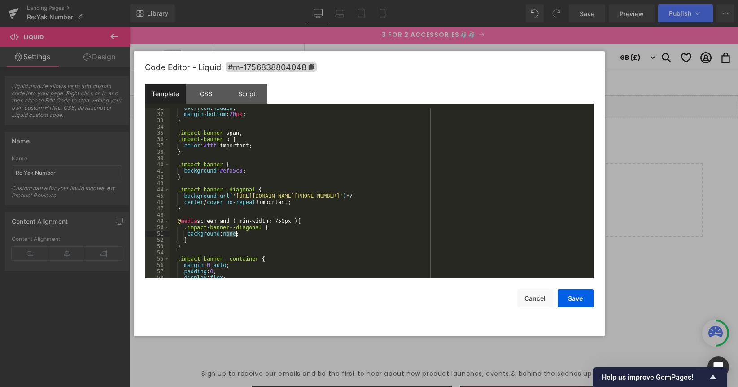
drag, startPoint x: 227, startPoint y: 234, endPoint x: 254, endPoint y: 233, distance: 26.9
click at [254, 233] on div "overflow : hidden ; margin-bottom : 20 px ; } .impact-banner span , .impact-ban…" at bounding box center [380, 196] width 421 height 182
click at [570, 300] on button "Save" at bounding box center [576, 298] width 36 height 18
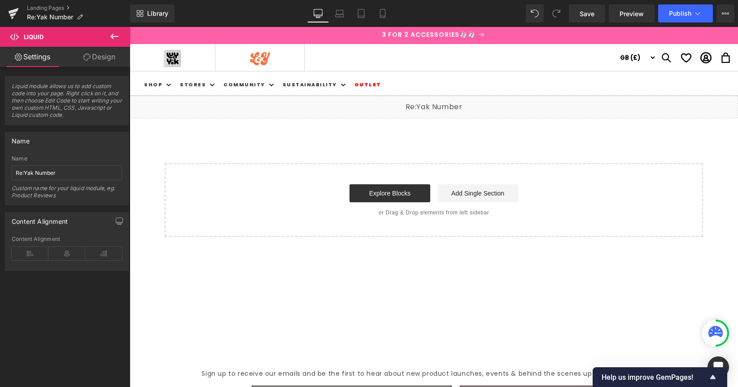
drag, startPoint x: 581, startPoint y: 11, endPoint x: 536, endPoint y: 11, distance: 45.3
click at [581, 11] on span "Save" at bounding box center [587, 13] width 15 height 9
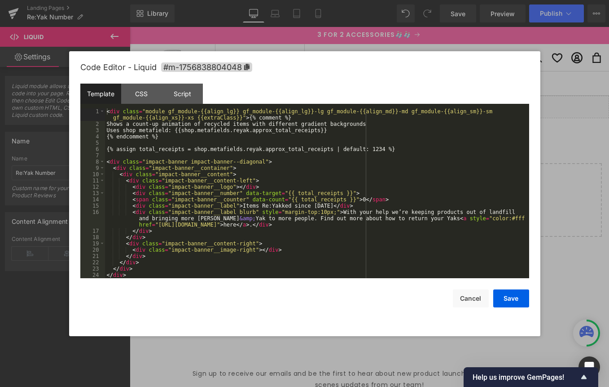
drag, startPoint x: 379, startPoint y: 102, endPoint x: 509, endPoint y: 129, distance: 132.1
click at [379, 102] on div "Liquid" at bounding box center [369, 107] width 479 height 22
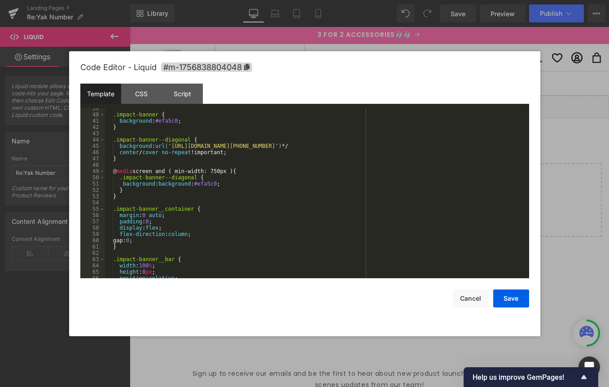
scroll to position [259, 0]
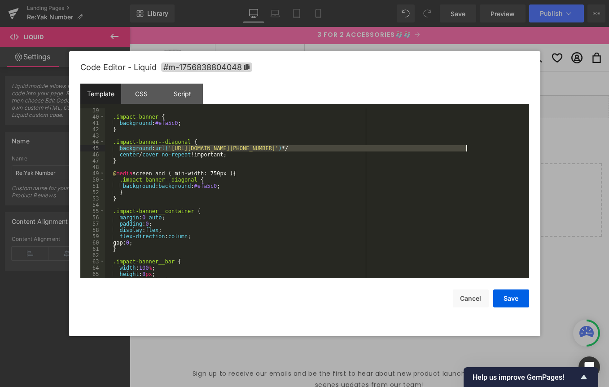
drag, startPoint x: 120, startPoint y: 149, endPoint x: 474, endPoint y: 148, distance: 354.2
click at [468, 147] on div ".impact-banner { background : #efa5c0 ; } .impact-banner--diagonal { background…" at bounding box center [315, 198] width 421 height 182
click at [475, 148] on div ".impact-banner { background : #efa5c0 ; } .impact-banner--diagonal { background…" at bounding box center [315, 198] width 421 height 182
drag, startPoint x: 119, startPoint y: 149, endPoint x: 250, endPoint y: 154, distance: 131.6
click at [250, 154] on div ".impact-banner { background : #efa5c0 ; } .impact-banner--diagonal { background…" at bounding box center [315, 198] width 421 height 182
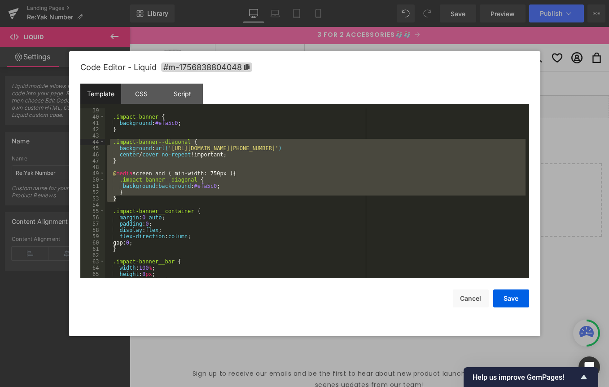
drag, startPoint x: 131, startPoint y: 199, endPoint x: 110, endPoint y: 141, distance: 61.6
click at [110, 141] on div ".impact-banner { background : #efa5c0 ; } .impact-banner--diagonal { background…" at bounding box center [315, 198] width 421 height 182
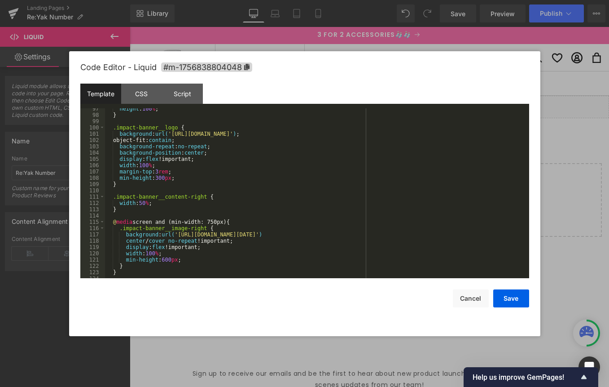
scroll to position [624, 0]
click at [172, 184] on div "height : 100 % ; } .impact-banner__logo { background : url( '[URL][DOMAIN_NAME]…" at bounding box center [315, 197] width 421 height 182
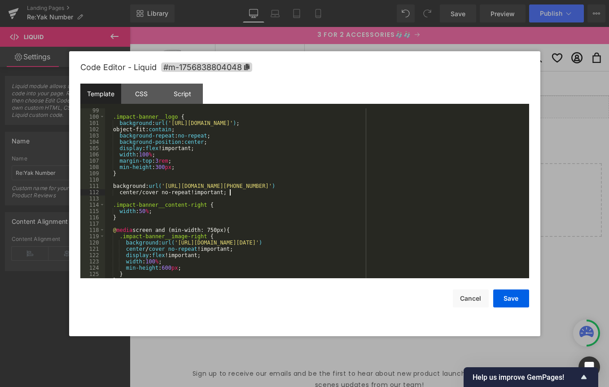
scroll to position [646, 0]
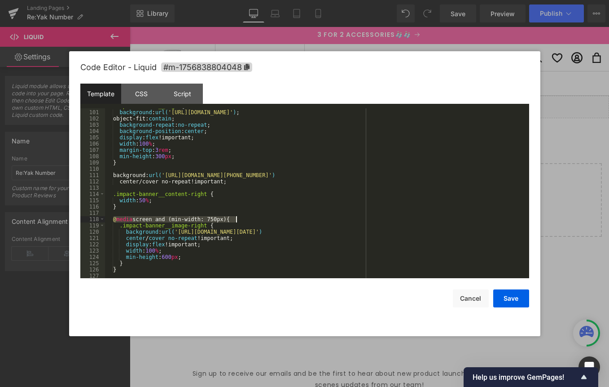
drag, startPoint x: 113, startPoint y: 220, endPoint x: 243, endPoint y: 220, distance: 130.2
click at [243, 220] on div ".impact-banner__logo { background : url( '[URL][DOMAIN_NAME]' ) ; object-fit: c…" at bounding box center [315, 194] width 421 height 182
click at [166, 187] on div ".impact-banner__logo { background : url( '[URL][DOMAIN_NAME]' ) ; object-fit: c…" at bounding box center [315, 194] width 421 height 182
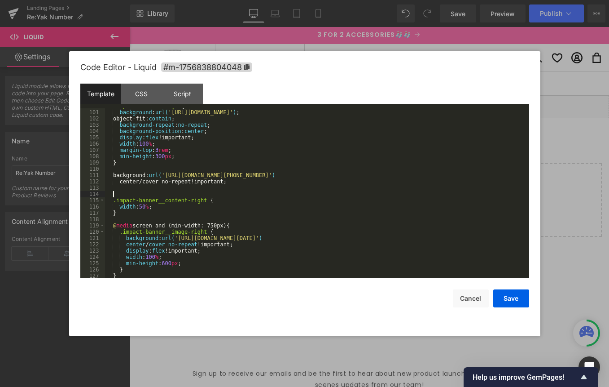
paste textarea
click at [132, 211] on div ".impact-banner__logo { background : url( '[URL][DOMAIN_NAME]' ) ; object-fit: c…" at bounding box center [315, 194] width 421 height 182
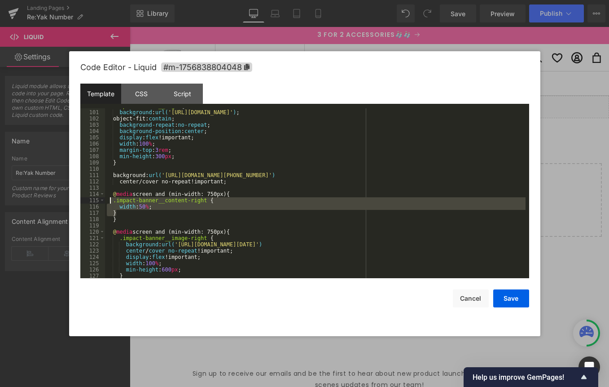
drag, startPoint x: 123, startPoint y: 212, endPoint x: 146, endPoint y: 207, distance: 23.4
click at [111, 202] on div ".impact-banner__logo { background : url( '[URL][DOMAIN_NAME]' ) ; object-fit: c…" at bounding box center [315, 194] width 421 height 182
click at [151, 212] on div ".impact-banner__logo { background : url( '[URL][DOMAIN_NAME]' ) ; object-fit: c…" at bounding box center [315, 194] width 421 height 182
drag, startPoint x: 120, startPoint y: 201, endPoint x: 140, endPoint y: 211, distance: 22.1
click at [131, 211] on div ".impact-banner__logo { background : url( '[URL][DOMAIN_NAME]' ) ; object-fit: c…" at bounding box center [315, 194] width 421 height 182
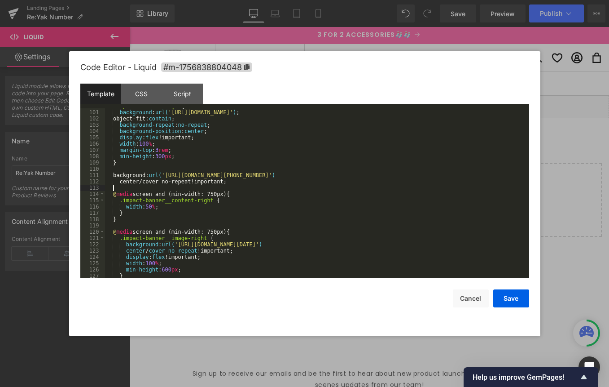
drag, startPoint x: 131, startPoint y: 188, endPoint x: 162, endPoint y: 182, distance: 31.1
click at [133, 187] on div ".impact-banner__logo { background : url( '[URL][DOMAIN_NAME]' ) ; object-fit: c…" at bounding box center [315, 194] width 421 height 182
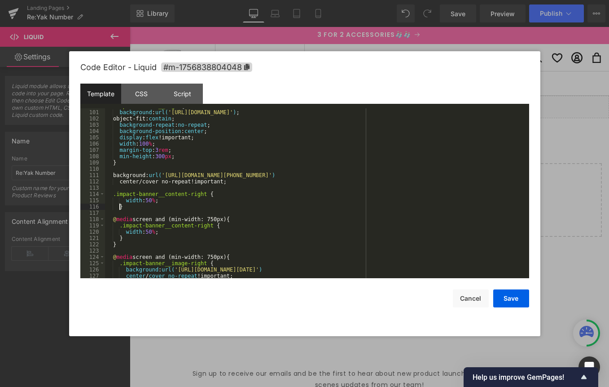
drag, startPoint x: 121, startPoint y: 208, endPoint x: 147, endPoint y: 210, distance: 26.1
click at [121, 208] on div ".impact-banner__logo { background : url( '[URL][DOMAIN_NAME]' ) ; object-fit: c…" at bounding box center [315, 194] width 421 height 182
drag, startPoint x: 126, startPoint y: 203, endPoint x: 170, endPoint y: 204, distance: 44.0
click at [163, 202] on div ".impact-banner__logo { background : url( '[URL][DOMAIN_NAME]' ) ; object-fit: c…" at bounding box center [315, 196] width 421 height 182
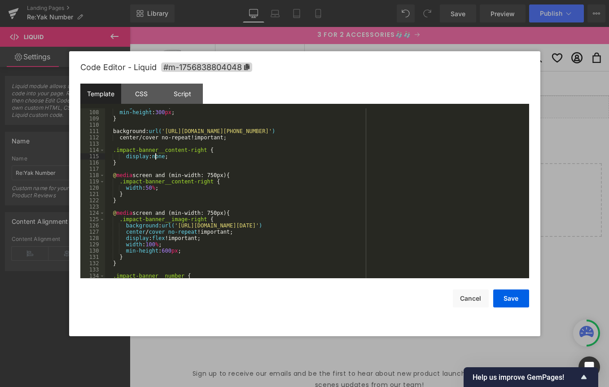
scroll to position [690, 0]
click at [168, 189] on div "margin-top : 3 rem ; min-height : 300 px ; } background : url( '[URL][DOMAIN_NA…" at bounding box center [315, 195] width 421 height 182
click at [179, 158] on div "margin-top : 3 rem ; min-height : 300 px ; } background : url( '[URL][DOMAIN_NA…" at bounding box center [315, 195] width 421 height 182
drag, startPoint x: 173, startPoint y: 189, endPoint x: 186, endPoint y: 189, distance: 13.0
click at [173, 189] on div "margin-top : 3 rem ; min-height : 300 px ; } background : url( '[URL][DOMAIN_NA…" at bounding box center [315, 195] width 421 height 182
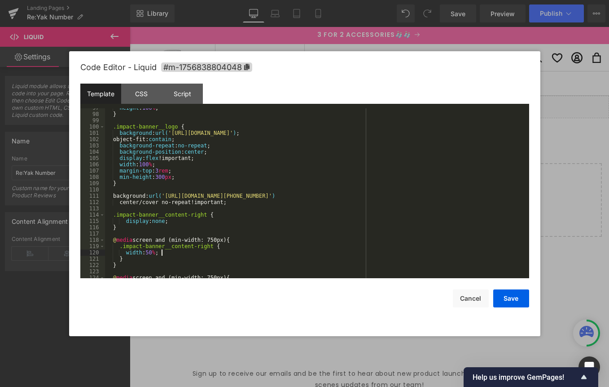
scroll to position [628, 0]
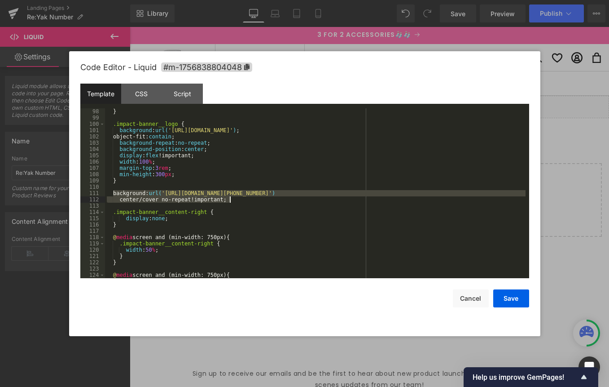
drag, startPoint x: 114, startPoint y: 193, endPoint x: 234, endPoint y: 201, distance: 120.5
click at [234, 201] on div "height : 100 % ; } .impact-banner__logo { background : url( '[URL][DOMAIN_NAME]…" at bounding box center [315, 193] width 421 height 182
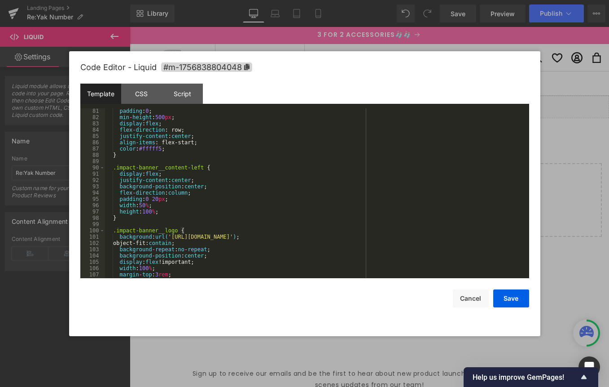
scroll to position [520, 0]
click at [193, 156] on div "text-align : center ; padding : 0 ; min-height : 500 px ; display : flex ; flex…" at bounding box center [315, 195] width 421 height 182
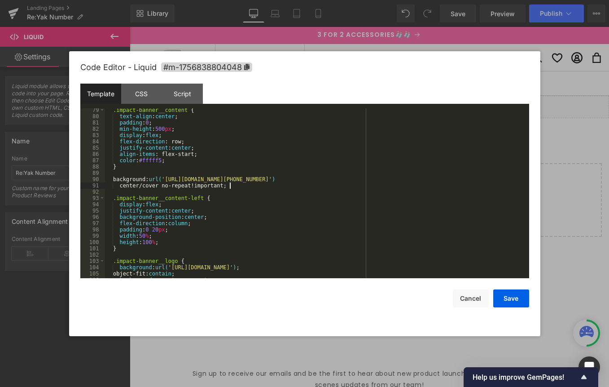
scroll to position [528, 0]
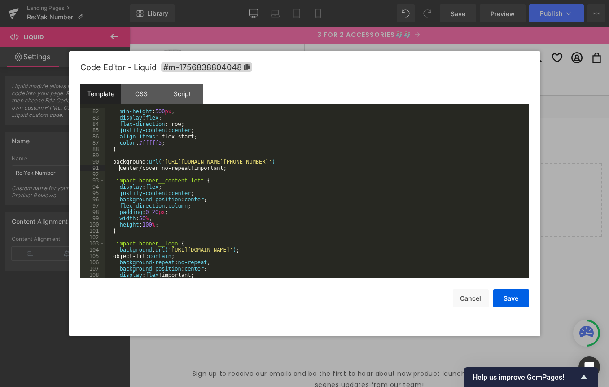
drag, startPoint x: 121, startPoint y: 168, endPoint x: 145, endPoint y: 181, distance: 27.3
click at [121, 168] on div "min-height : 500 px ; display : flex ; flex-direction : row; justify-content : …" at bounding box center [315, 199] width 421 height 182
click at [136, 155] on div "min-height : 500 px ; display : flex ; flex-direction : row; justify-content : …" at bounding box center [315, 199] width 421 height 182
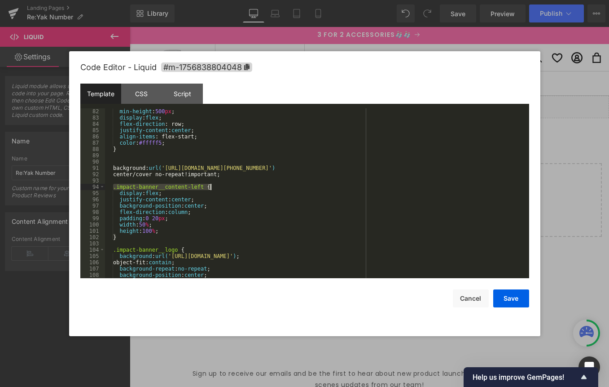
drag, startPoint x: 114, startPoint y: 188, endPoint x: 217, endPoint y: 186, distance: 103.7
click at [217, 186] on div "min-height : 500 px ; display : flex ; flex-direction : row; justify-content : …" at bounding box center [315, 199] width 421 height 182
click at [144, 160] on div "min-height : 500 px ; display : flex ; flex-direction : row; justify-content : …" at bounding box center [315, 199] width 421 height 182
paste textarea
click at [232, 175] on div "min-height : 500 px ; display : flex ; flex-direction : row; justify-content : …" at bounding box center [315, 199] width 421 height 182
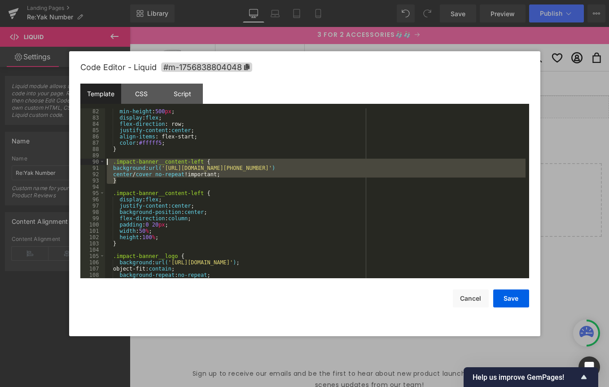
drag, startPoint x: 123, startPoint y: 181, endPoint x: 121, endPoint y: 167, distance: 13.7
click at [108, 162] on div "min-height : 500 px ; display : flex ; flex-direction : row; justify-content : …" at bounding box center [315, 199] width 421 height 182
click at [145, 178] on div "min-height : 500 px ; display : flex ; flex-direction : row; justify-content : …" at bounding box center [315, 199] width 421 height 182
drag, startPoint x: 136, startPoint y: 181, endPoint x: 116, endPoint y: 162, distance: 27.6
click at [116, 162] on div "min-height : 500 px ; display : flex ; flex-direction : row; justify-content : …" at bounding box center [315, 199] width 421 height 182
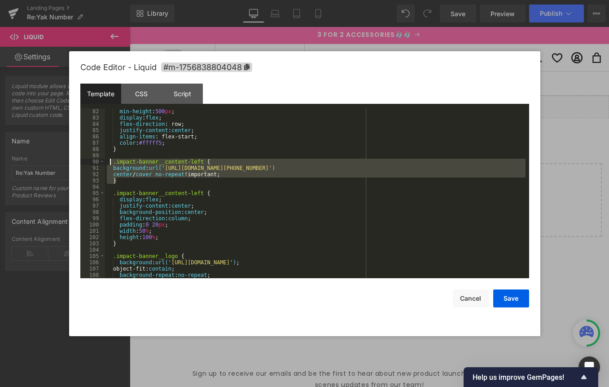
click at [116, 167] on div "min-height : 500 px ; display : flex ; flex-direction : row; justify-content : …" at bounding box center [315, 199] width 421 height 182
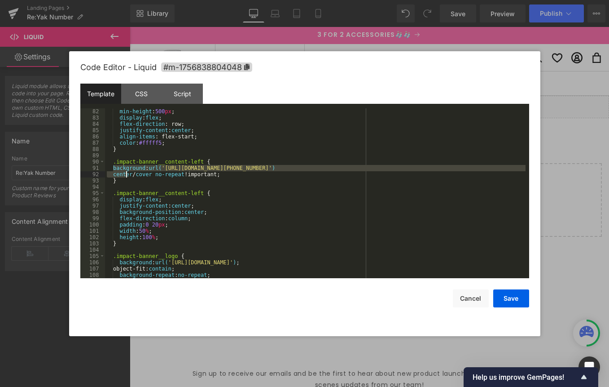
drag, startPoint x: 113, startPoint y: 167, endPoint x: 134, endPoint y: 176, distance: 23.0
click at [127, 171] on div "min-height : 500 px ; display : flex ; flex-direction : row; justify-content : …" at bounding box center [315, 199] width 421 height 182
drag, startPoint x: 137, startPoint y: 178, endPoint x: 148, endPoint y: 187, distance: 13.7
click at [137, 178] on div "min-height : 500 px ; display : flex ; flex-direction : row; justify-content : …" at bounding box center [315, 199] width 421 height 182
click at [149, 187] on div "min-height : 500 px ; display : flex ; flex-direction : row; justify-content : …" at bounding box center [315, 199] width 421 height 182
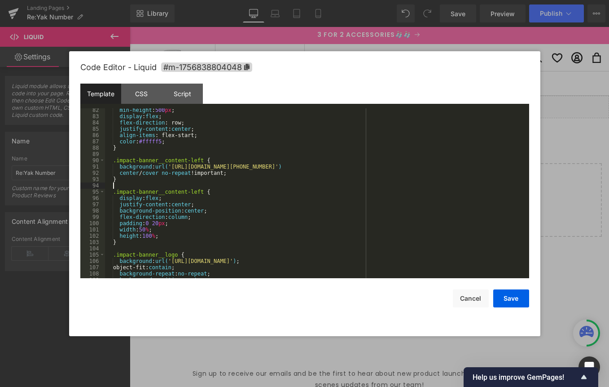
scroll to position [529, 0]
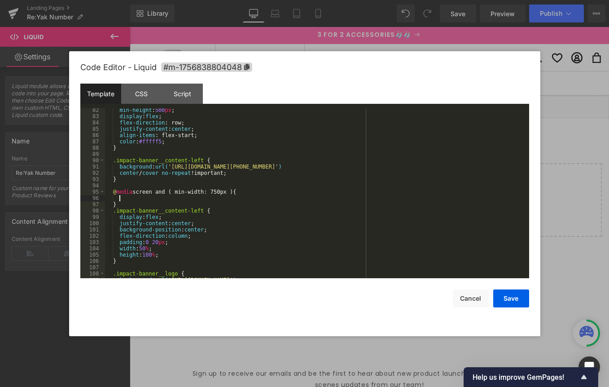
click at [223, 192] on div "min-height : 500 px ; display : flex ; flex-direction : row; justify-content : …" at bounding box center [315, 198] width 421 height 182
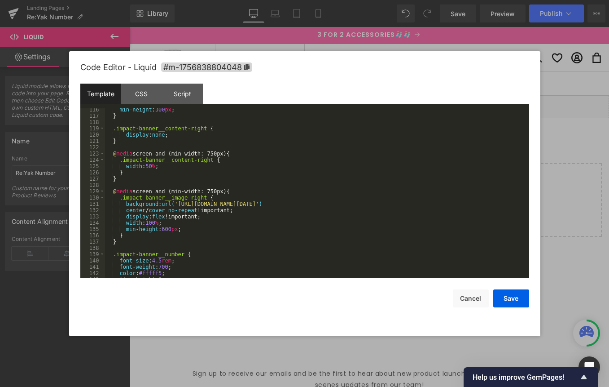
scroll to position [747, 0]
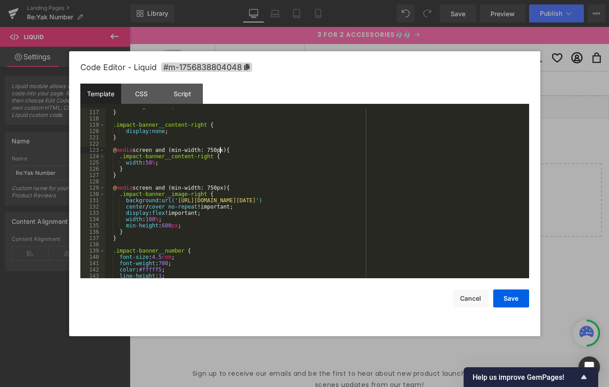
drag, startPoint x: 220, startPoint y: 151, endPoint x: 250, endPoint y: 149, distance: 29.7
click at [220, 151] on div "min-height : 300 px ; } .impact-banner__content-right { display : none ; } @ me…" at bounding box center [315, 194] width 421 height 182
drag, startPoint x: 221, startPoint y: 188, endPoint x: 248, endPoint y: 195, distance: 27.9
click at [222, 188] on div "min-height : 300 px ; } .impact-banner__content-right { display : none ; } @ me…" at bounding box center [315, 194] width 421 height 182
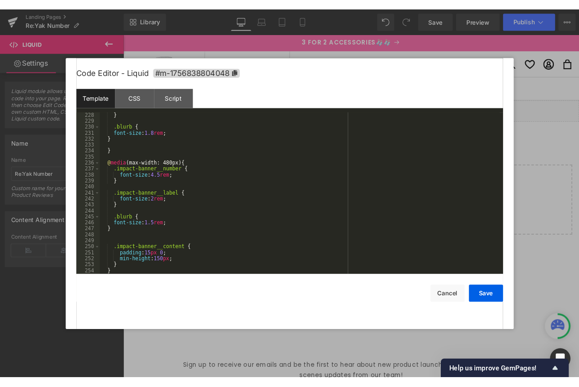
scroll to position [1452, 0]
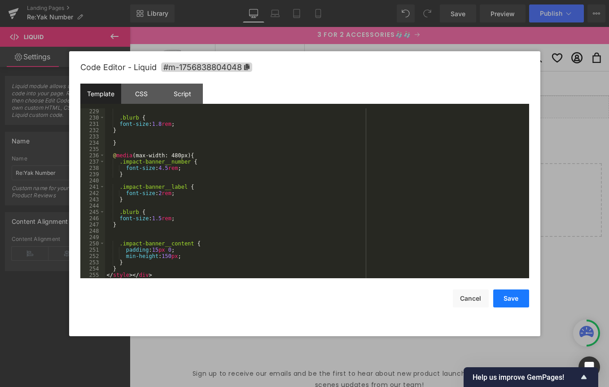
click at [510, 299] on button "Save" at bounding box center [511, 298] width 36 height 18
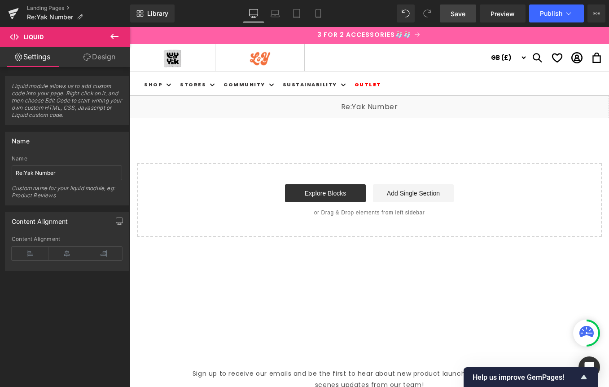
click at [450, 18] on link "Save" at bounding box center [458, 13] width 36 height 18
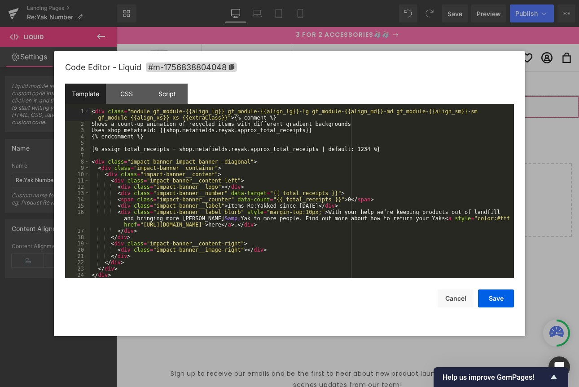
click at [361, 104] on div "Liquid" at bounding box center [347, 107] width 463 height 22
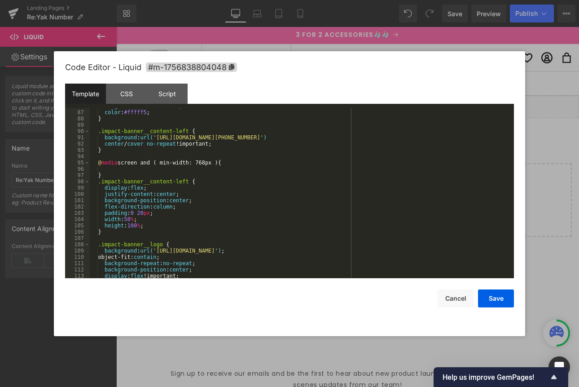
scroll to position [558, 0]
click at [113, 173] on div "align-items : flex-start; color : #fffff5 ; } .impact-banner__content-left { ba…" at bounding box center [300, 194] width 421 height 182
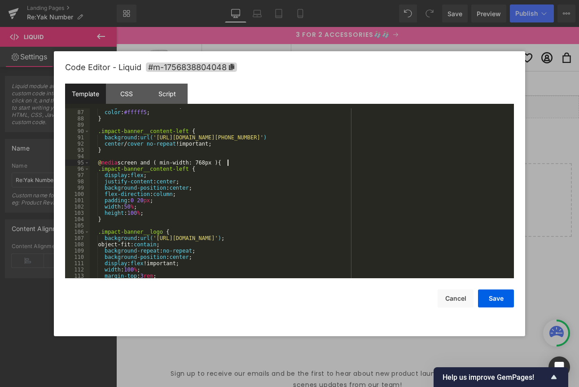
click at [128, 219] on div "align-items : flex-start; color : #fffff5 ; } .impact-banner__content-left { ba…" at bounding box center [300, 194] width 421 height 182
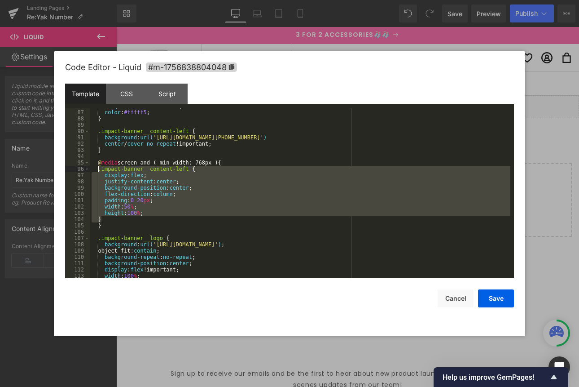
drag, startPoint x: 107, startPoint y: 219, endPoint x: 118, endPoint y: 184, distance: 36.6
click at [97, 169] on div "align-items : flex-start; color : #fffff5 ; } .impact-banner__content-left { ba…" at bounding box center [300, 194] width 421 height 182
click at [187, 199] on div "align-items : flex-start; color : #fffff5 ; } .impact-banner__content-left { ba…" at bounding box center [300, 194] width 421 height 182
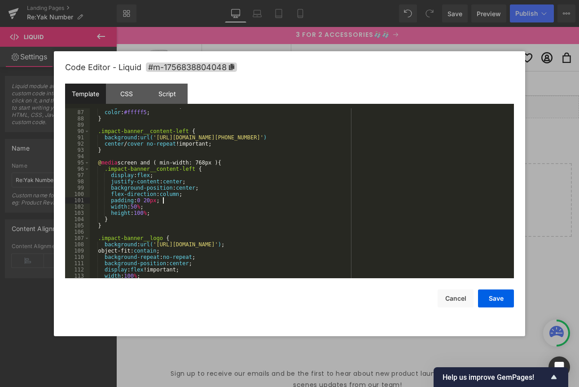
click at [183, 209] on div "align-items : flex-start; color : #fffff5 ; } .impact-banner__content-left { ba…" at bounding box center [300, 194] width 421 height 182
click at [181, 211] on div "align-items : flex-start; color : #fffff5 ; } .impact-banner__content-left { ba…" at bounding box center [300, 194] width 421 height 182
click at [209, 181] on div "align-items : flex-start; color : #fffff5 ; } .impact-banner__content-left { ba…" at bounding box center [300, 194] width 421 height 182
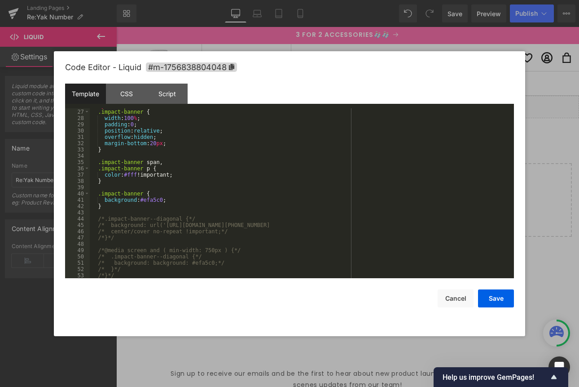
scroll to position [181, 0]
drag, startPoint x: 145, startPoint y: 201, endPoint x: 185, endPoint y: 205, distance: 40.6
click at [173, 201] on div "< style scoped = "" > .impact-banner { width : 100 % ; padding : 0 ; position :…" at bounding box center [300, 194] width 421 height 182
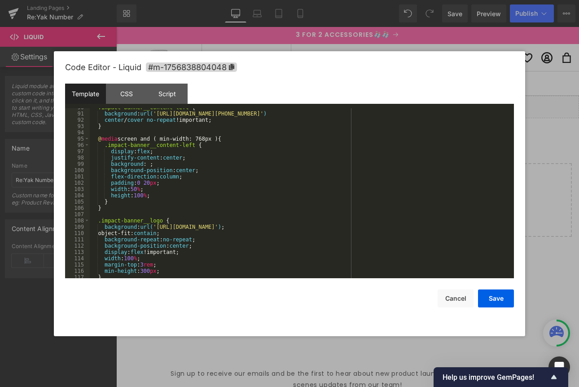
scroll to position [549, 0]
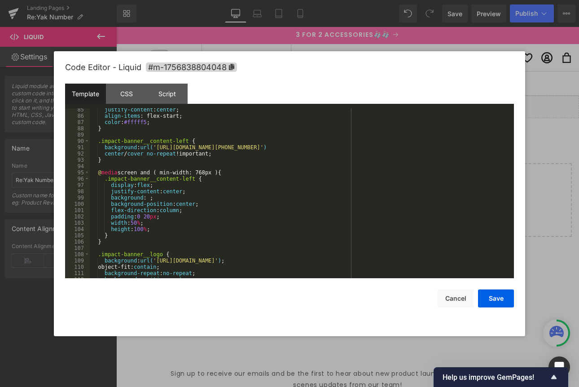
drag, startPoint x: 150, startPoint y: 198, endPoint x: 228, endPoint y: 200, distance: 77.7
click at [151, 198] on div "justify-content : center ; align-items : flex-start; color : #fffff5 ; } .impac…" at bounding box center [300, 197] width 421 height 182
click at [491, 299] on button "Save" at bounding box center [496, 298] width 36 height 18
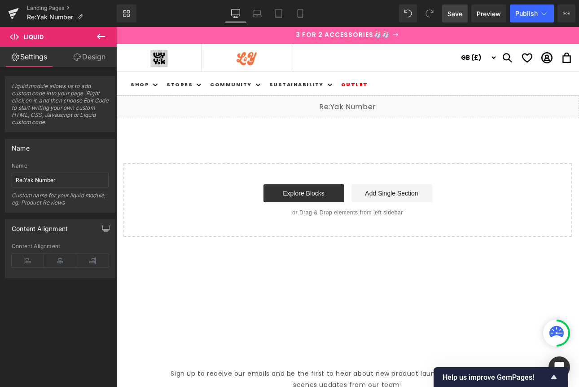
click at [450, 13] on span "Save" at bounding box center [455, 13] width 15 height 9
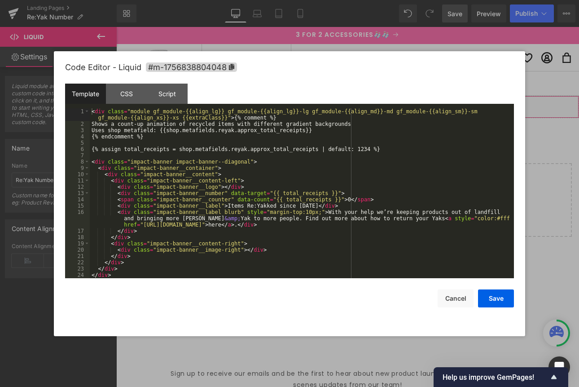
click at [357, 102] on div "Liquid" at bounding box center [347, 107] width 463 height 22
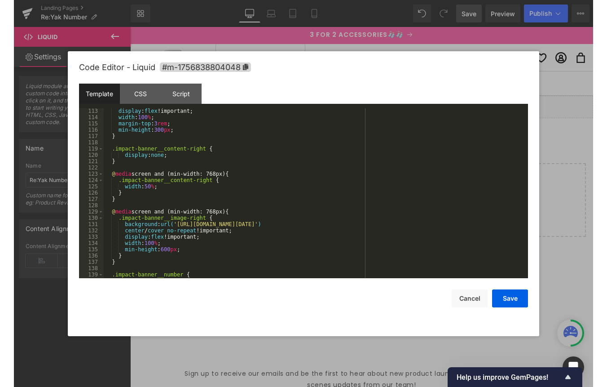
scroll to position [727, 0]
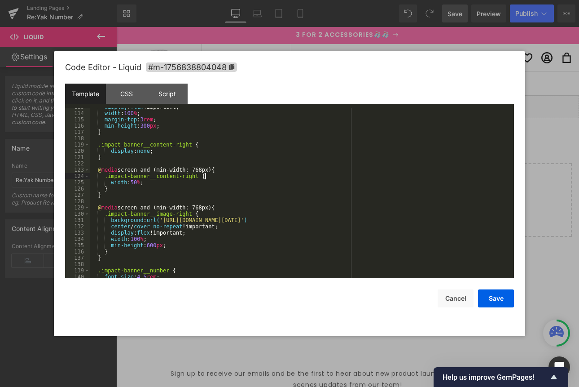
click at [221, 177] on div "display : flex !important; width : 100 % ; margin-top : 3 rem ; min-height : 30…" at bounding box center [300, 195] width 421 height 182
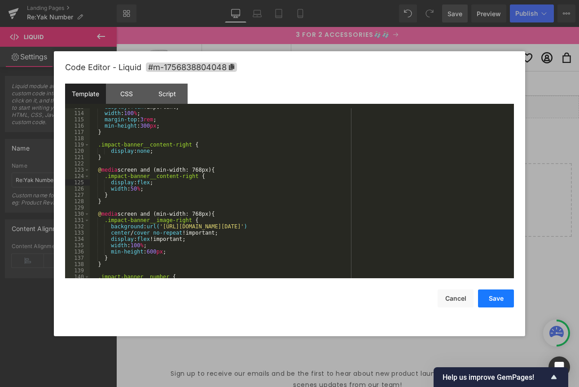
click at [496, 299] on button "Save" at bounding box center [496, 298] width 36 height 18
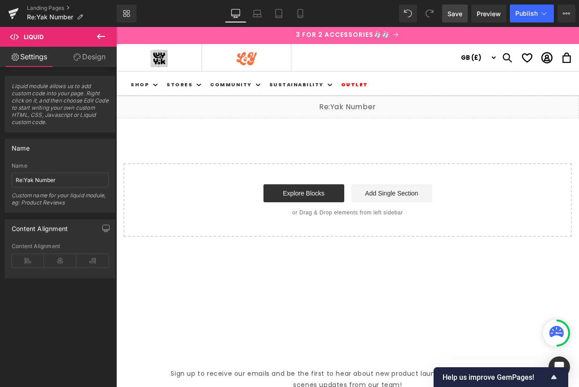
click at [456, 13] on span "Save" at bounding box center [455, 13] width 15 height 9
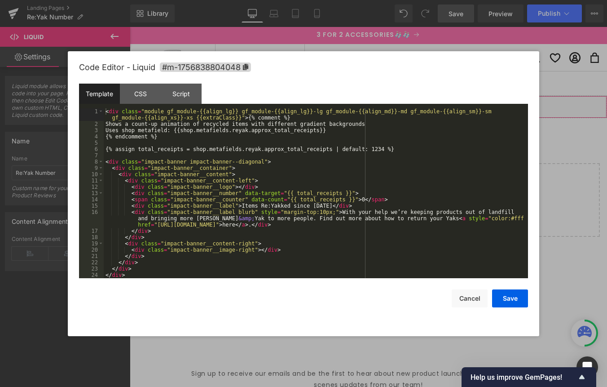
click at [380, 103] on div "Liquid" at bounding box center [368, 107] width 477 height 22
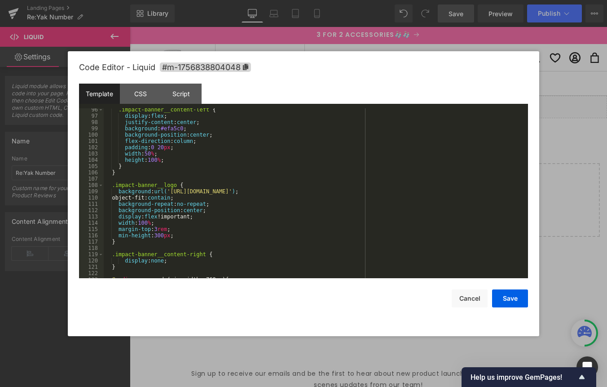
scroll to position [618, 0]
click at [172, 173] on div ".impact-banner__content-left { display : flex ; justify-content : center ; back…" at bounding box center [314, 197] width 421 height 182
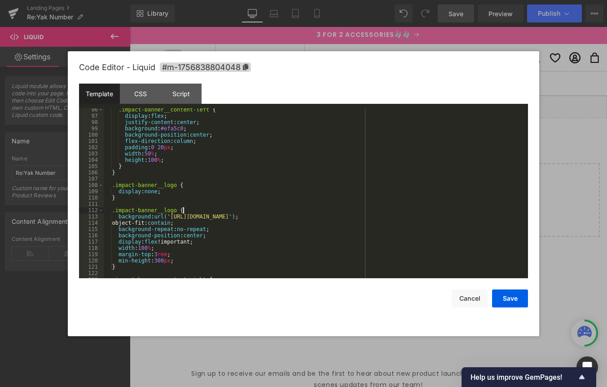
click at [198, 210] on div ".impact-banner__content-left { display : flex ; justify-content : center ; back…" at bounding box center [314, 197] width 421 height 182
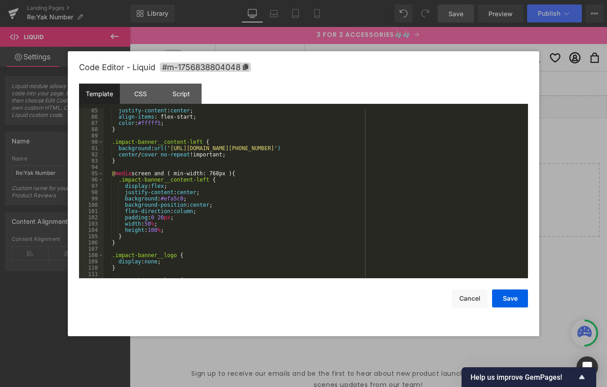
scroll to position [536, 0]
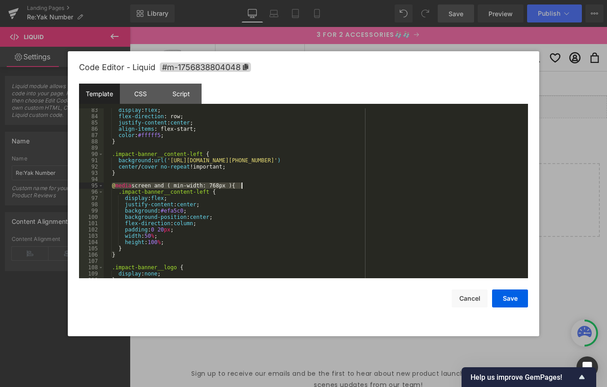
drag, startPoint x: 113, startPoint y: 186, endPoint x: 257, endPoint y: 201, distance: 144.9
click at [246, 185] on div "display : flex ; flex-direction : row; justify-content : center ; align-items :…" at bounding box center [314, 198] width 421 height 182
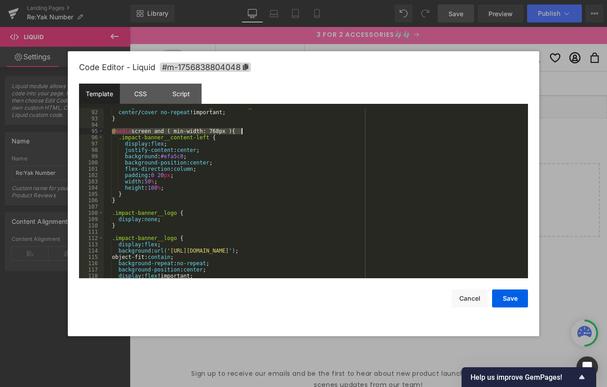
scroll to position [609, 0]
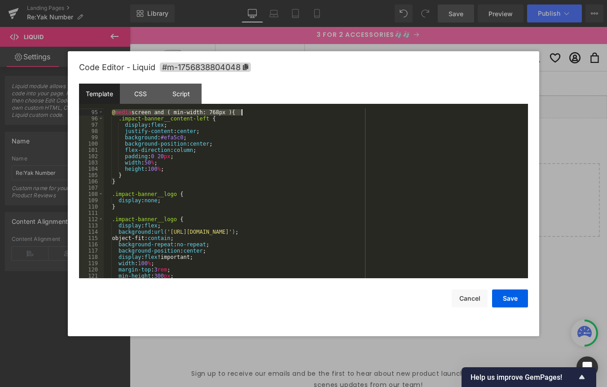
click at [166, 211] on div "@ media screen and ( min-width: 768px ) { .impact-banner__content-left { displa…" at bounding box center [314, 194] width 421 height 182
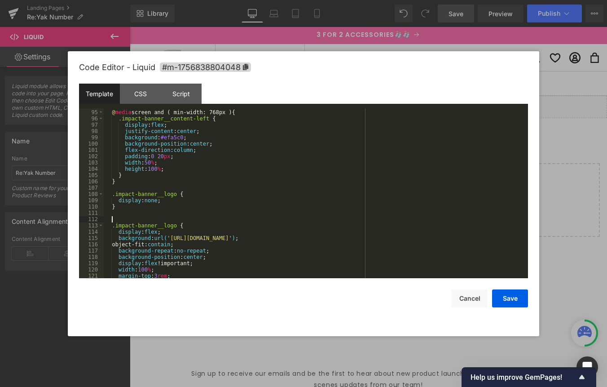
paste textarea
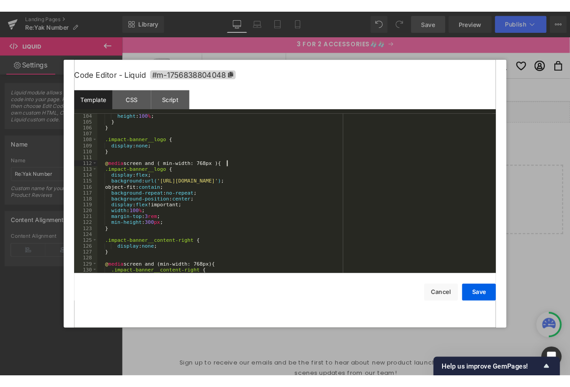
scroll to position [668, 0]
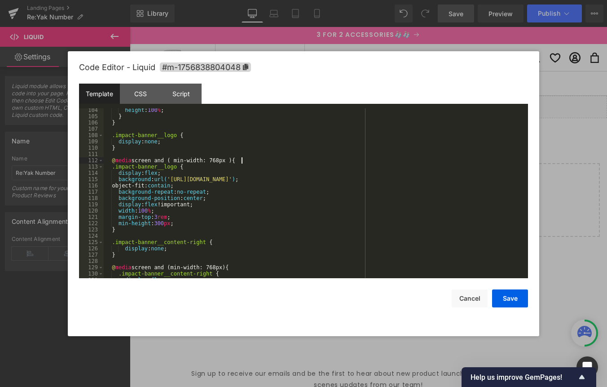
click at [141, 229] on div "height : 100 % ; } } .impact-banner__logo { display : none ; } @ media screen a…" at bounding box center [314, 198] width 421 height 182
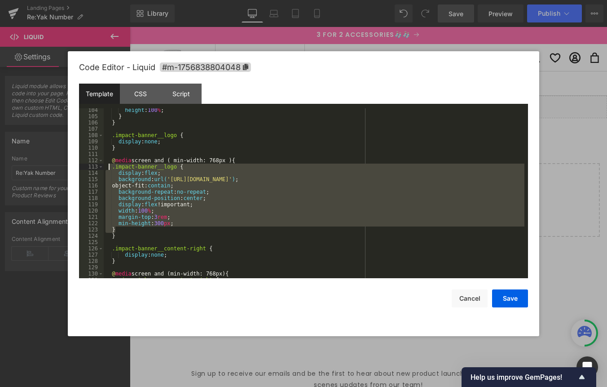
drag, startPoint x: 119, startPoint y: 229, endPoint x: 108, endPoint y: 169, distance: 60.7
click at [108, 169] on div "height : 100 % ; } } .impact-banner__logo { display : none ; } @ media screen a…" at bounding box center [314, 198] width 421 height 182
drag, startPoint x: 231, startPoint y: 213, endPoint x: 238, endPoint y: 219, distance: 9.6
click at [231, 214] on div "height : 100 % ; } } .impact-banner__logo { display : none ; } @ media screen a…" at bounding box center [314, 198] width 421 height 182
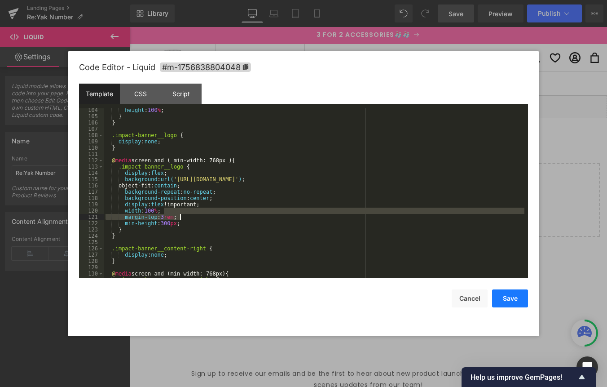
click at [511, 295] on button "Save" at bounding box center [510, 298] width 36 height 18
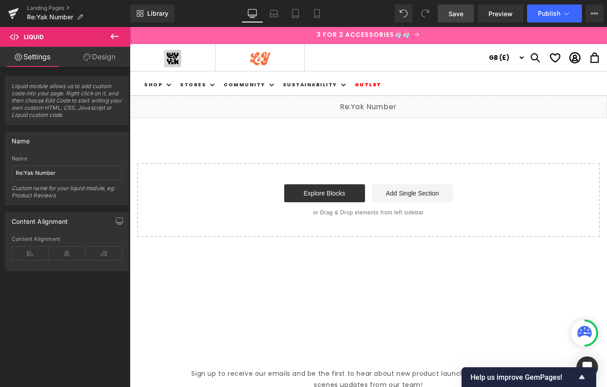
click at [443, 15] on link "Save" at bounding box center [456, 13] width 36 height 18
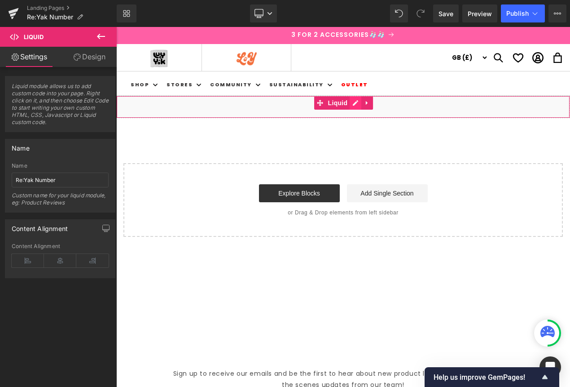
click at [356, 104] on div "Liquid" at bounding box center [343, 107] width 454 height 22
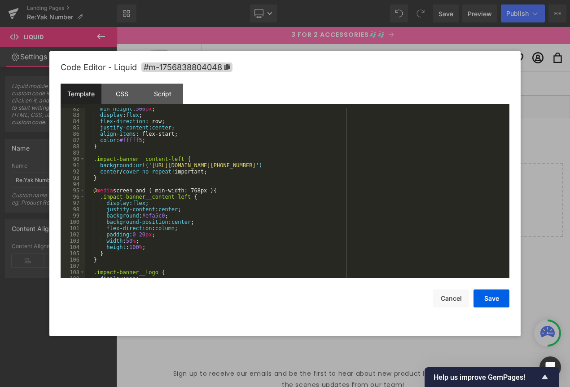
scroll to position [531, 0]
click at [186, 215] on div "min-height : 500 px ; display : flex ; flex-direction : row; justify-content : …" at bounding box center [295, 196] width 421 height 182
click at [495, 302] on button "Save" at bounding box center [492, 298] width 36 height 18
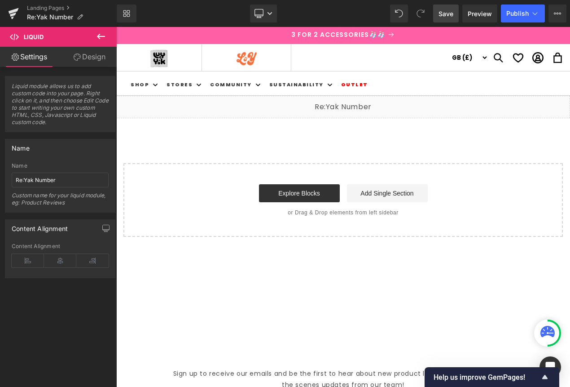
click at [451, 11] on span "Save" at bounding box center [446, 13] width 15 height 9
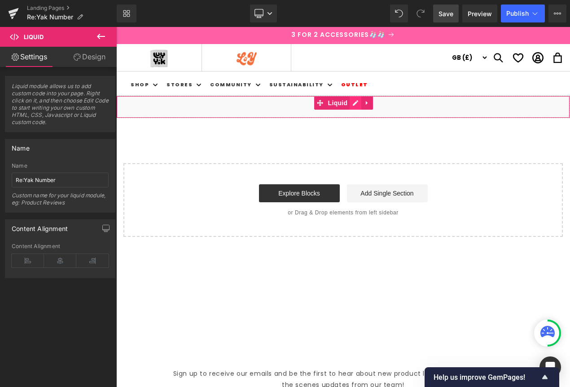
click at [356, 104] on div "Liquid" at bounding box center [343, 107] width 454 height 22
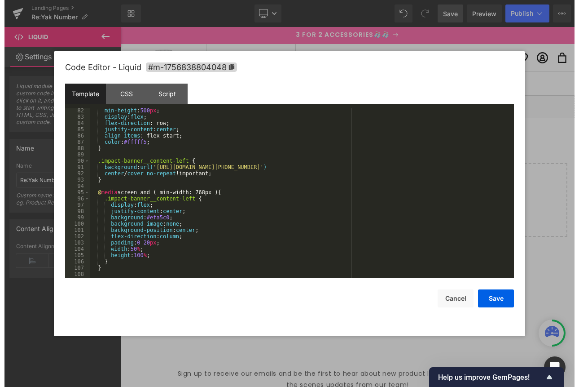
scroll to position [554, 0]
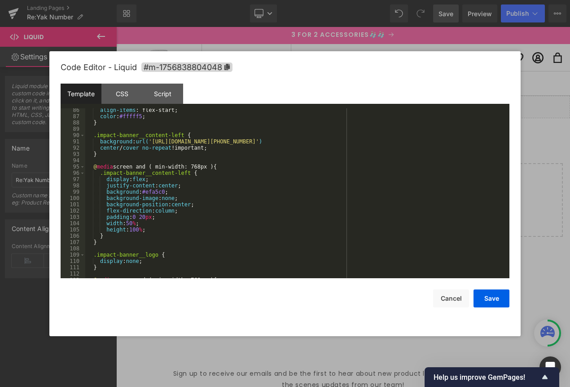
click at [178, 199] on div "align-items : flex-start; color : #fffff5 ; } .impact-banner__content-left { ba…" at bounding box center [295, 198] width 421 height 182
click at [496, 303] on button "Save" at bounding box center [492, 298] width 36 height 18
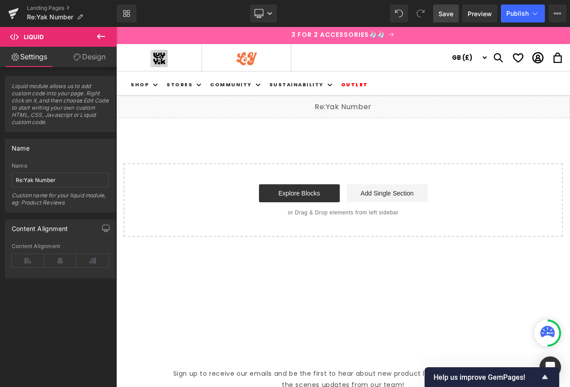
click at [445, 16] on span "Save" at bounding box center [446, 13] width 15 height 9
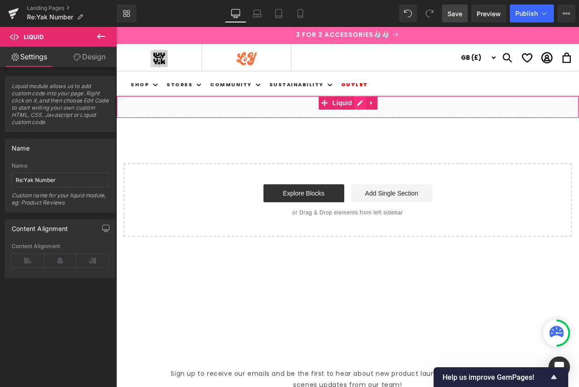
click at [358, 104] on div "Liquid" at bounding box center [347, 107] width 463 height 22
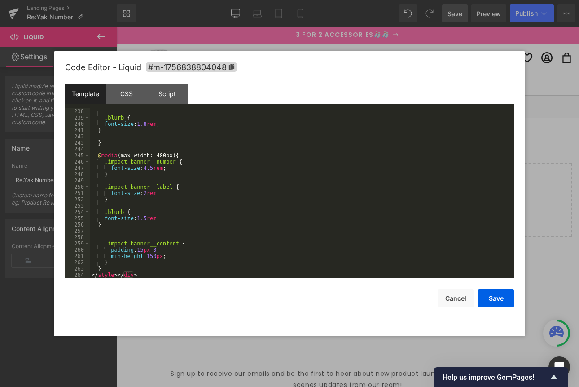
scroll to position [1508, 0]
click at [155, 249] on div ".blurb { font-size : 1.8 rem ; } } @ media (max-width: 480px) { .impact-banner_…" at bounding box center [300, 199] width 421 height 182
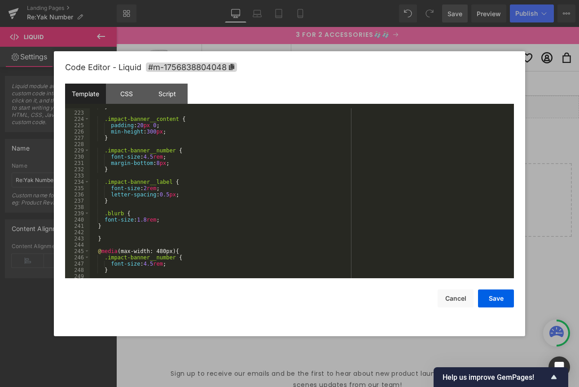
scroll to position [1399, 0]
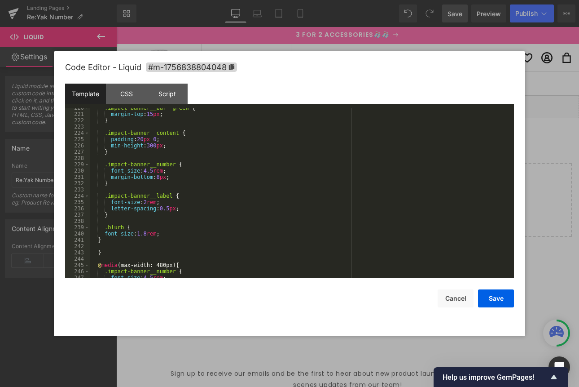
click at [155, 139] on div ".impact-banner__bar--green { margin-top : 15 px ; } .impact-banner__content { p…" at bounding box center [300, 196] width 421 height 182
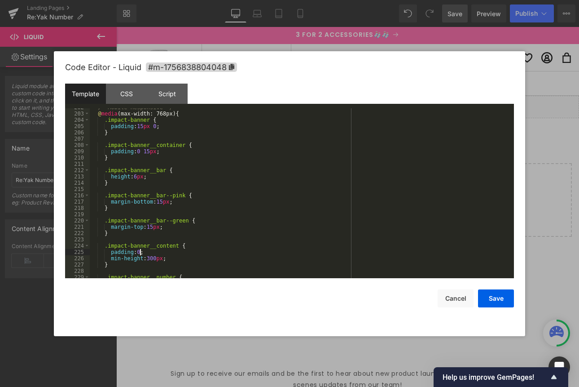
scroll to position [1285, 0]
drag, startPoint x: 159, startPoint y: 152, endPoint x: 156, endPoint y: 160, distance: 8.8
click at [147, 152] on div "/* Mobile Responsive */ @ media (max-width: 768px) { .impact-banner { padding :…" at bounding box center [300, 196] width 421 height 182
drag, startPoint x: 152, startPoint y: 127, endPoint x: 146, endPoint y: 132, distance: 7.4
click at [141, 127] on div "/* Mobile Responsive */ @ media (max-width: 768px) { .impact-banner { padding :…" at bounding box center [300, 196] width 421 height 182
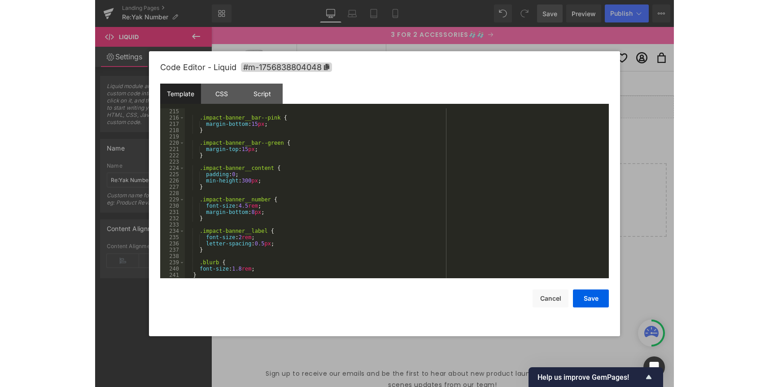
scroll to position [1377, 0]
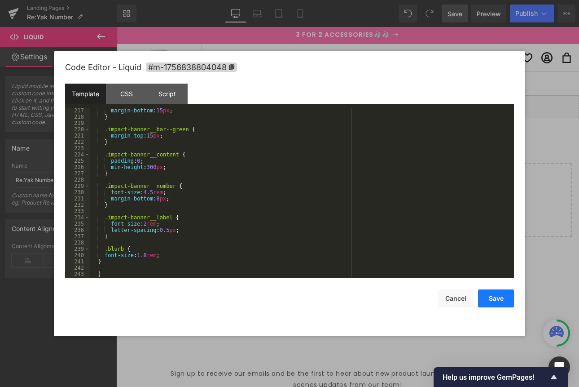
click at [497, 297] on button "Save" at bounding box center [496, 298] width 36 height 18
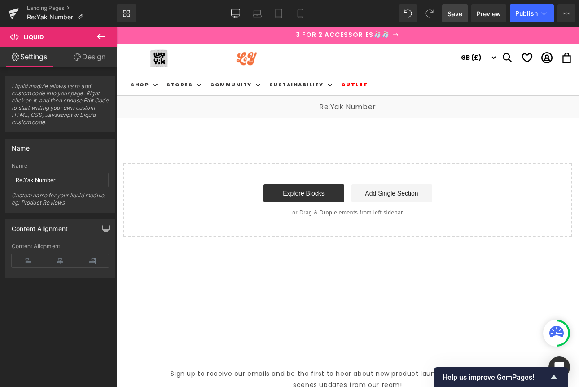
click at [462, 14] on span "Save" at bounding box center [455, 13] width 15 height 9
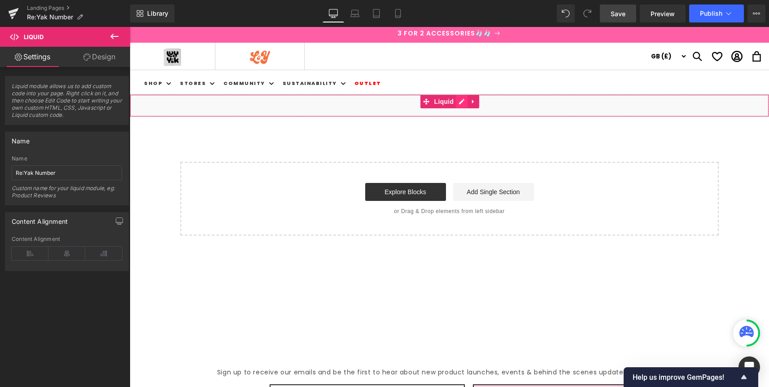
scroll to position [0, 0]
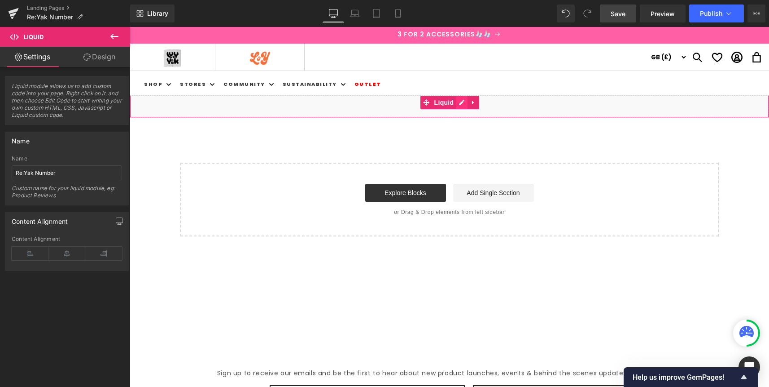
click at [462, 102] on div "Liquid" at bounding box center [450, 106] width 640 height 22
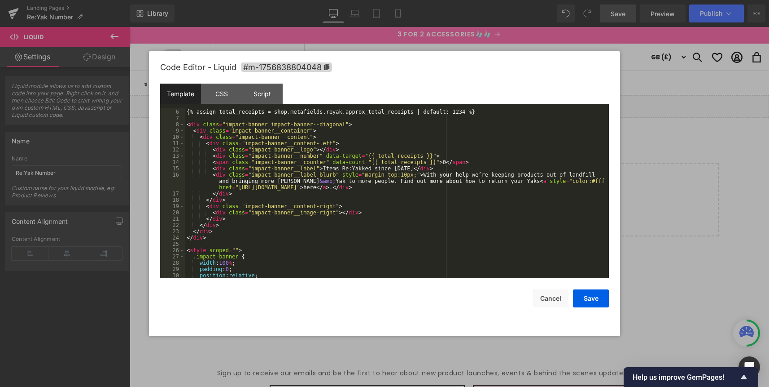
scroll to position [47, 0]
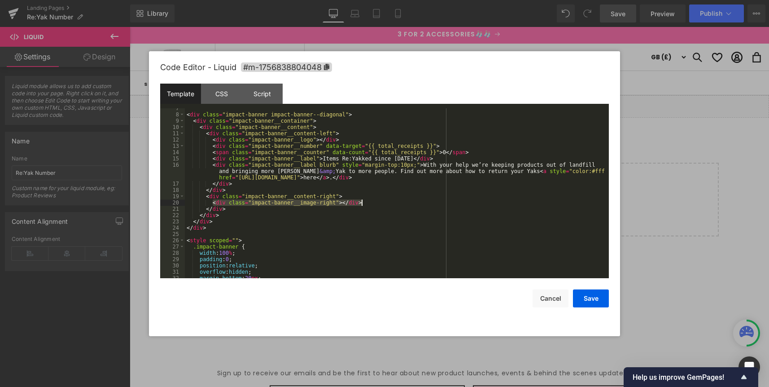
drag, startPoint x: 214, startPoint y: 203, endPoint x: 370, endPoint y: 204, distance: 156.2
click at [369, 203] on div "< div class = "impact-banner impact-banner--diagonal" > < div class = "impact-b…" at bounding box center [395, 196] width 421 height 182
click at [239, 184] on div "< div class = "impact-banner impact-banner--diagonal" > < div class = "impact-b…" at bounding box center [395, 196] width 421 height 182
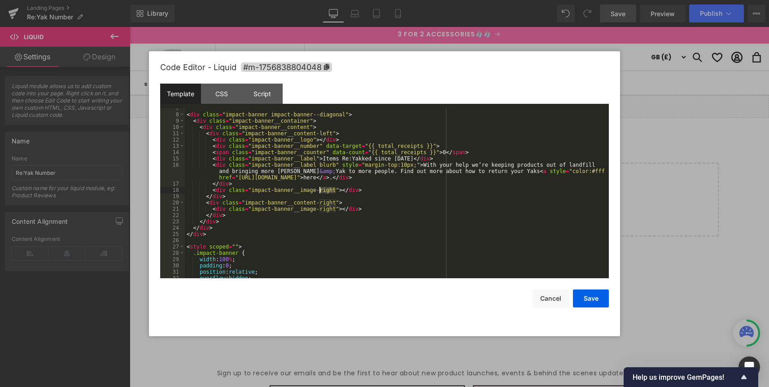
drag, startPoint x: 336, startPoint y: 190, endPoint x: 360, endPoint y: 198, distance: 25.4
click at [324, 190] on div "< div class = "impact-banner impact-banner--diagonal" > < div class = "impact-b…" at bounding box center [395, 196] width 421 height 182
click at [374, 190] on div "< div class = "impact-banner impact-banner--diagonal" > < div class = "impact-b…" at bounding box center [395, 196] width 421 height 182
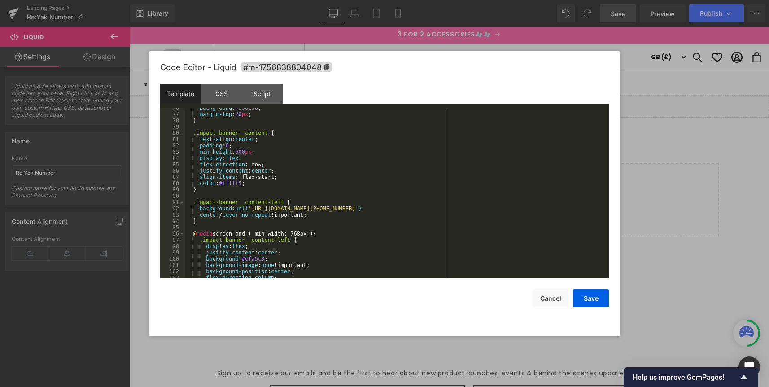
scroll to position [515, 0]
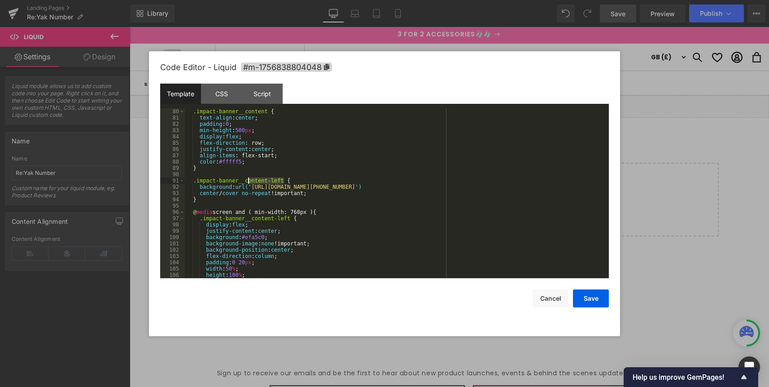
drag, startPoint x: 285, startPoint y: 180, endPoint x: 319, endPoint y: 182, distance: 33.7
click at [248, 180] on div ".impact-banner__content { text-align : center ; padding : 0 ; min-height : 500 …" at bounding box center [395, 193] width 421 height 182
drag, startPoint x: 255, startPoint y: 187, endPoint x: 545, endPoint y: 220, distance: 291.0
click at [536, 186] on div ".impact-banner__content { text-align : center ; padding : 0 ; min-height : 500 …" at bounding box center [395, 193] width 421 height 182
click at [323, 193] on div ".impact-banner__content { text-align : center ; padding : 0 ; min-height : 500 …" at bounding box center [395, 193] width 421 height 182
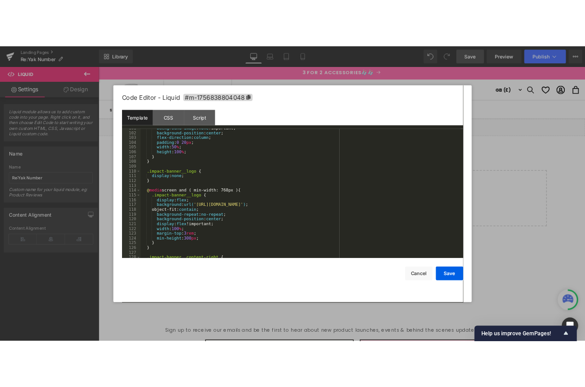
scroll to position [659, 0]
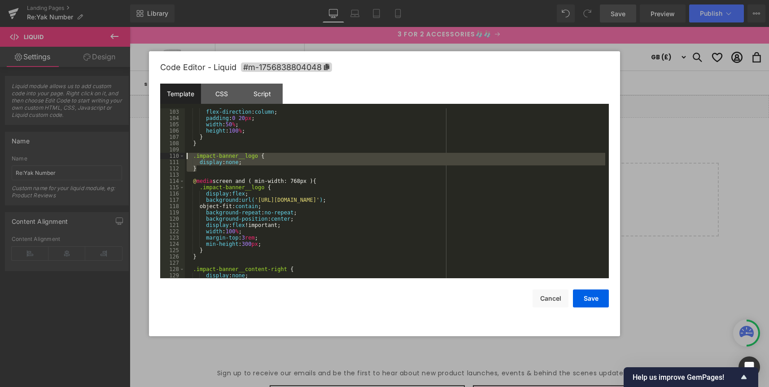
drag, startPoint x: 216, startPoint y: 170, endPoint x: 171, endPoint y: 154, distance: 47.1
click at [171, 154] on pre "102 103 104 105 106 107 108 109 110 111 112 113 114 115 116 117 118 119 120 121…" at bounding box center [384, 193] width 449 height 170
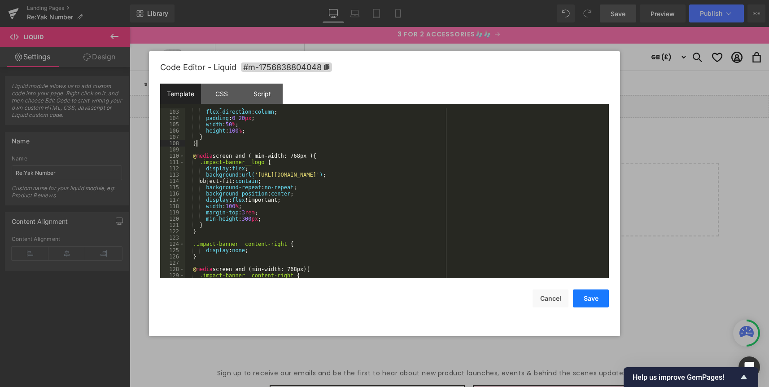
click at [592, 295] on button "Save" at bounding box center [591, 298] width 36 height 18
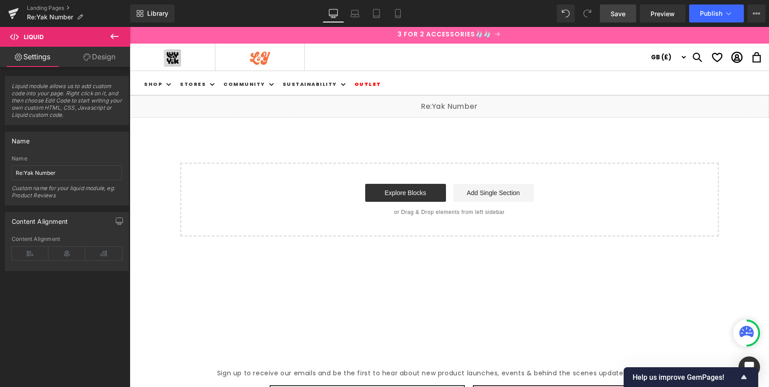
click at [619, 13] on span "Save" at bounding box center [618, 13] width 15 height 9
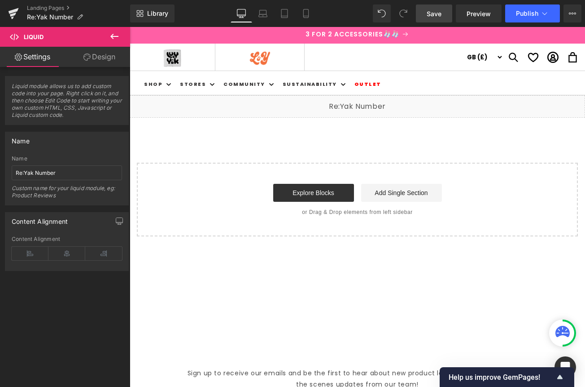
click at [373, 106] on link at bounding box center [367, 102] width 9 height 11
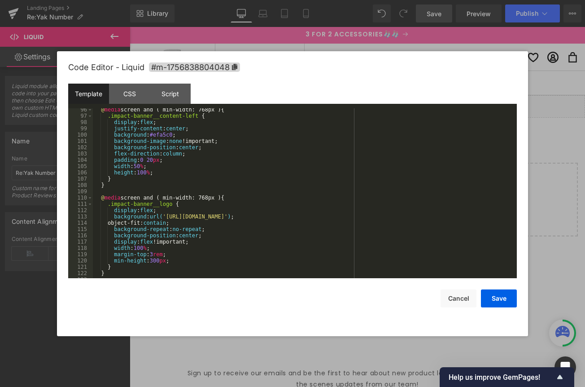
scroll to position [618, 0]
click at [154, 184] on div "@ media screen and ( min-width: 768px ) { .impact-banner__content-left { displa…" at bounding box center [303, 197] width 421 height 182
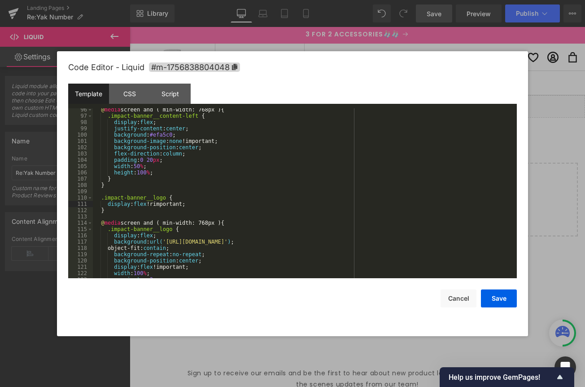
click at [154, 205] on div "@ media screen and ( min-width: 768px ) { .impact-banner__content-left { displa…" at bounding box center [303, 197] width 421 height 182
click at [199, 204] on div "@ media screen and ( min-width: 768px ) { .impact-banner__content-left { displa…" at bounding box center [303, 197] width 421 height 182
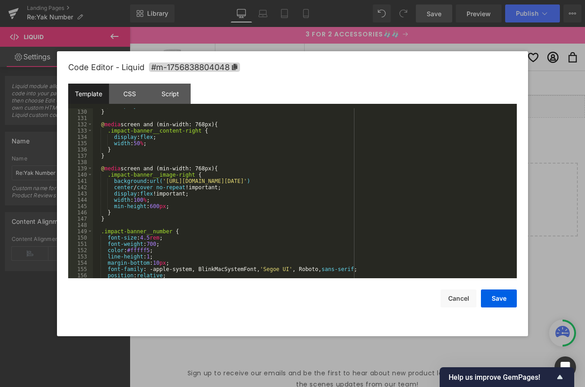
scroll to position [840, 0]
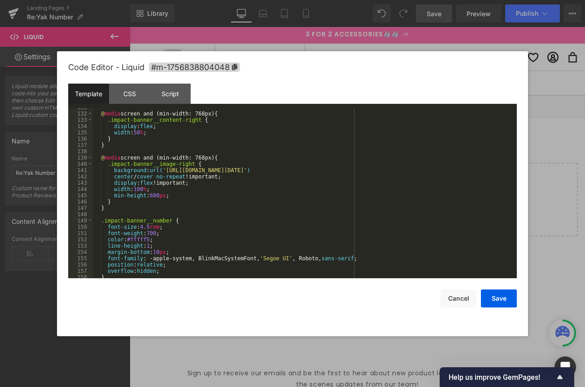
click at [134, 207] on div "@ media screen and (min-width: 768px) { .impact-banner__content-right { display…" at bounding box center [303, 195] width 421 height 182
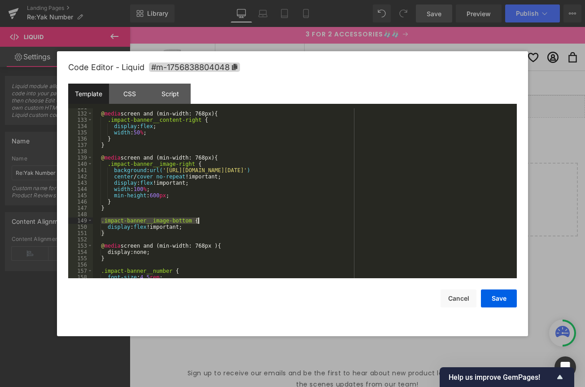
drag, startPoint x: 101, startPoint y: 221, endPoint x: 206, endPoint y: 219, distance: 105.5
click at [206, 219] on div "@ media screen and (min-width: 768px) { .impact-banner__content-right { display…" at bounding box center [303, 195] width 421 height 182
click at [236, 246] on div "@ media screen and (min-width: 768px) { .impact-banner__content-right { display…" at bounding box center [303, 195] width 421 height 182
paste textarea
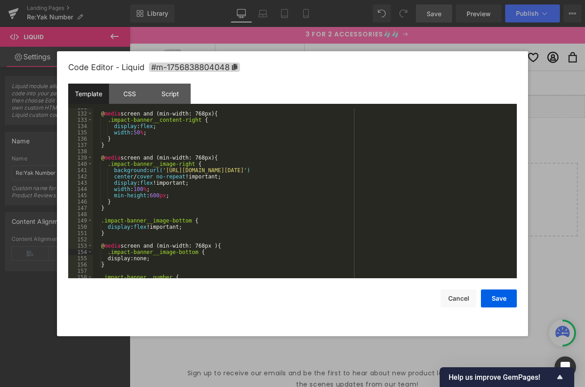
click at [174, 257] on div "@ media screen and (min-width: 768px) { .impact-banner__content-right { display…" at bounding box center [303, 195] width 421 height 182
click at [504, 296] on button "Save" at bounding box center [499, 298] width 36 height 18
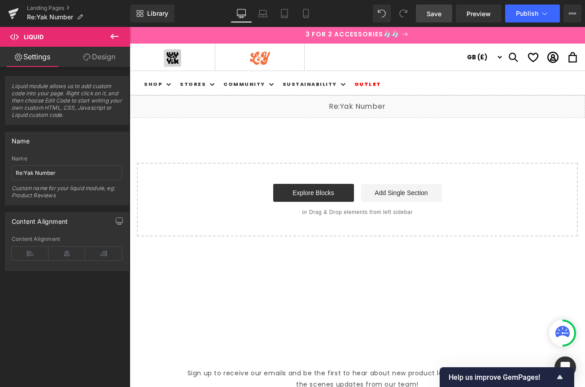
click at [432, 13] on span "Save" at bounding box center [434, 13] width 15 height 9
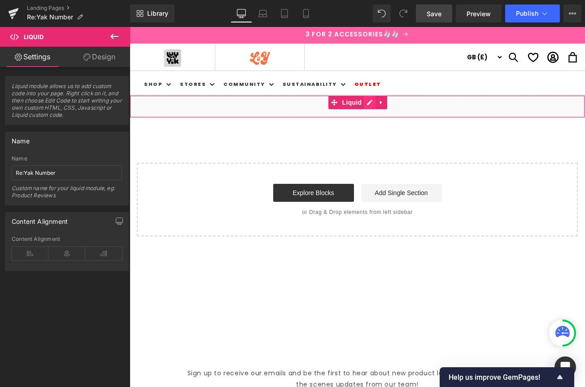
click at [370, 102] on div "Liquid" at bounding box center [358, 106] width 456 height 22
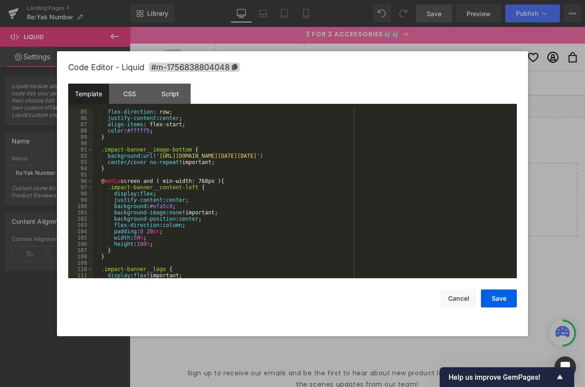
scroll to position [546, 0]
click at [233, 164] on div "display : flex ; flex-direction : row; justify-content : center ; align-items :…" at bounding box center [303, 193] width 421 height 182
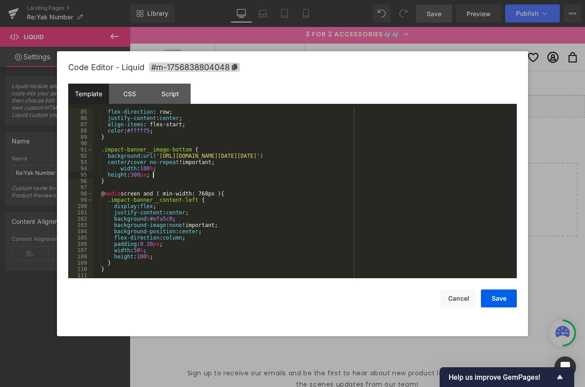
click at [119, 168] on div "display : flex ; flex-direction : row; justify-content : center ; align-items :…" at bounding box center [303, 193] width 421 height 182
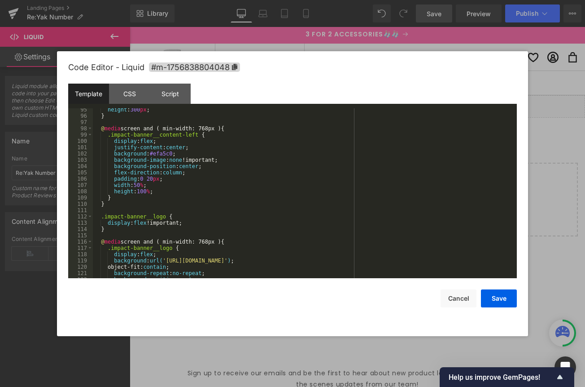
scroll to position [622, 0]
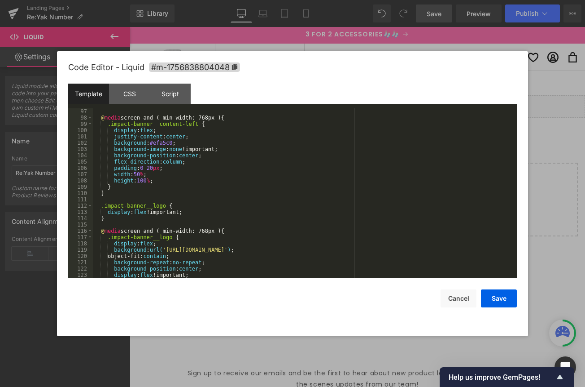
click at [192, 211] on div "@ media screen and ( min-width: 768px ) { .impact-banner__content-left { displa…" at bounding box center [303, 199] width 421 height 182
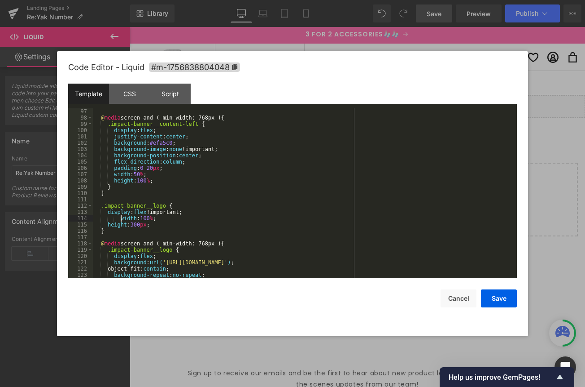
drag, startPoint x: 120, startPoint y: 218, endPoint x: 181, endPoint y: 229, distance: 61.6
click at [120, 218] on div "@ media screen and ( min-width: 768px ) { .impact-banner__content-left { displa…" at bounding box center [303, 199] width 421 height 182
click at [496, 296] on button "Save" at bounding box center [499, 298] width 36 height 18
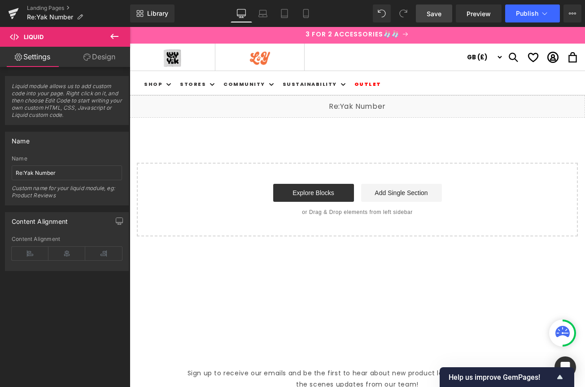
click at [443, 11] on link "Save" at bounding box center [434, 13] width 36 height 18
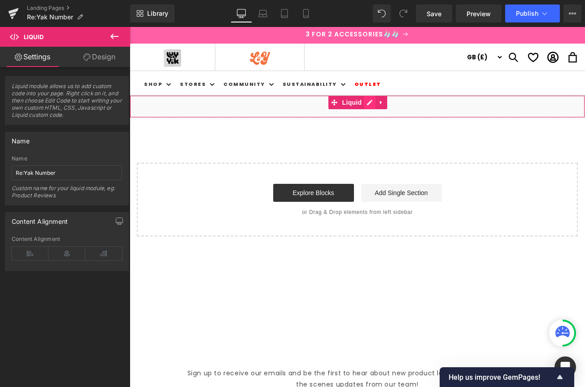
click at [367, 101] on div "Liquid" at bounding box center [358, 106] width 456 height 22
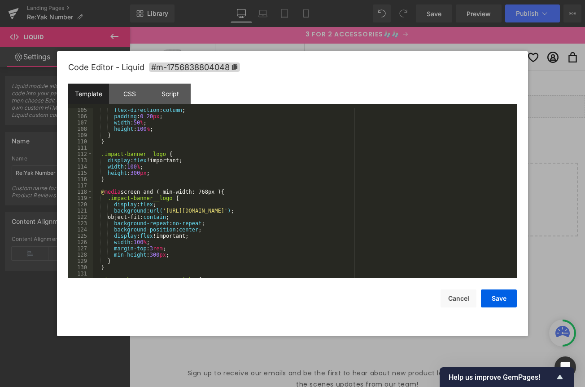
scroll to position [645, 0]
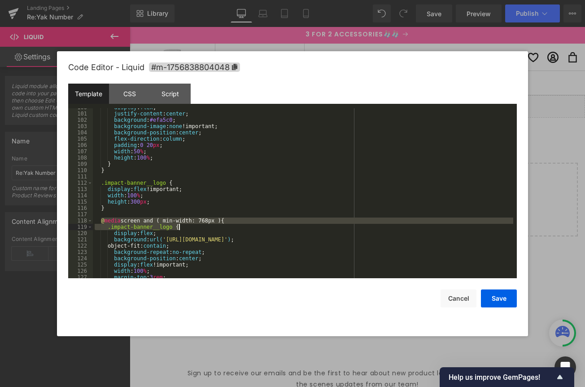
drag, startPoint x: 102, startPoint y: 221, endPoint x: 189, endPoint y: 224, distance: 86.7
click at [189, 224] on div "display : flex ; justify-content : center ; background : #efa5c0 ; background-i…" at bounding box center [303, 195] width 421 height 182
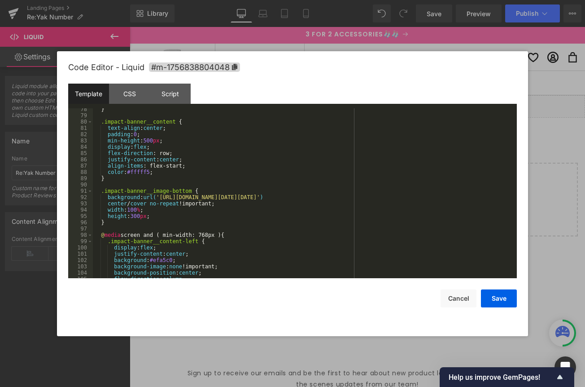
scroll to position [504, 0]
click at [160, 222] on div "} .impact-banner__content { text-align : center ; padding : 0 ; min-height : 50…" at bounding box center [303, 198] width 421 height 182
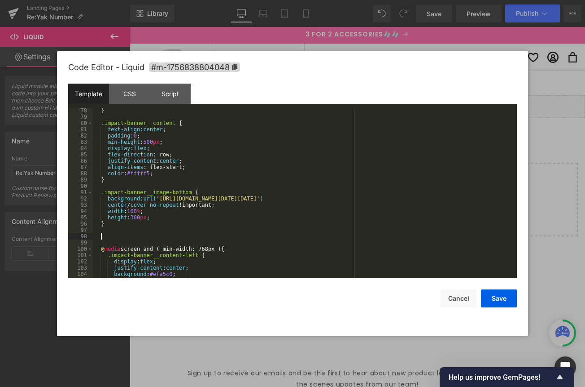
paste textarea
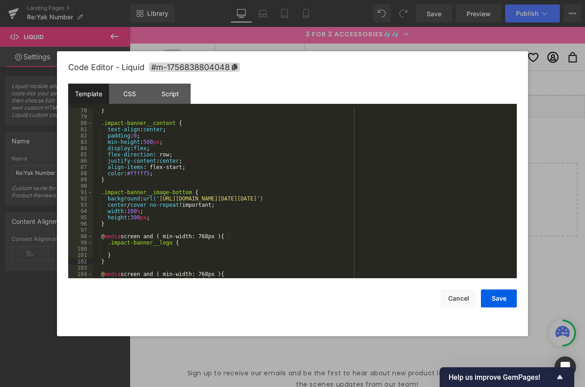
click at [127, 249] on div "} .impact-banner__content { text-align : center ; padding : 0 ; min-height : 50…" at bounding box center [303, 198] width 421 height 182
drag, startPoint x: 103, startPoint y: 193, endPoint x: 192, endPoint y: 192, distance: 88.9
click at [192, 192] on div "} .impact-banner__content { text-align : center ; padding : 0 ; min-height : 50…" at bounding box center [303, 198] width 421 height 182
drag, startPoint x: 109, startPoint y: 243, endPoint x: 187, endPoint y: 267, distance: 81.8
click at [173, 243] on div "} .impact-banner__content { text-align : center ; padding : 0 ; min-height : 50…" at bounding box center [303, 198] width 421 height 182
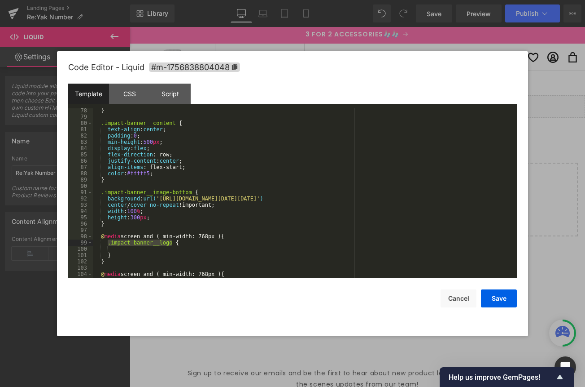
paste textarea
click at [131, 247] on div "} .impact-banner__content { text-align : center ; padding : 0 ; min-height : 50…" at bounding box center [303, 198] width 421 height 182
click at [505, 298] on button "Save" at bounding box center [499, 298] width 36 height 18
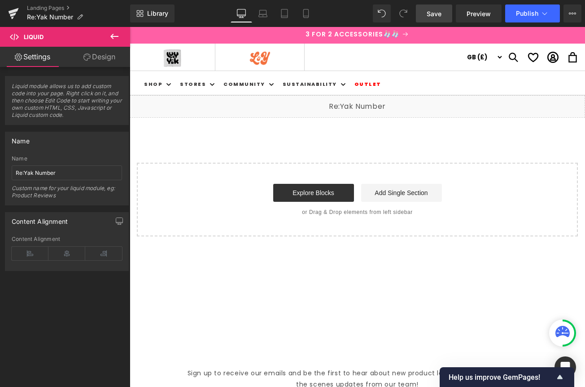
click at [440, 15] on span "Save" at bounding box center [434, 13] width 15 height 9
click at [430, 12] on span "Save" at bounding box center [434, 13] width 15 height 9
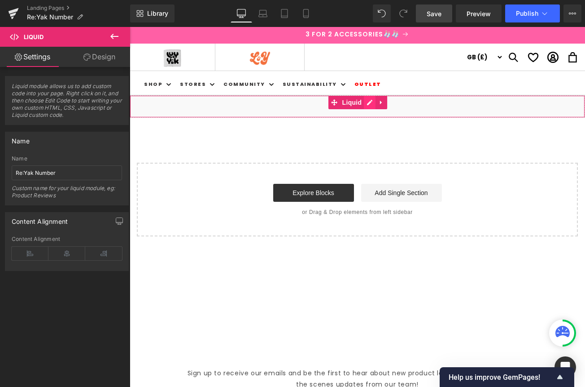
click at [368, 102] on div "Liquid" at bounding box center [358, 106] width 456 height 22
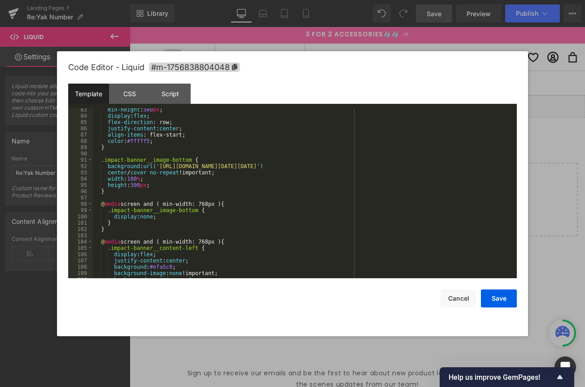
scroll to position [570, 0]
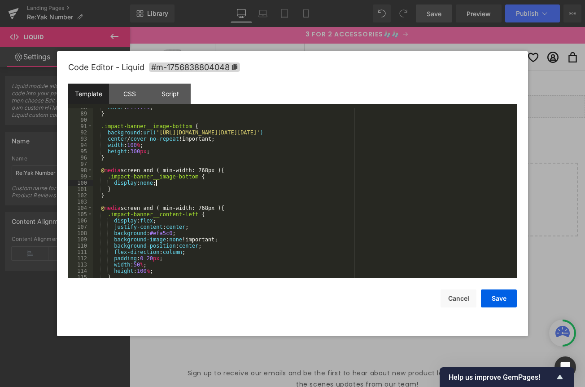
drag, startPoint x: 157, startPoint y: 184, endPoint x: 267, endPoint y: 187, distance: 110.0
click at [157, 183] on div "color : #fffff5 ; } .impact-banner__image-bottom { background : url( '[URL][DOM…" at bounding box center [303, 195] width 421 height 182
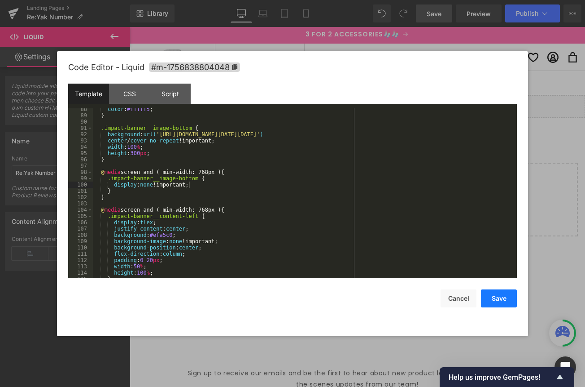
click at [497, 298] on button "Save" at bounding box center [499, 298] width 36 height 18
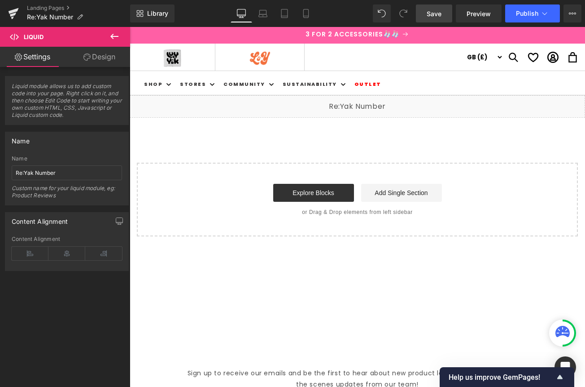
click at [441, 15] on span "Save" at bounding box center [434, 13] width 15 height 9
click at [437, 13] on span "Save" at bounding box center [434, 13] width 15 height 9
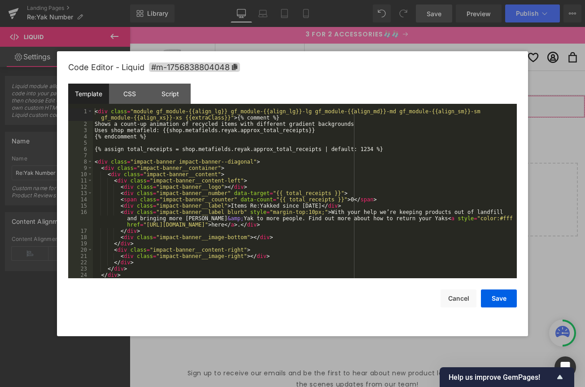
drag, startPoint x: 367, startPoint y: 101, endPoint x: 496, endPoint y: 129, distance: 131.8
click at [367, 101] on div "Liquid" at bounding box center [358, 106] width 456 height 22
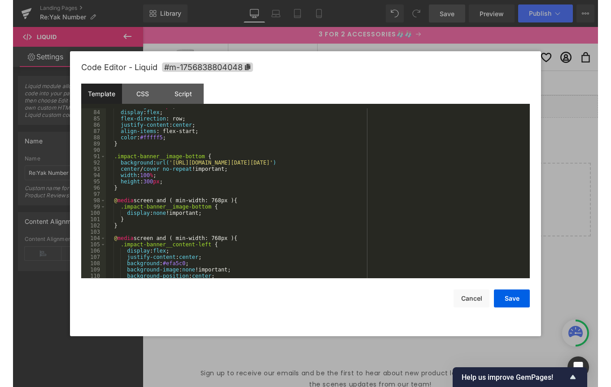
scroll to position [542, 0]
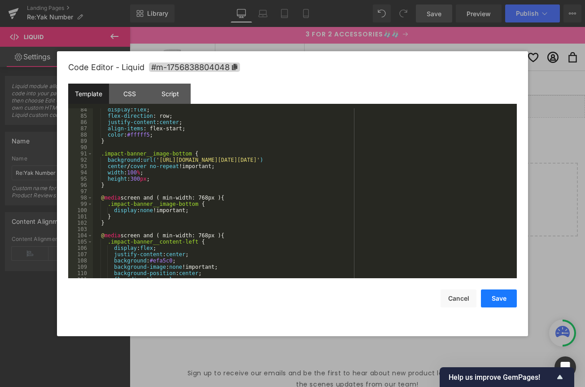
click at [496, 299] on button "Save" at bounding box center [499, 298] width 36 height 18
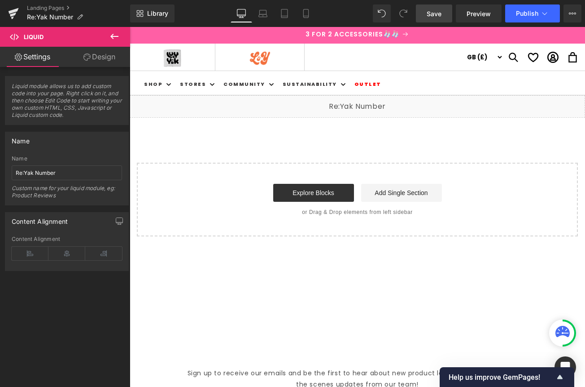
click at [443, 9] on link "Save" at bounding box center [434, 13] width 36 height 18
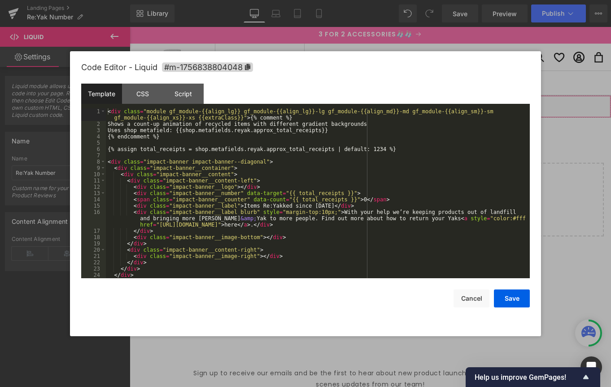
click at [383, 102] on div "Liquid" at bounding box center [371, 106] width 482 height 22
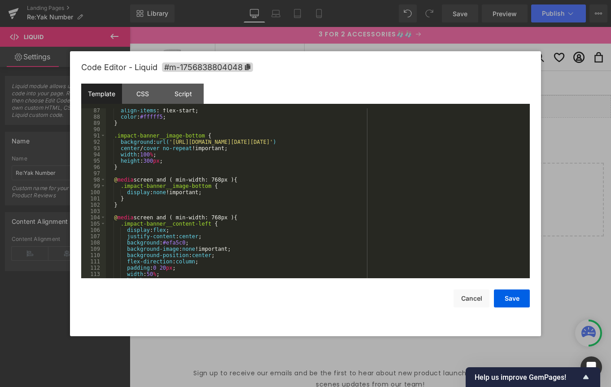
scroll to position [556, 0]
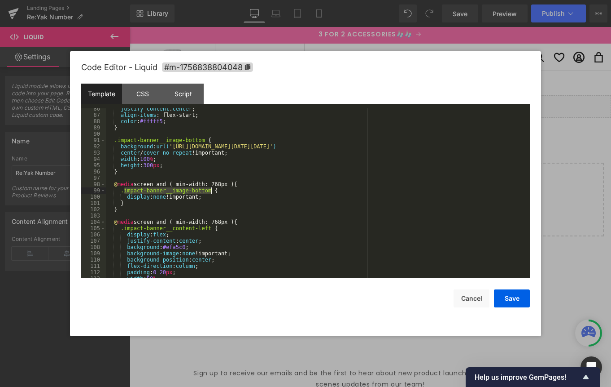
drag, startPoint x: 125, startPoint y: 191, endPoint x: 264, endPoint y: 204, distance: 139.3
click at [212, 190] on div "justify-content : center ; align-items : flex-start; color : #fffff5 ; } .impac…" at bounding box center [316, 196] width 421 height 182
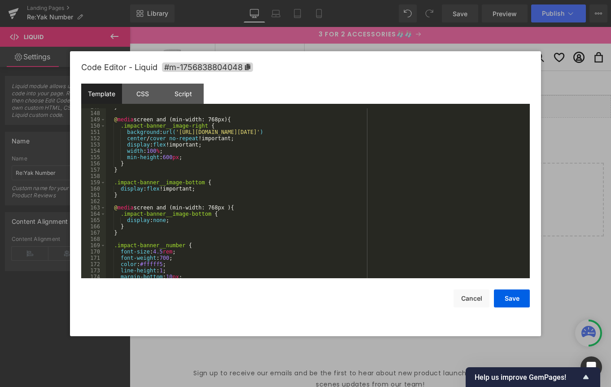
scroll to position [942, 0]
click at [168, 220] on div "} @ media screen and (min-width: 768px) { .impact-banner__image-right { backgro…" at bounding box center [316, 193] width 421 height 182
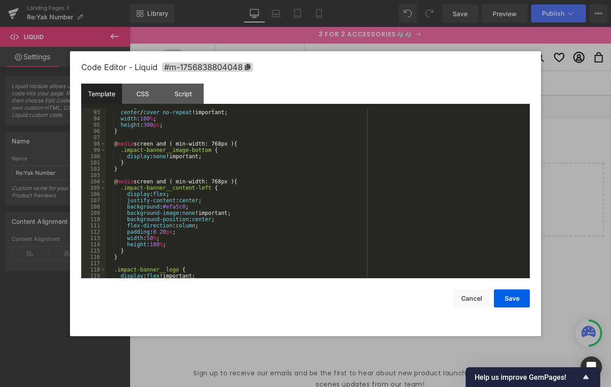
scroll to position [557, 0]
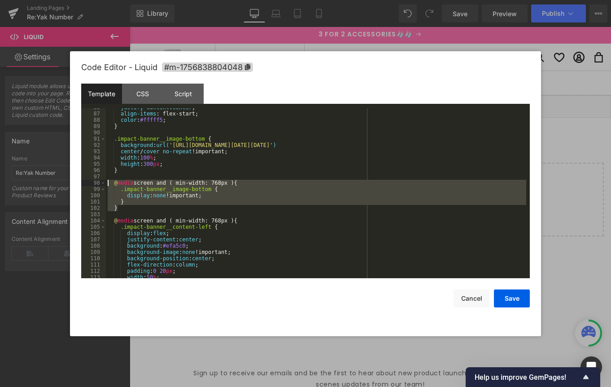
drag, startPoint x: 134, startPoint y: 208, endPoint x: 100, endPoint y: 184, distance: 42.2
click at [100, 184] on pre "86 87 88 89 90 91 92 93 94 95 96 97 98 99 100 101 102 103 104 105 106 107 108 1…" at bounding box center [305, 193] width 449 height 170
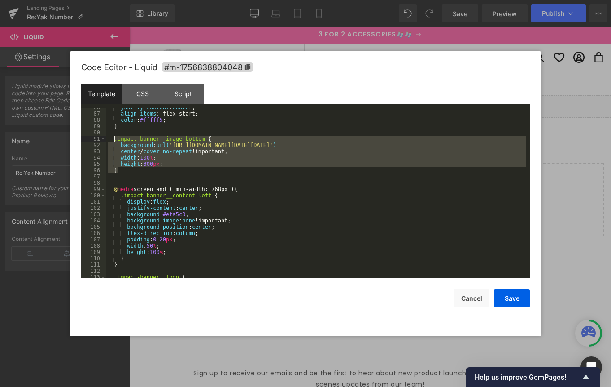
drag, startPoint x: 126, startPoint y: 171, endPoint x: 113, endPoint y: 141, distance: 33.0
click at [113, 141] on div "justify-content : center ; align-items : flex-start; color : #fffff5 ; } .impac…" at bounding box center [316, 195] width 421 height 182
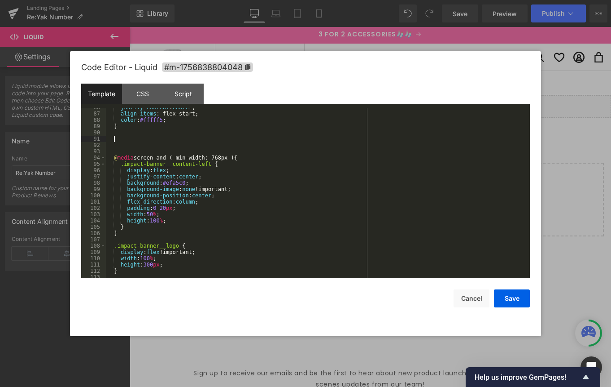
click at [133, 147] on div "justify-content : center ; align-items : flex-start; color : #fffff5 ; } @ medi…" at bounding box center [316, 195] width 421 height 182
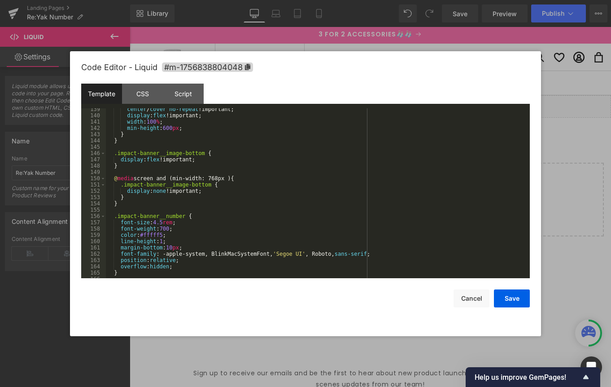
scroll to position [888, 0]
click at [136, 144] on div "center / cover no-repeat !important; display : flex !important; width : 100 % ;…" at bounding box center [316, 197] width 421 height 182
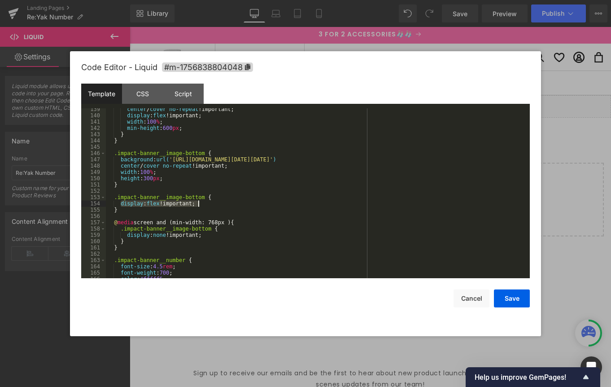
drag, startPoint x: 129, startPoint y: 203, endPoint x: 209, endPoint y: 203, distance: 79.5
click at [209, 203] on div "center / cover no-repeat !important; display : flex !important; width : 100 % ;…" at bounding box center [316, 197] width 421 height 182
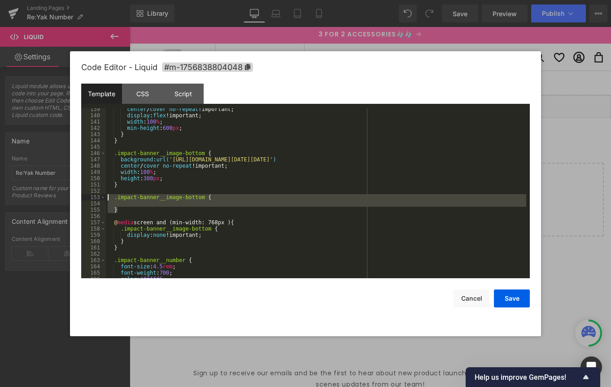
drag, startPoint x: 127, startPoint y: 211, endPoint x: 109, endPoint y: 199, distance: 21.6
click at [109, 199] on div "center / cover no-repeat !important; display : flex !important; width : 100 % ;…" at bounding box center [316, 197] width 421 height 182
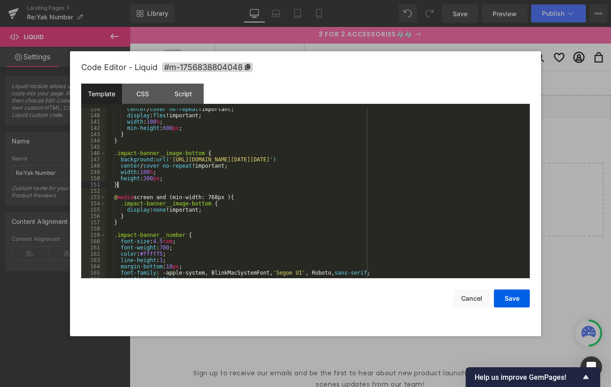
click at [221, 153] on div "center / cover no-repeat !important; display : flex !important; width : 100 % ;…" at bounding box center [316, 197] width 421 height 182
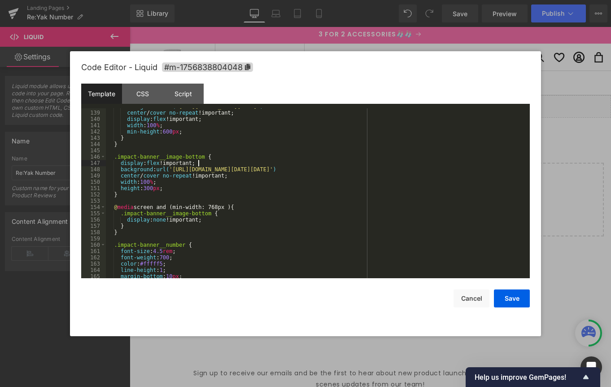
scroll to position [885, 0]
drag, startPoint x: 192, startPoint y: 189, endPoint x: 200, endPoint y: 189, distance: 8.5
click at [192, 189] on div "background : url( '[URL][DOMAIN_NAME][DATE]' ) center / cover no-repeat !import…" at bounding box center [316, 194] width 421 height 182
drag, startPoint x: 196, startPoint y: 163, endPoint x: 166, endPoint y: 163, distance: 30.1
click at [166, 163] on div "background : url( '[URL][DOMAIN_NAME][DATE]' ) center / cover no-repeat !import…" at bounding box center [316, 194] width 421 height 182
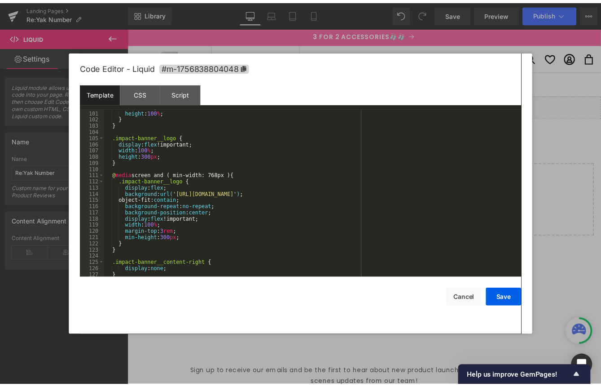
scroll to position [645, 0]
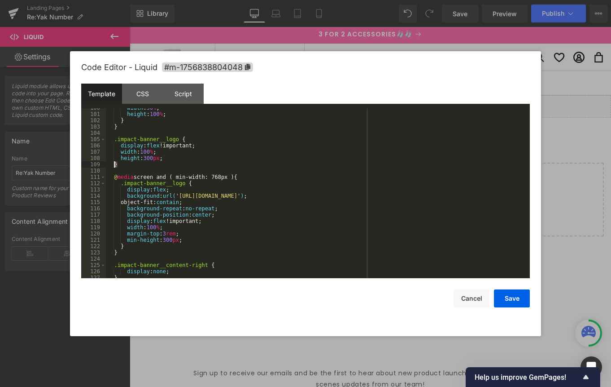
drag, startPoint x: 136, startPoint y: 165, endPoint x: 115, endPoint y: 166, distance: 21.1
click at [115, 166] on div "width : 50 % ; height : 100 % ; } } .impact-banner__logo { display : flex !impo…" at bounding box center [316, 196] width 421 height 182
click at [246, 176] on div "width : 50 % ; height : 100 % ; } } .impact-banner__logo { display : flex !impo…" at bounding box center [316, 196] width 421 height 182
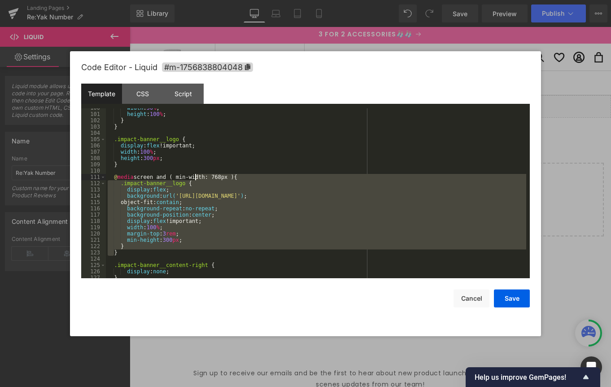
drag, startPoint x: 246, startPoint y: 176, endPoint x: 211, endPoint y: 176, distance: 35.5
click at [201, 176] on div "width : 50 % ; height : 100 % ; } } .impact-banner__logo { display : flex !impo…" at bounding box center [316, 196] width 421 height 182
drag, startPoint x: 262, startPoint y: 175, endPoint x: 272, endPoint y: 178, distance: 11.1
click at [269, 177] on div "width : 50 % ; height : 100 % ; } } .impact-banner__logo { display : flex !impo…" at bounding box center [316, 196] width 421 height 182
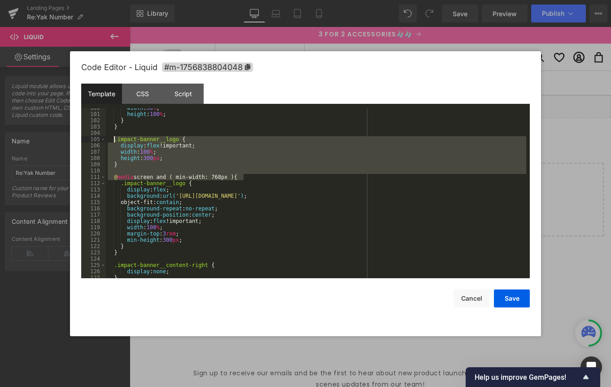
drag, startPoint x: 272, startPoint y: 178, endPoint x: 113, endPoint y: 139, distance: 164.0
click at [113, 139] on div "width : 50 % ; height : 100 % ; } } .impact-banner__logo { display : flex !impo…" at bounding box center [316, 196] width 421 height 182
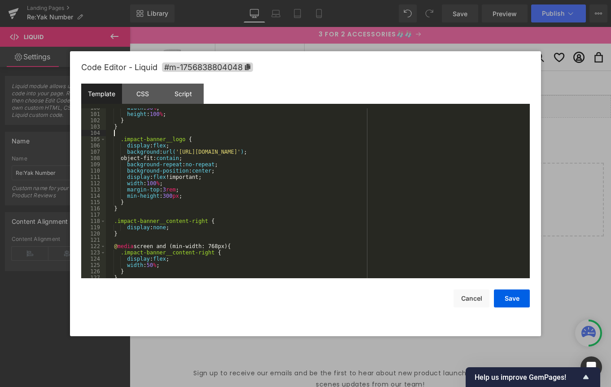
click at [125, 208] on div "width : 50 % ; height : 100 % ; } } .impact-banner__logo { display : flex ; bac…" at bounding box center [316, 196] width 421 height 182
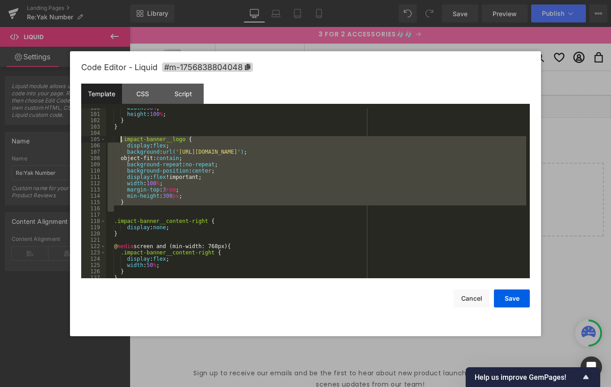
drag, startPoint x: 137, startPoint y: 205, endPoint x: 138, endPoint y: 147, distance: 58.4
click at [120, 137] on div "width : 50 % ; height : 100 % ; } } .impact-banner__logo { display : flex ; bac…" at bounding box center [316, 196] width 421 height 182
click at [144, 211] on div "width : 50 % ; height : 100 % ; } } .impact-banner__logo { display : flex ; bac…" at bounding box center [316, 196] width 421 height 182
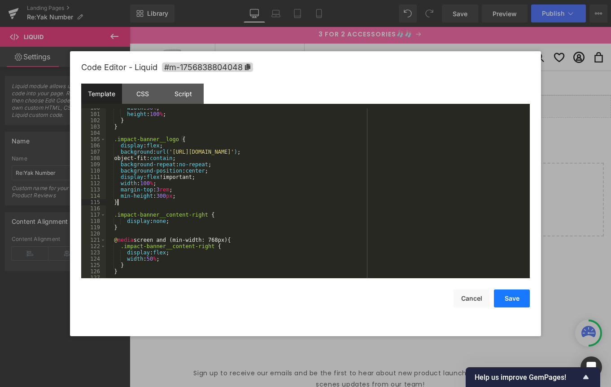
click at [518, 294] on button "Save" at bounding box center [512, 298] width 36 height 18
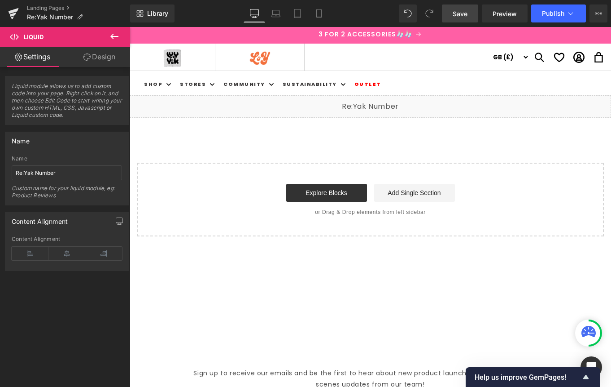
click at [465, 14] on span "Save" at bounding box center [460, 13] width 15 height 9
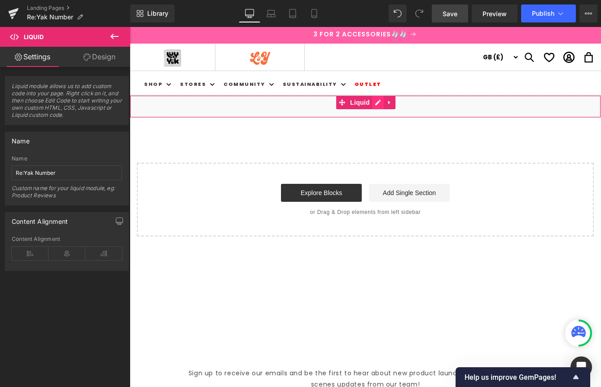
click at [376, 103] on div "Liquid" at bounding box center [365, 106] width 471 height 22
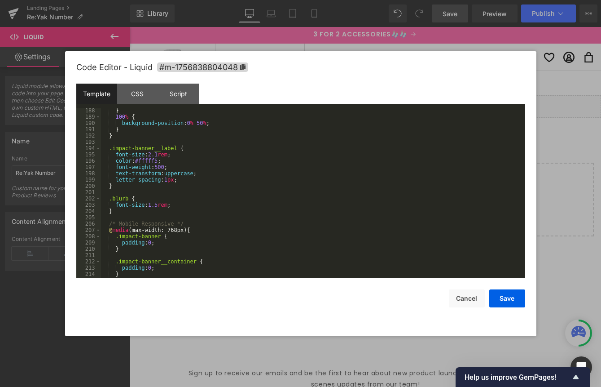
scroll to position [1198, 0]
click at [184, 202] on div "} 100 % { background-position : 0 % 50 % ; } } .impact-banner__label { font-siz…" at bounding box center [311, 196] width 421 height 182
click at [192, 177] on div "} 100 % { background-position : 0 % 50 % ; } } .impact-banner__label { font-siz…" at bounding box center [311, 196] width 421 height 182
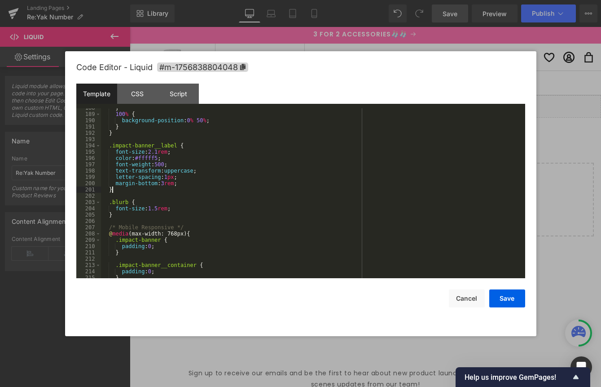
click at [148, 187] on div "} 100 % { background-position : 0 % 50 % ; } } .impact-banner__label { font-siz…" at bounding box center [311, 196] width 421 height 182
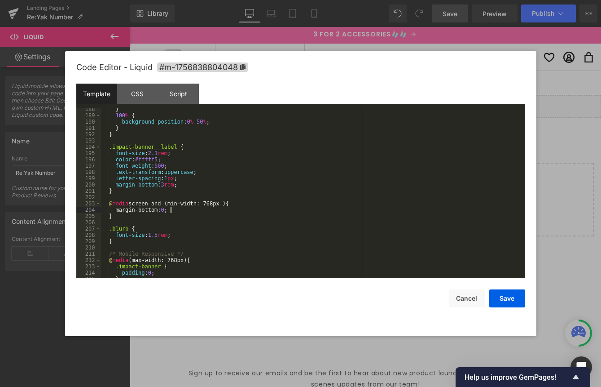
scroll to position [1195, 0]
click at [186, 186] on div "} 100 % { background-position : 0 % 50 % ; } } .impact-banner__label { font-siz…" at bounding box center [311, 194] width 421 height 182
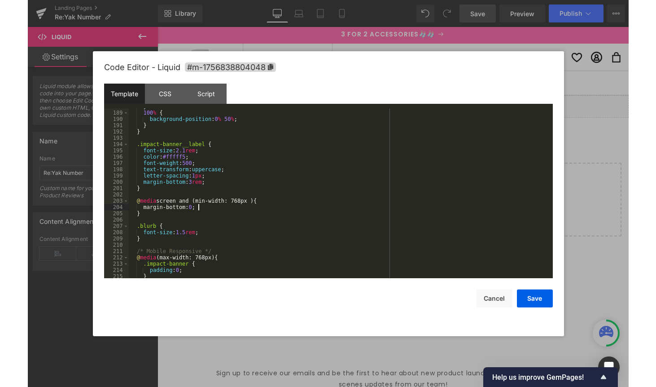
scroll to position [1205, 0]
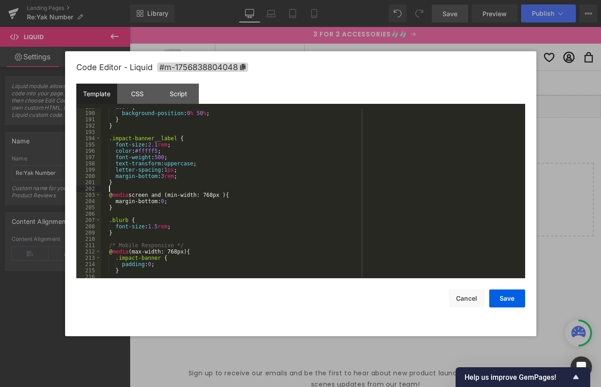
click at [187, 175] on div "100 % { background-position : 0 % 50 % ; } } .impact-banner__label { font-size …" at bounding box center [311, 195] width 421 height 182
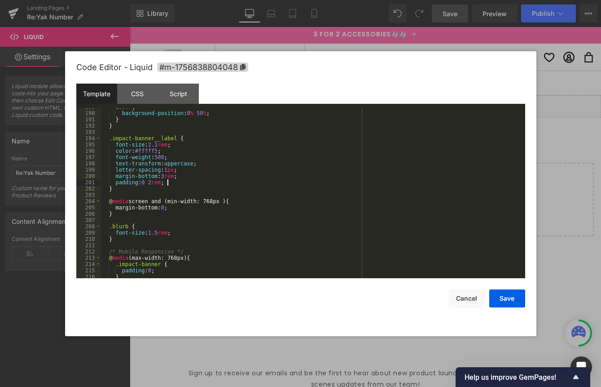
click at [189, 206] on div "100 % { background-position : 0 % 50 % ; } } .impact-banner__label { font-size …" at bounding box center [311, 195] width 421 height 182
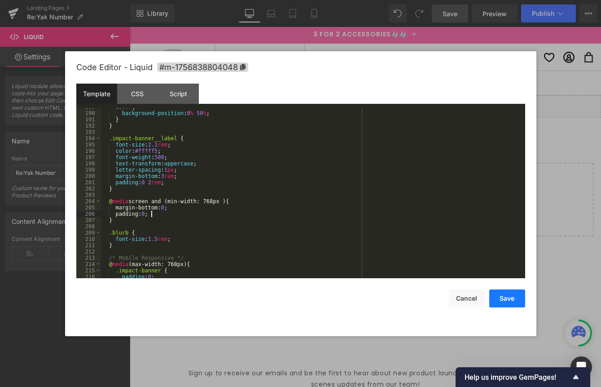
click at [513, 301] on button "Save" at bounding box center [507, 298] width 36 height 18
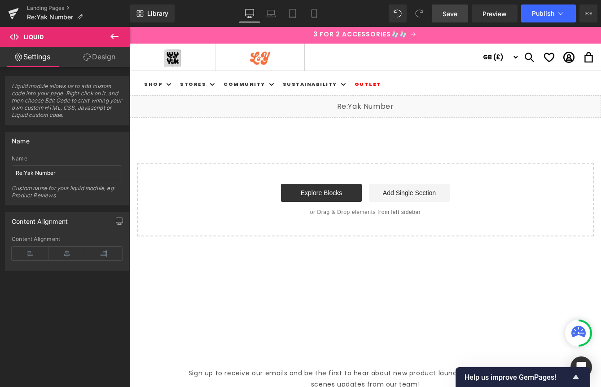
click at [453, 17] on span "Save" at bounding box center [450, 13] width 15 height 9
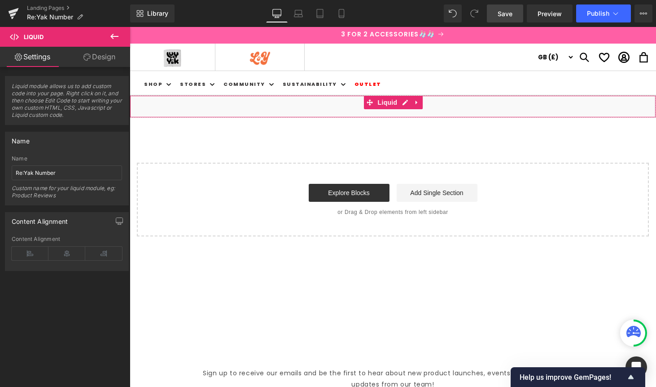
click at [404, 101] on div "Liquid" at bounding box center [393, 106] width 527 height 22
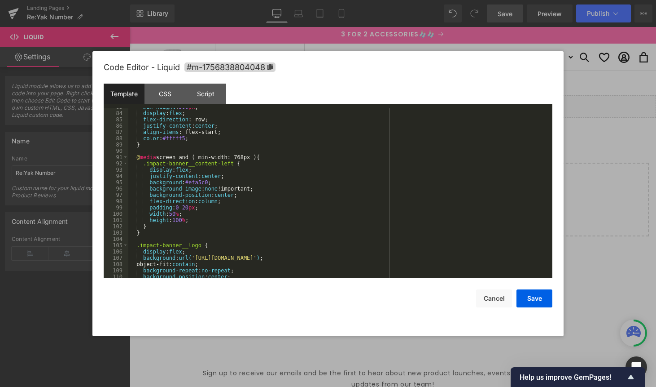
scroll to position [539, 0]
click at [198, 207] on div "min-height : 500 px ; display : flex ; flex-direction : row; justify-content : …" at bounding box center [338, 195] width 421 height 182
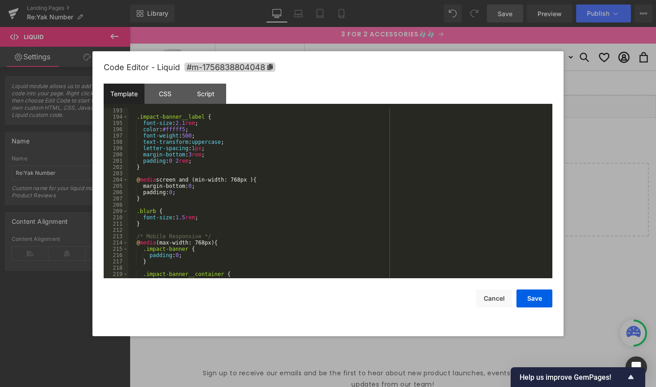
scroll to position [1228, 0]
drag, startPoint x: 176, startPoint y: 191, endPoint x: 191, endPoint y: 190, distance: 15.7
click at [176, 191] on div ".impact-banner__label { font-size : 2.1 rem ; color : #fffff5 ; font-weight : 5…" at bounding box center [338, 196] width 421 height 182
drag, startPoint x: 535, startPoint y: 302, endPoint x: 542, endPoint y: 294, distance: 10.5
click at [535, 302] on button "Save" at bounding box center [535, 298] width 36 height 18
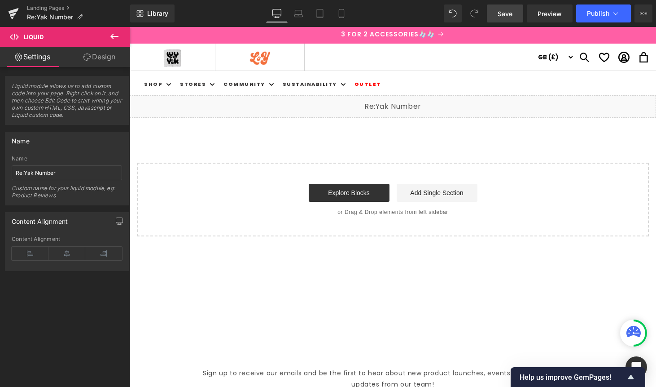
click at [506, 14] on span "Save" at bounding box center [505, 13] width 15 height 9
